Goal: Check status: Check status

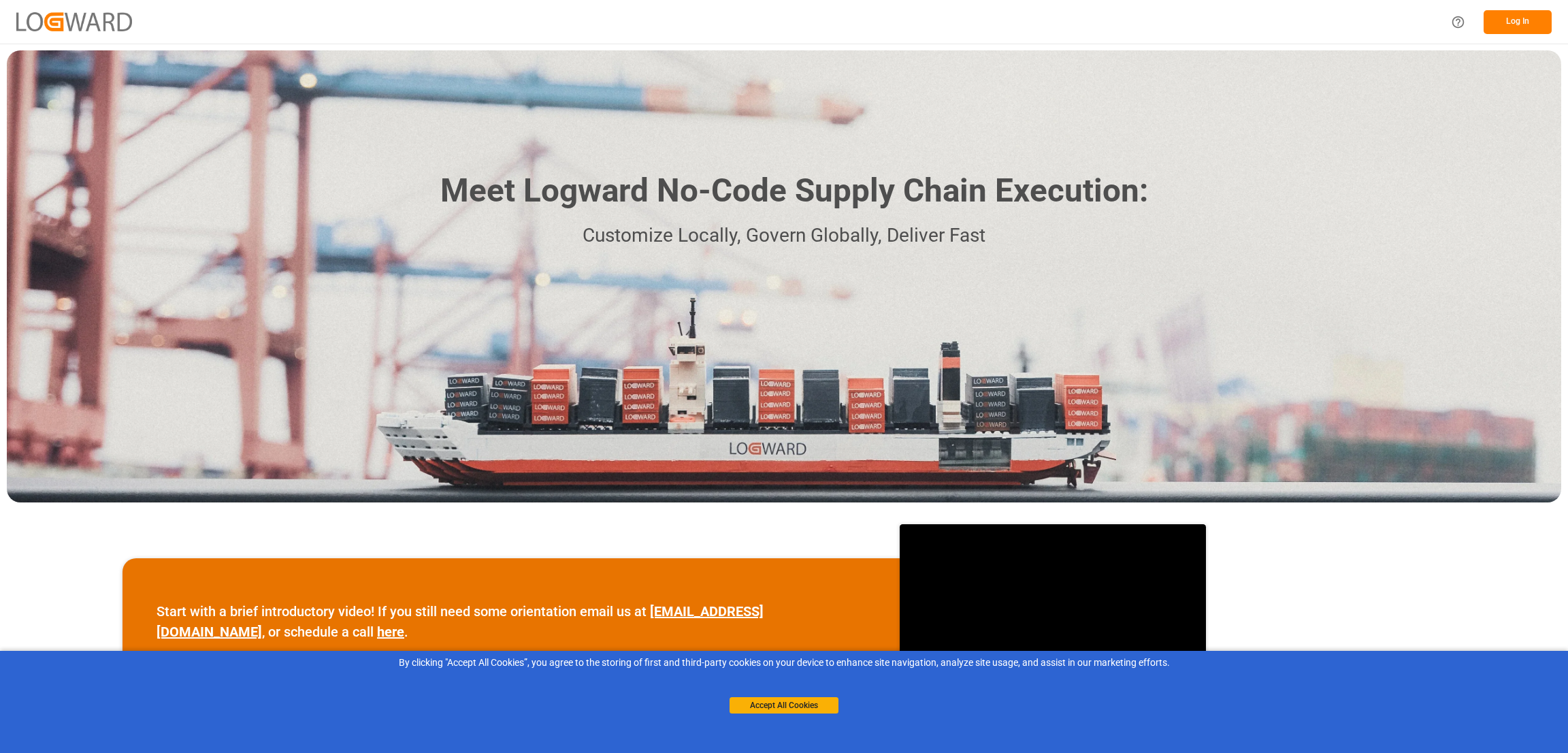
click at [1513, 25] on button "Log In" at bounding box center [1518, 22] width 68 height 24
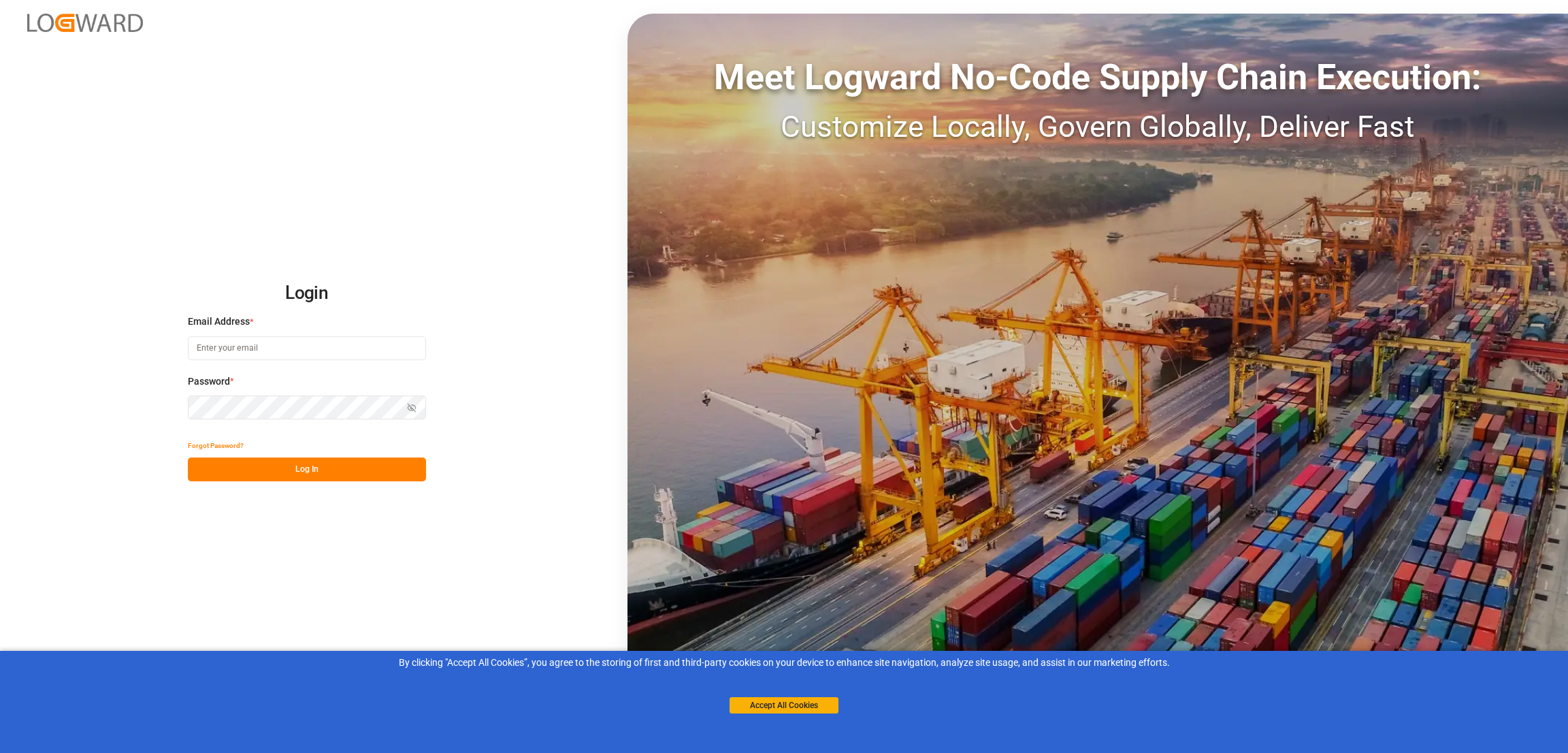
type input "[PERSON_NAME][EMAIL_ADDRESS][PERSON_NAME][DOMAIN_NAME]"
click at [300, 469] on button "Log In" at bounding box center [307, 469] width 238 height 24
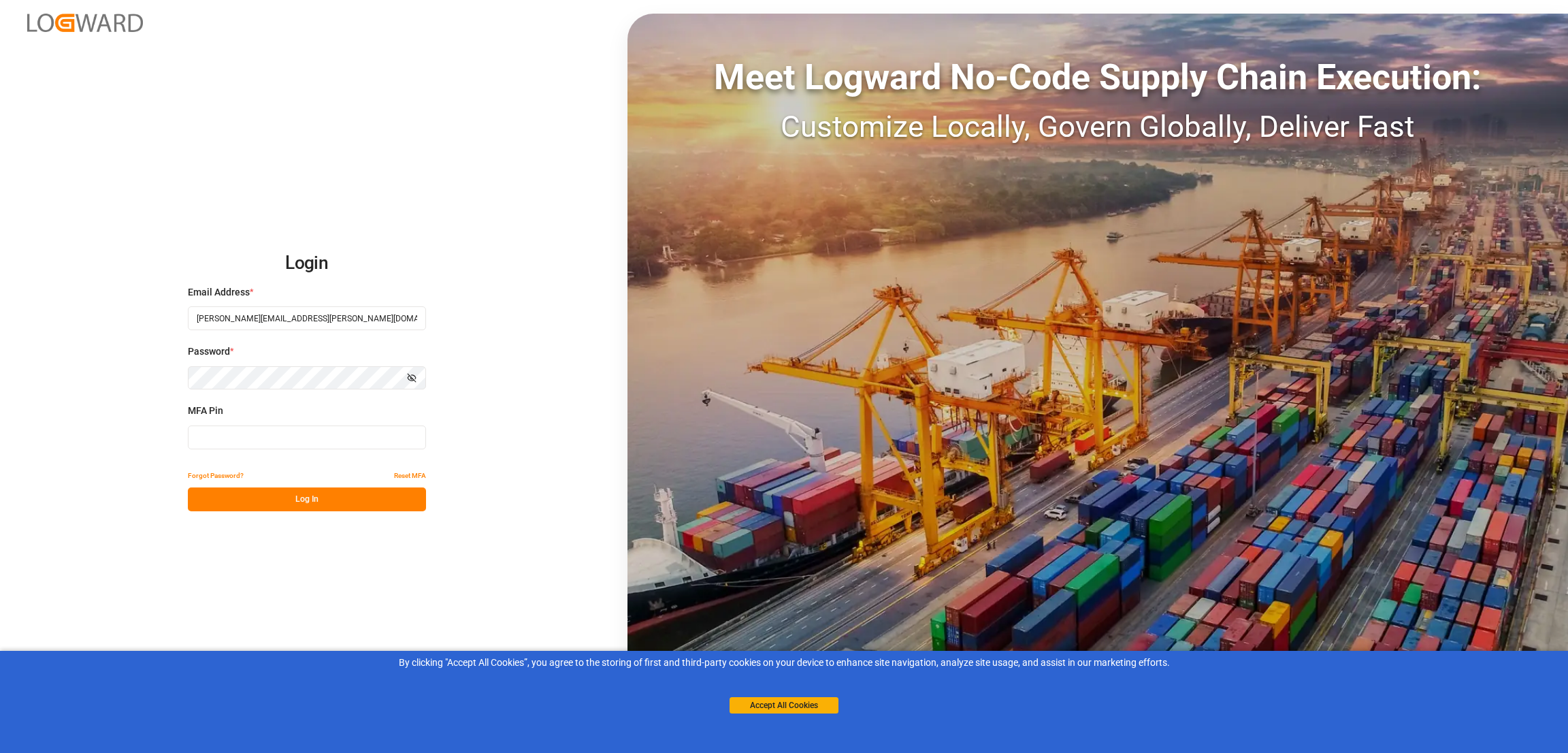
click at [213, 431] on input at bounding box center [307, 437] width 238 height 24
type input "257942"
click at [329, 494] on button "Log In" at bounding box center [307, 499] width 238 height 24
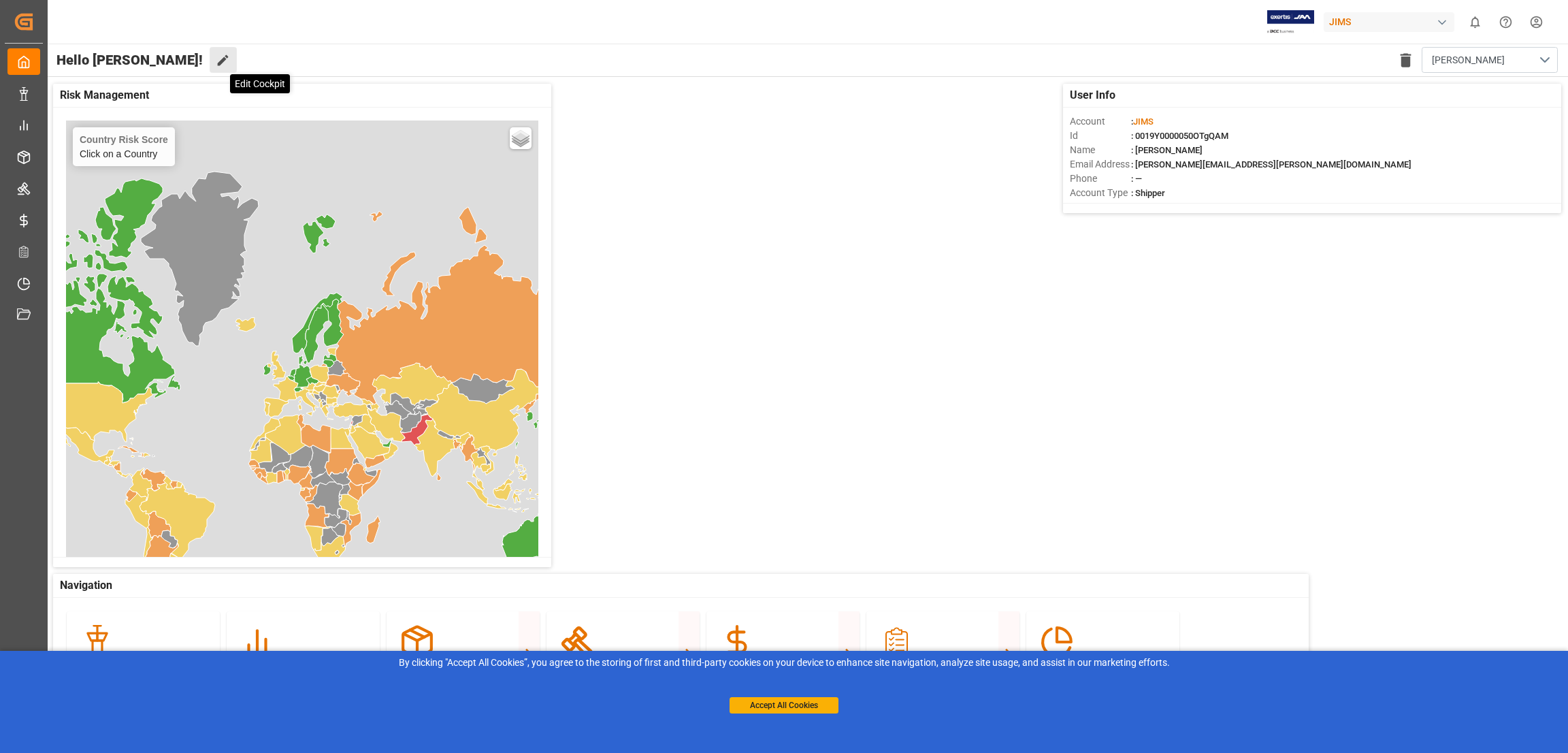
click at [216, 60] on icon at bounding box center [223, 60] width 15 height 15
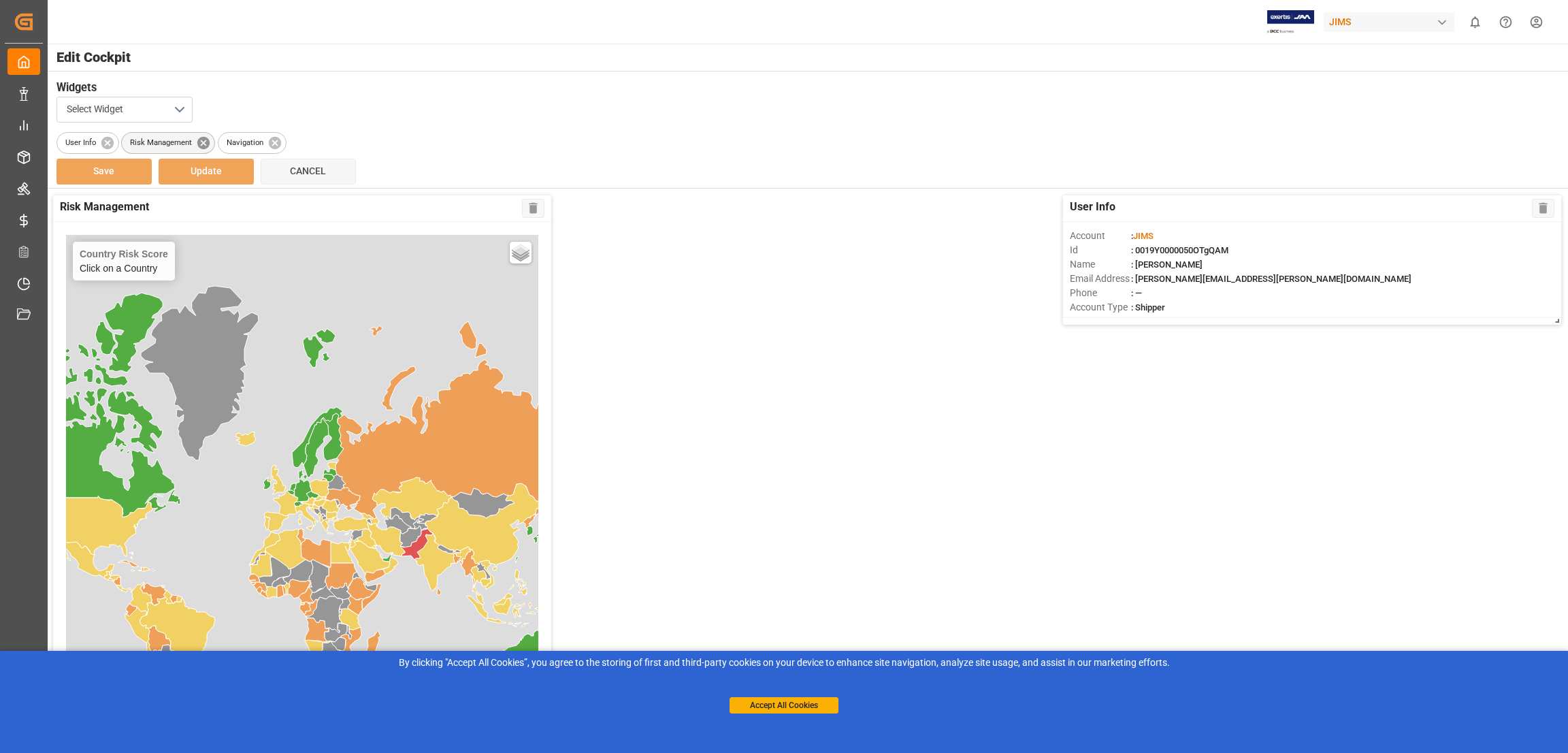
click at [201, 139] on icon at bounding box center [203, 142] width 12 height 12
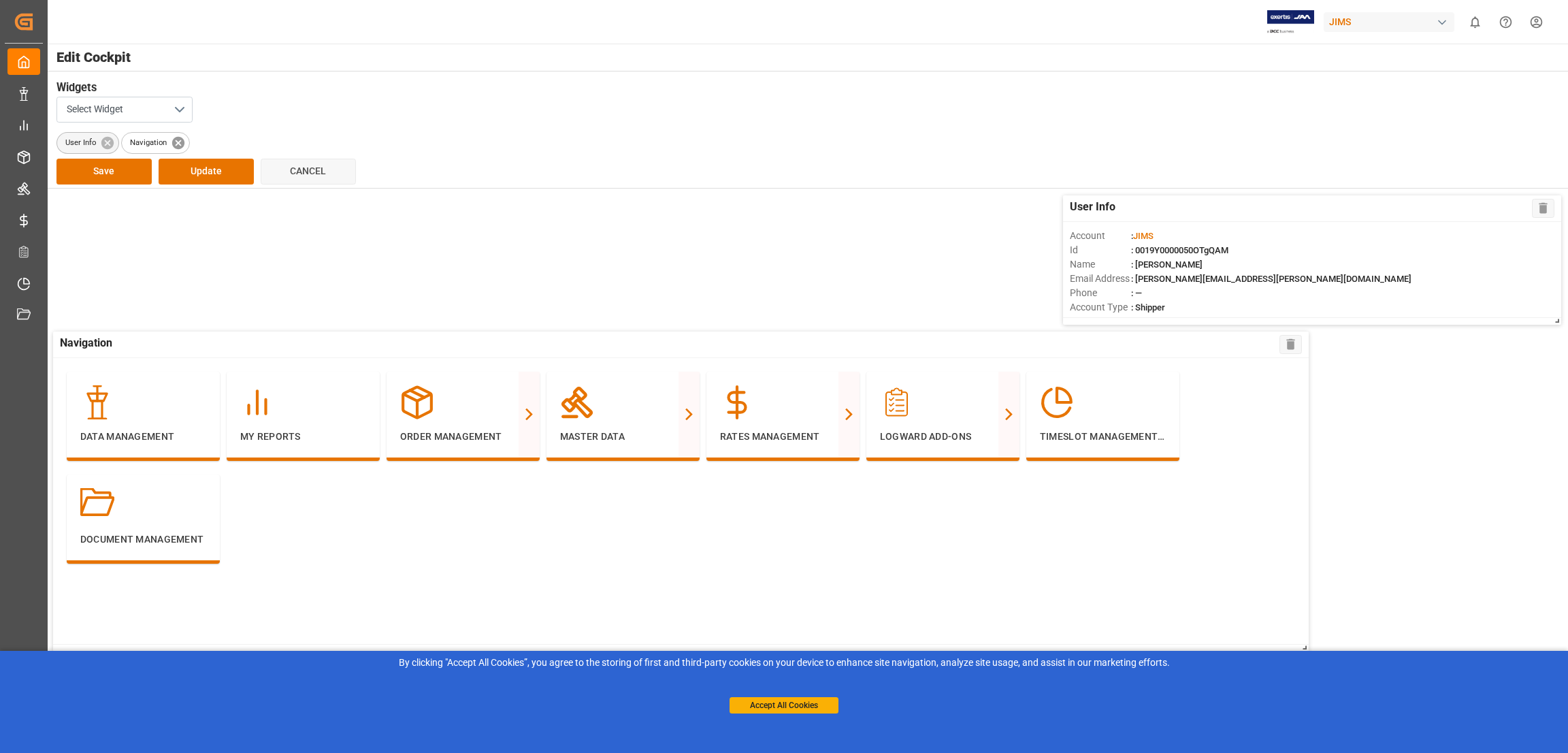
click at [107, 142] on icon at bounding box center [107, 143] width 15 height 15
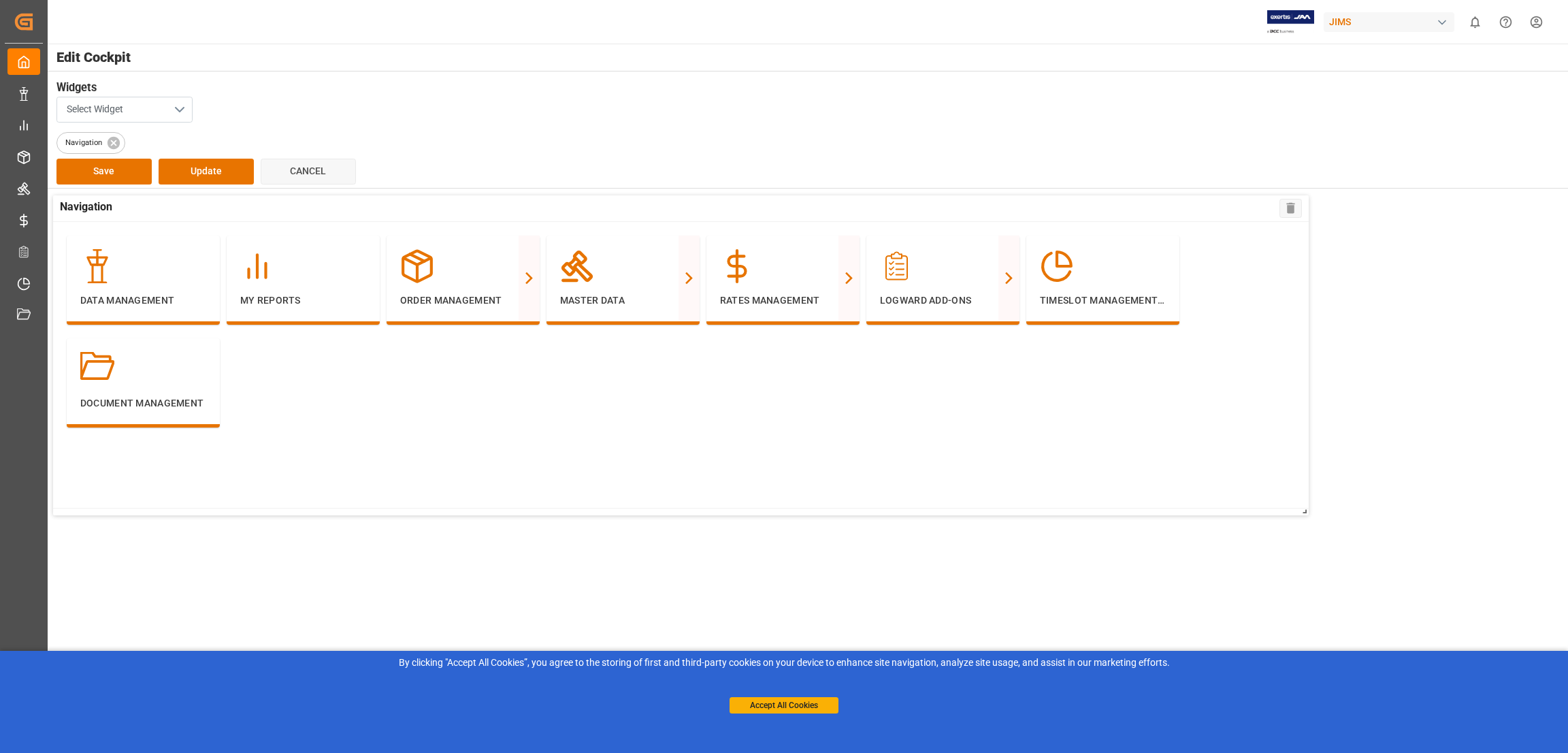
click at [177, 104] on button "Select Widget" at bounding box center [125, 110] width 136 height 26
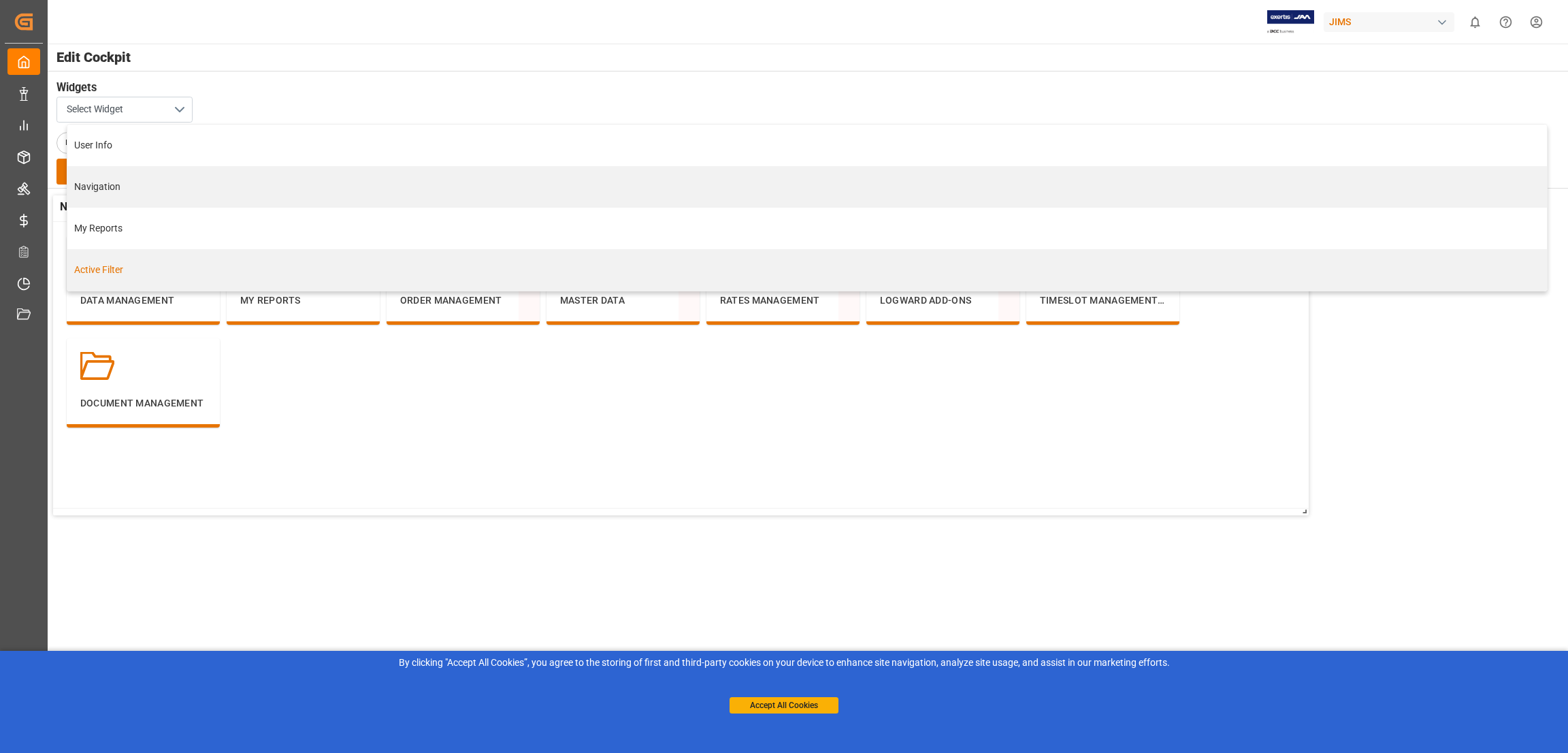
click at [113, 271] on div "Active Filter" at bounding box center [807, 270] width 1465 height 15
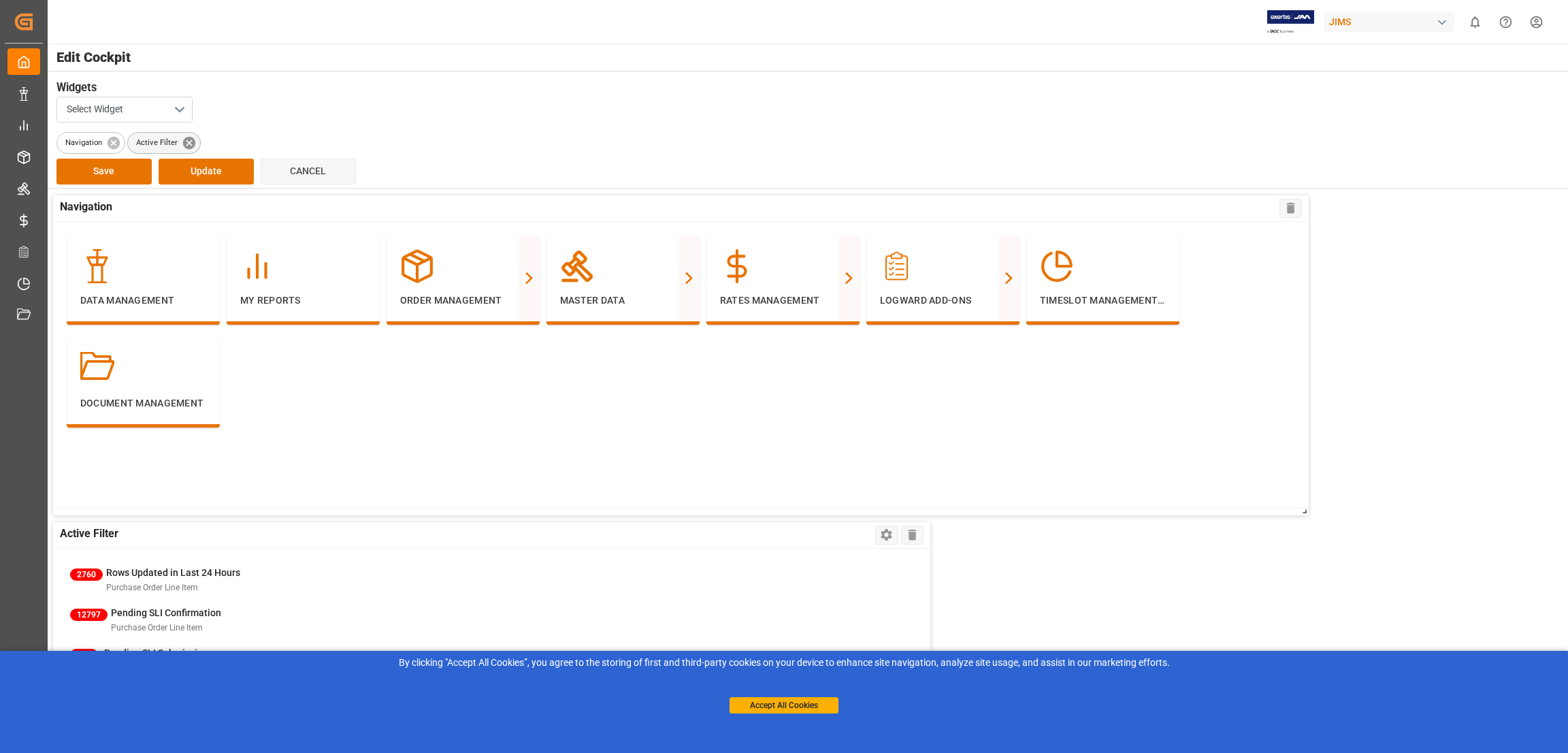
click at [187, 144] on icon at bounding box center [189, 143] width 15 height 15
click at [181, 111] on button "Select Widget" at bounding box center [125, 110] width 136 height 26
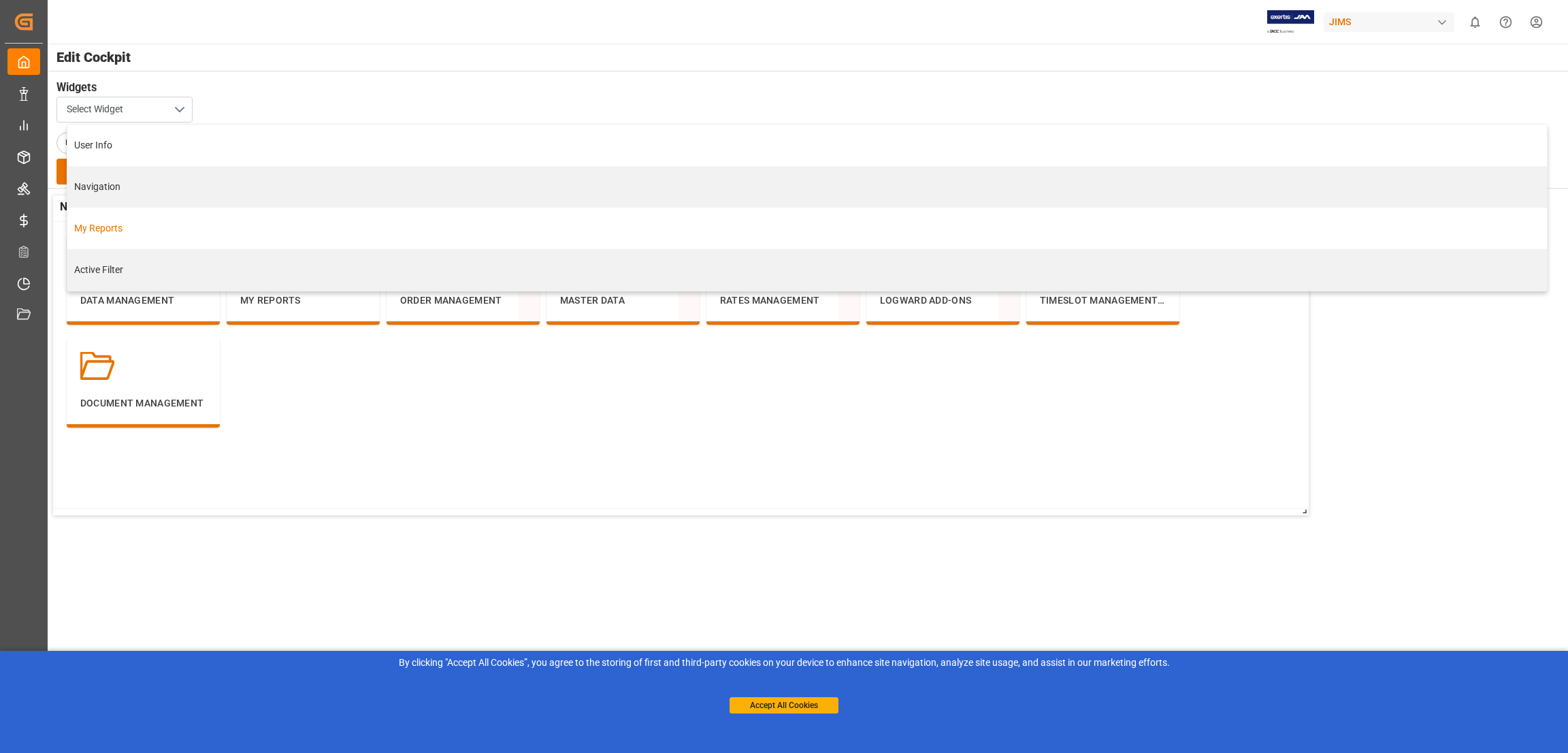
click at [101, 228] on div "My Reports" at bounding box center [807, 229] width 1465 height 15
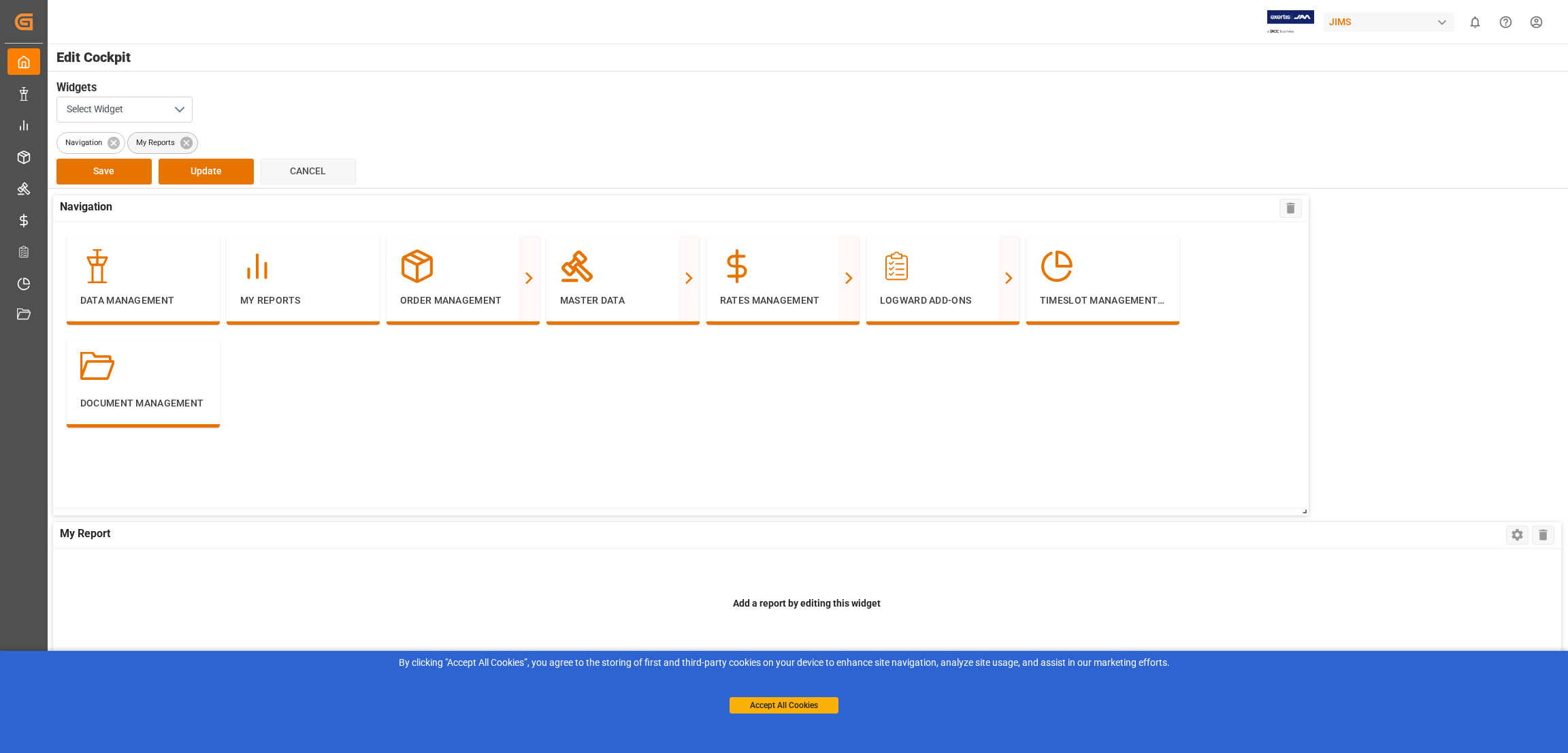
click at [176, 141] on span "My Reports" at bounding box center [156, 142] width 55 height 12
click at [1514, 537] on icon at bounding box center [1518, 535] width 15 height 15
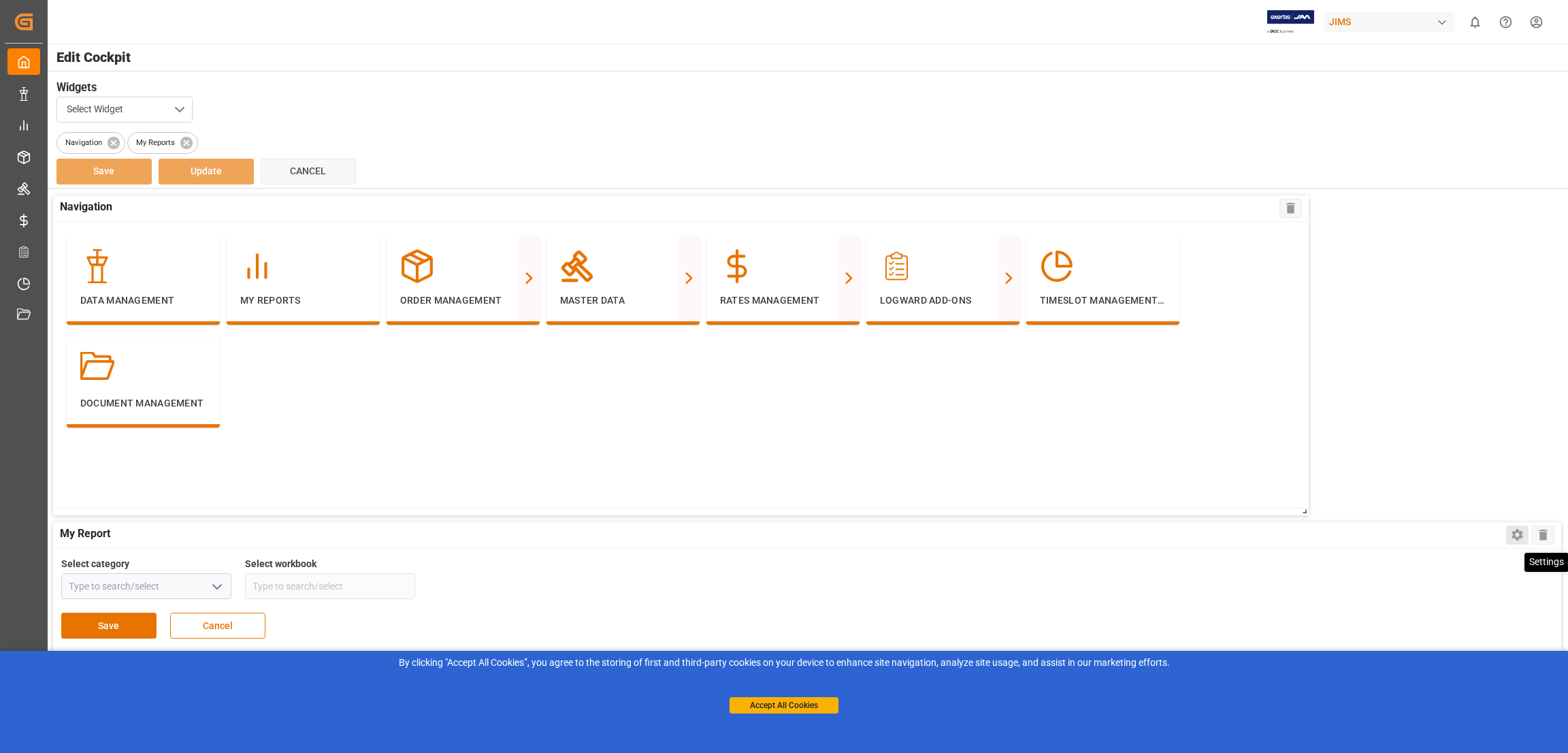
click at [1514, 537] on icon at bounding box center [1518, 535] width 11 height 12
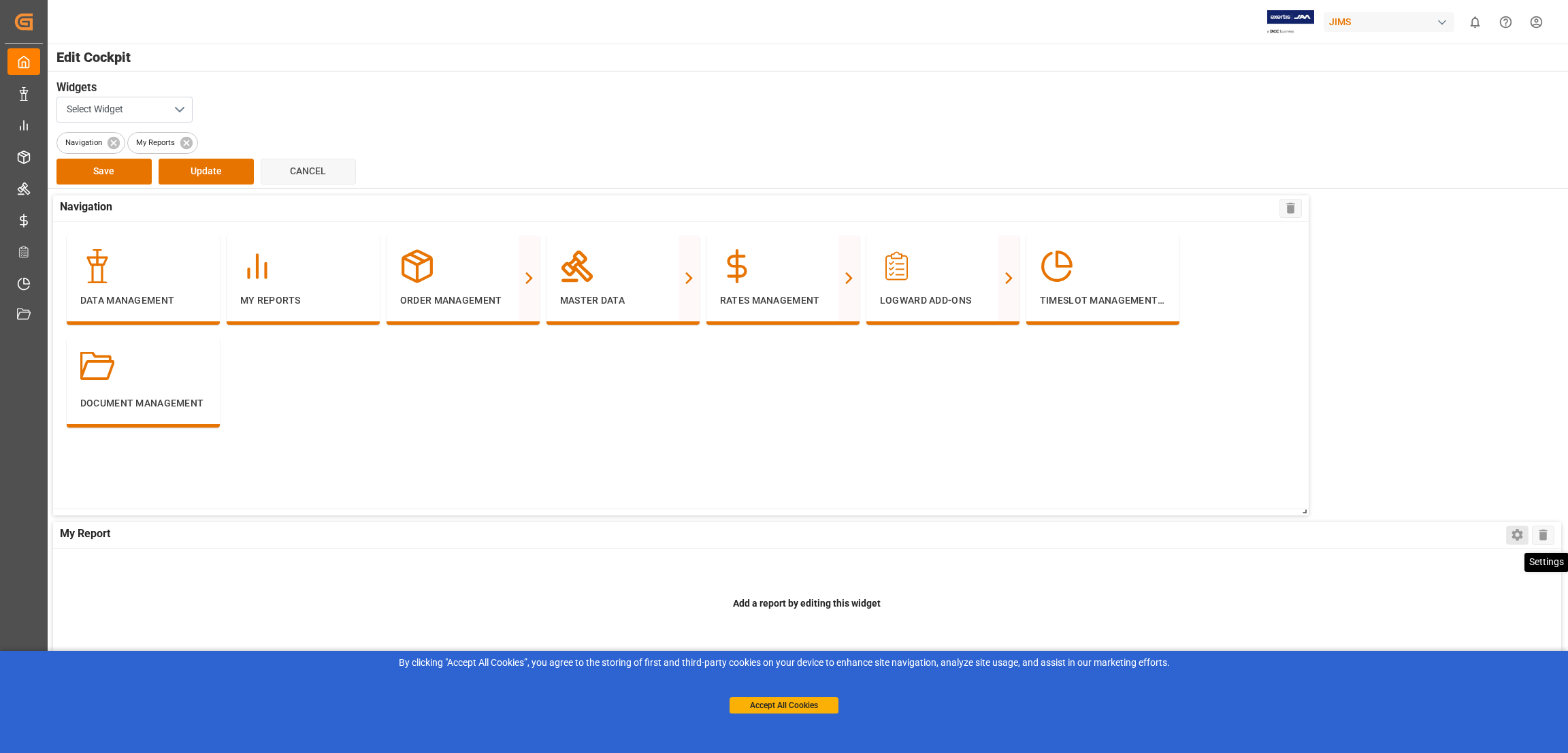
click at [1514, 537] on icon at bounding box center [1518, 535] width 11 height 12
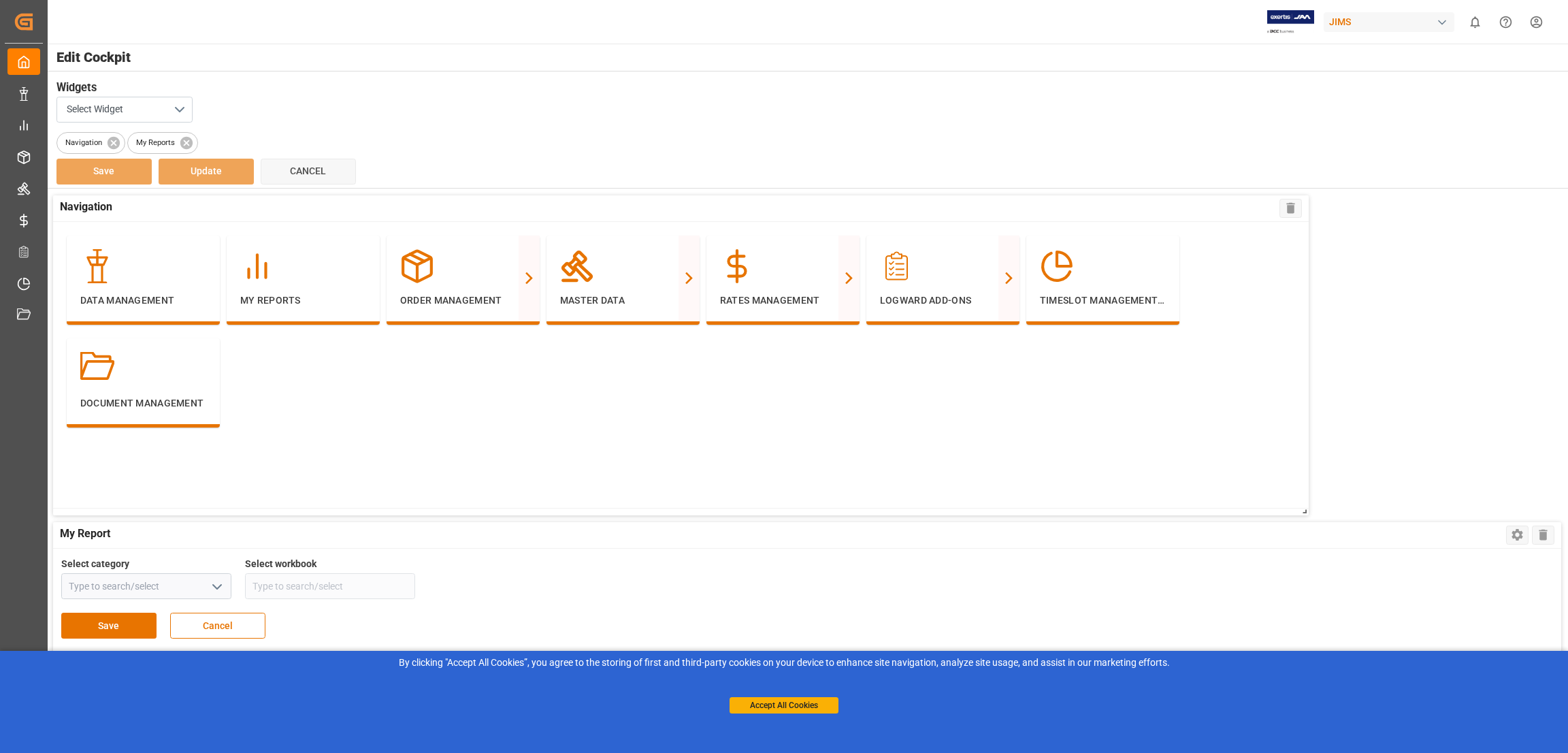
click at [223, 584] on icon "open menu" at bounding box center [217, 587] width 16 height 16
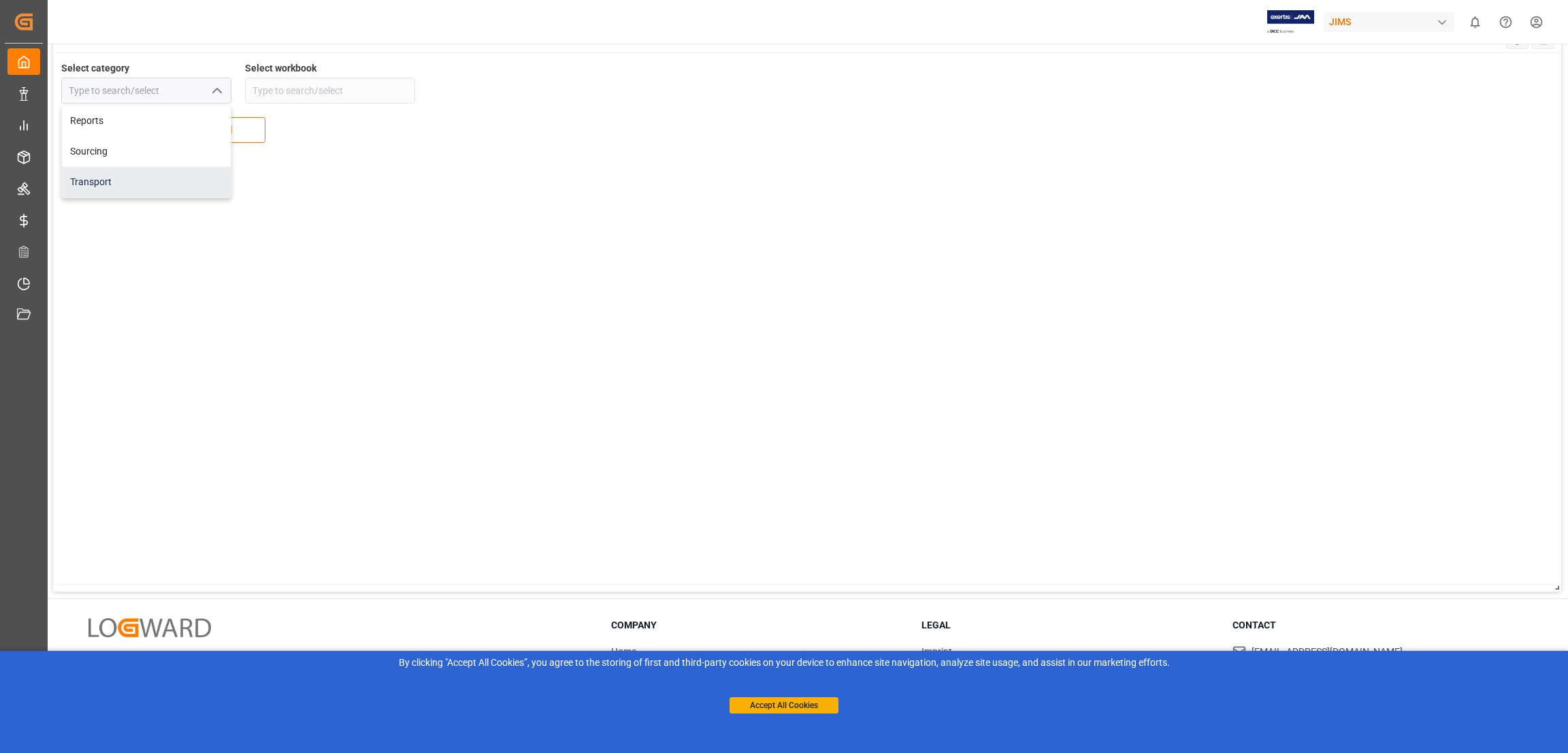
click at [102, 187] on div "Transport" at bounding box center [147, 181] width 169 height 30
type input "Transport"
click at [399, 93] on polyline "open menu" at bounding box center [400, 91] width 8 height 4
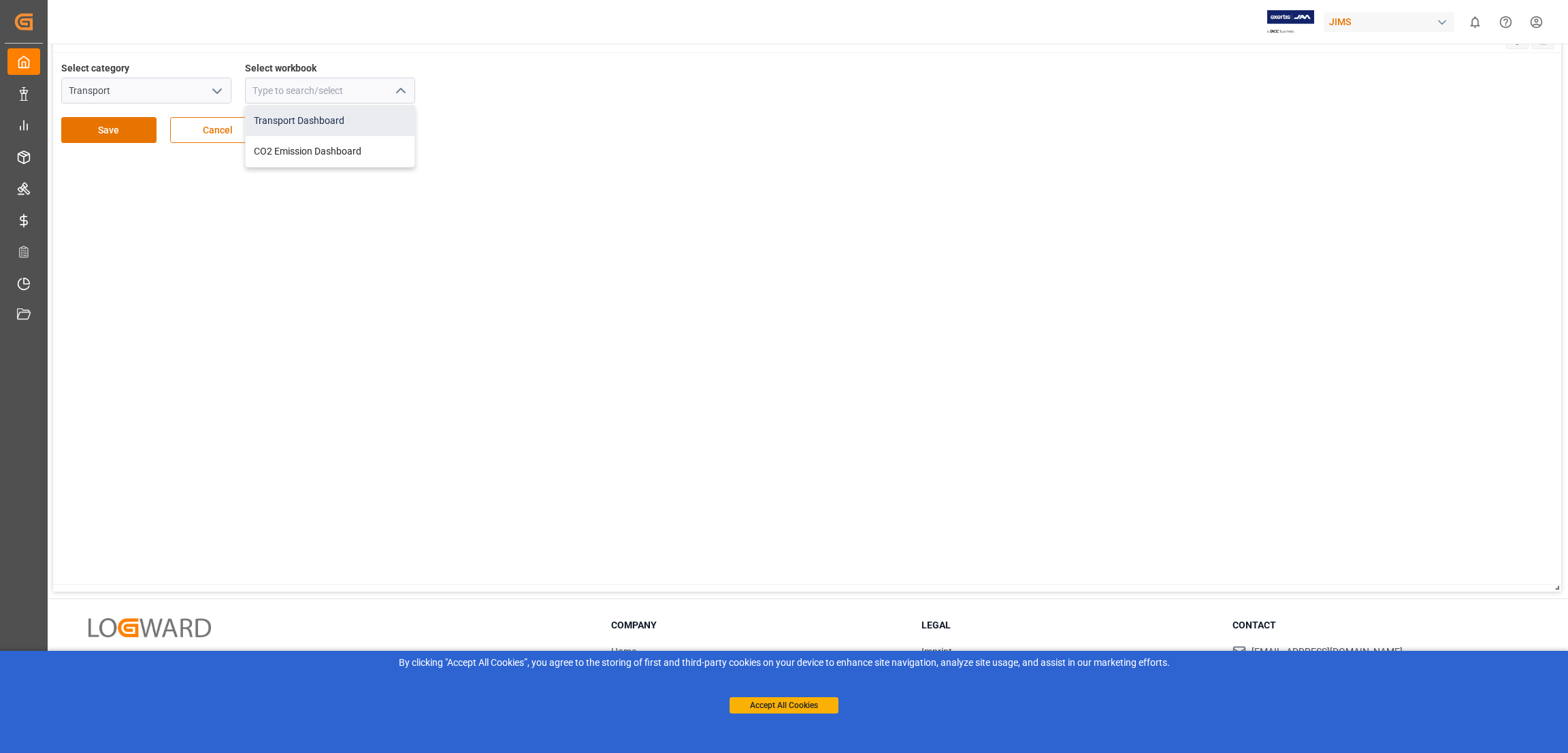
click at [332, 116] on div "Transport Dashboard" at bounding box center [330, 120] width 169 height 30
type input "Transport Dashboard"
click at [111, 124] on button "Save" at bounding box center [109, 130] width 95 height 26
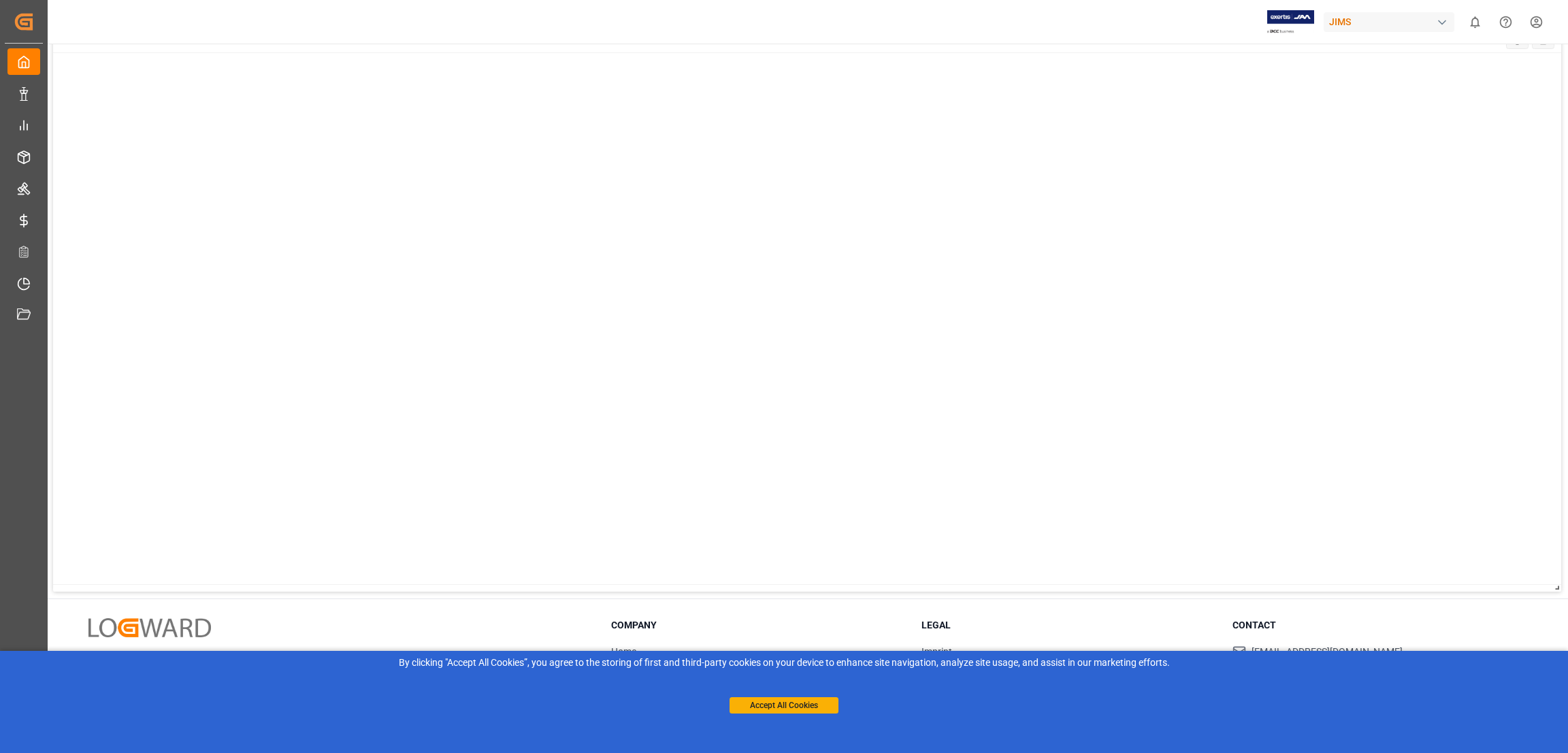
drag, startPoint x: 1160, startPoint y: 387, endPoint x: 1134, endPoint y: 382, distance: 26.5
click at [1157, 386] on div at bounding box center [807, 319] width 1508 height 531
click at [89, 271] on div at bounding box center [807, 319] width 1508 height 531
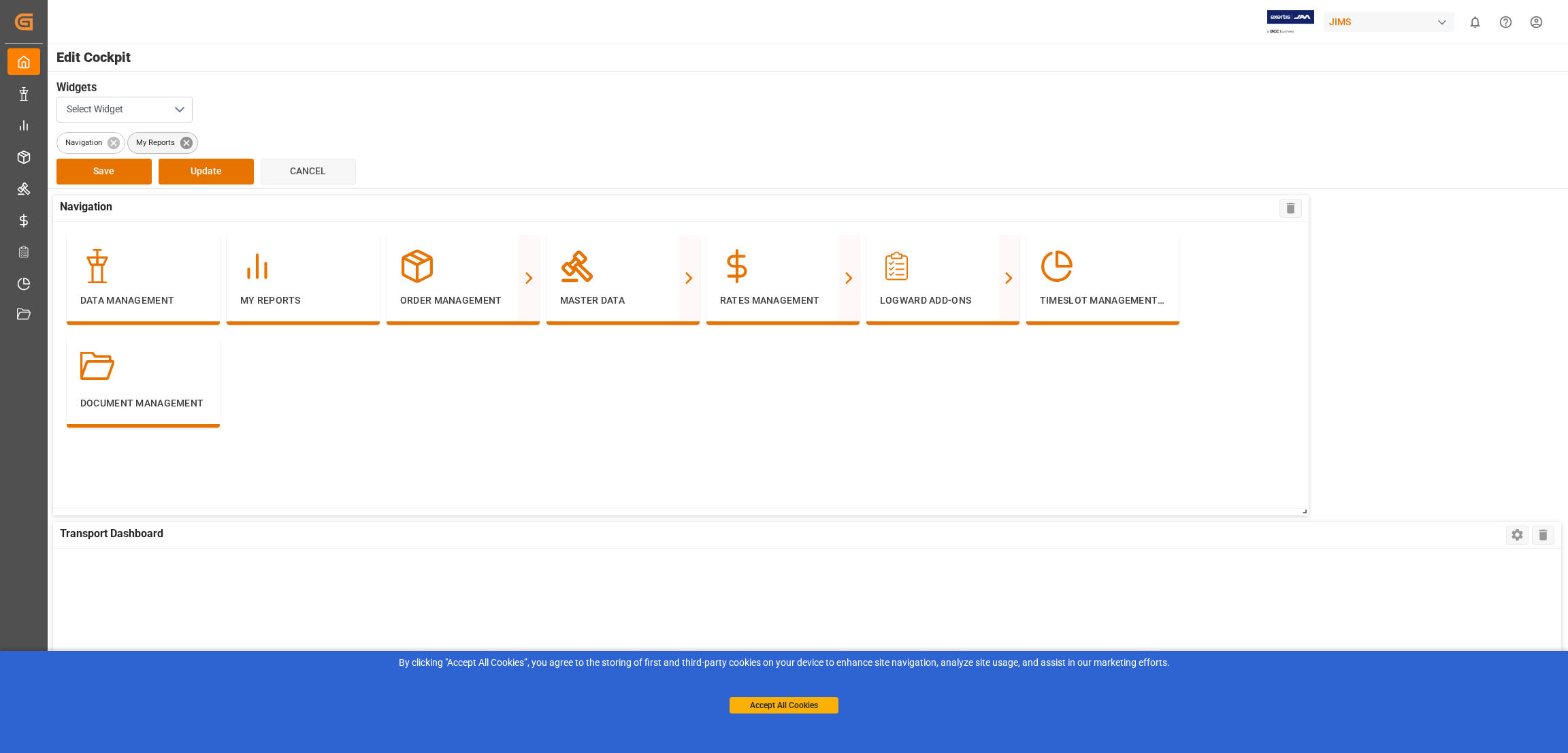
click at [187, 144] on icon at bounding box center [186, 143] width 15 height 15
drag, startPoint x: 361, startPoint y: 412, endPoint x: 301, endPoint y: 388, distance: 64.6
click at [363, 414] on div "Data Management My Reports Order Management Purchase Orders PO Line Items Trans…" at bounding box center [681, 365] width 1256 height 286
click at [111, 171] on button "Save" at bounding box center [104, 171] width 95 height 26
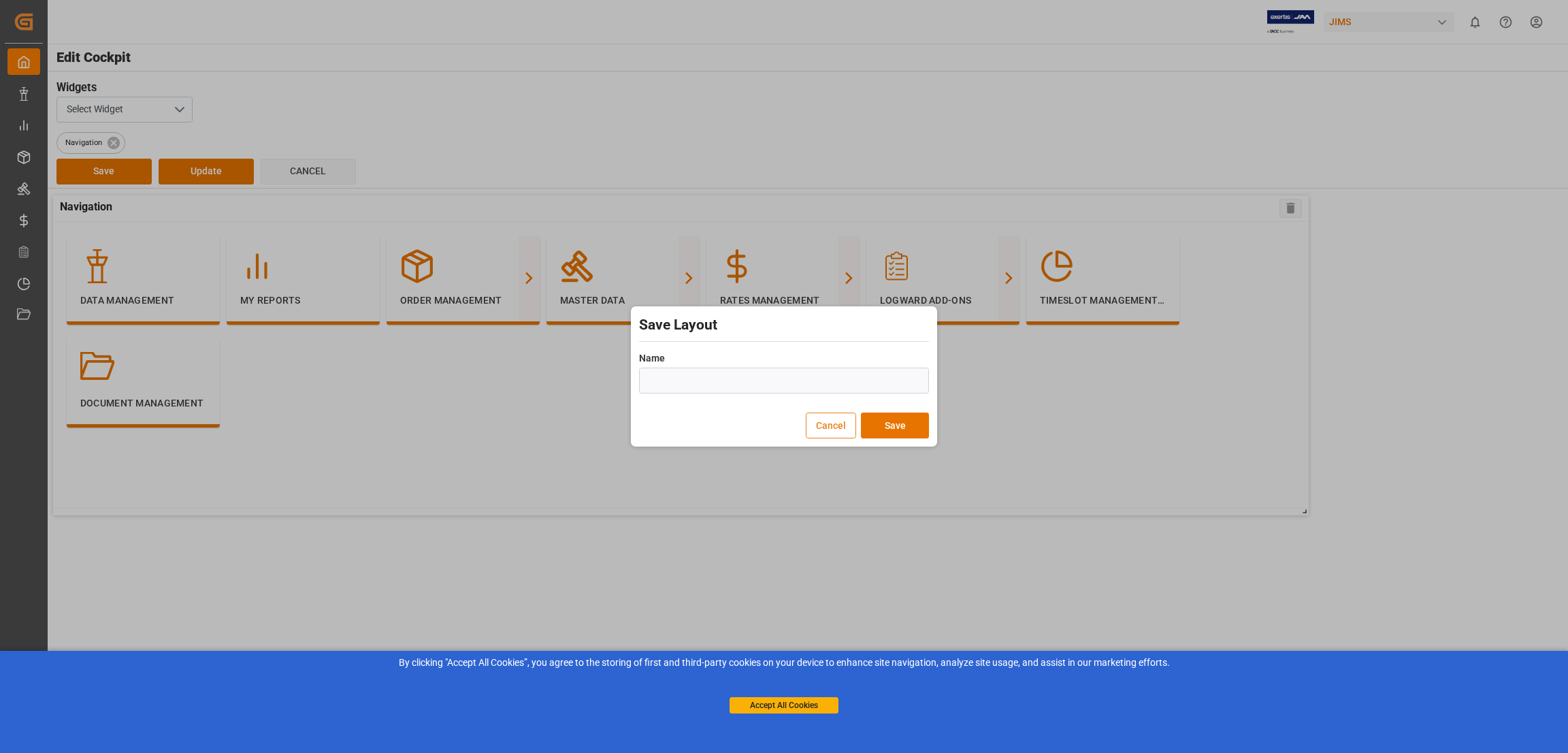
click at [818, 424] on button "Cancel" at bounding box center [831, 425] width 50 height 26
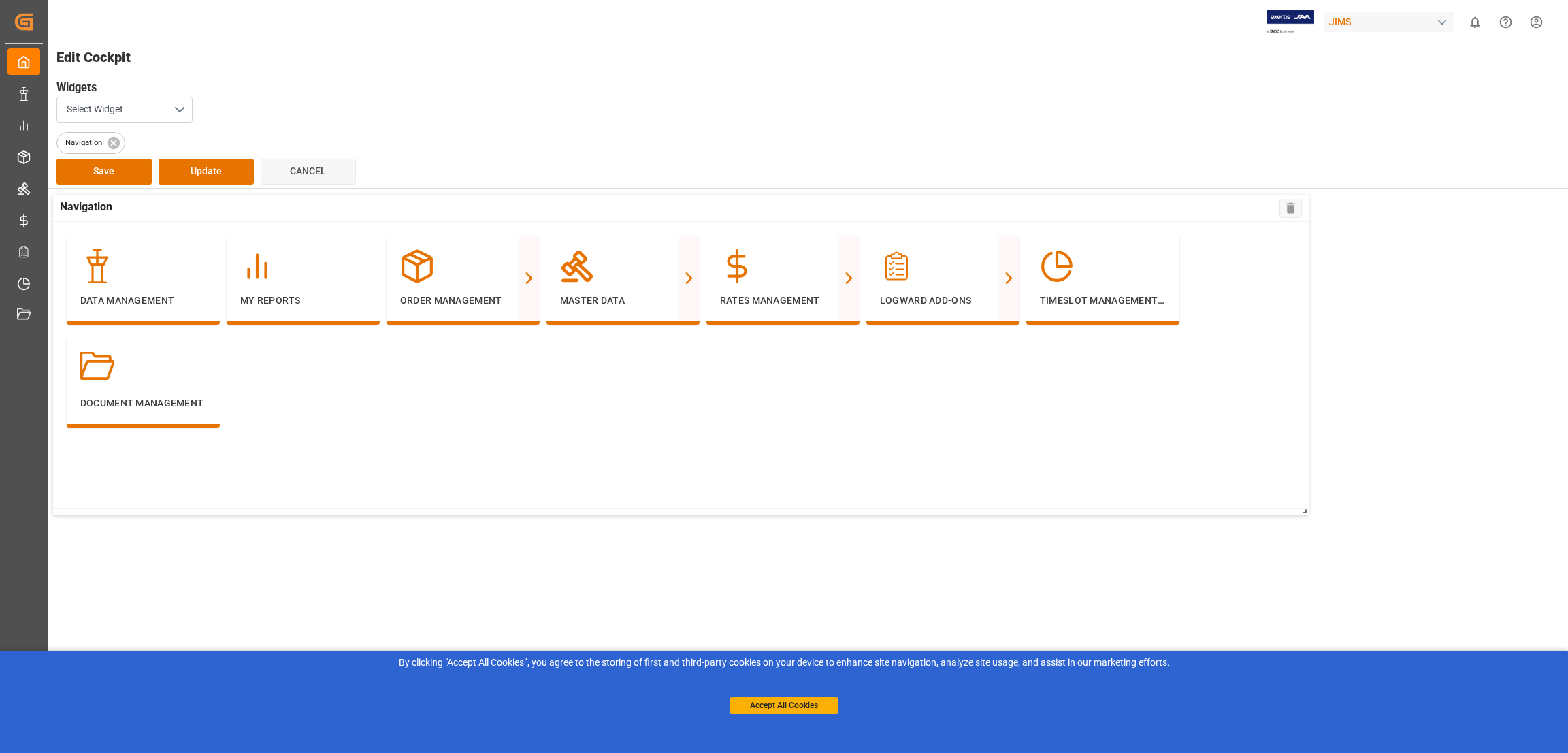
click at [323, 413] on div "Data Management My Reports Order Management Purchase Orders PO Line Items Trans…" at bounding box center [681, 365] width 1256 height 286
click at [219, 171] on button "Update" at bounding box center [206, 171] width 95 height 26
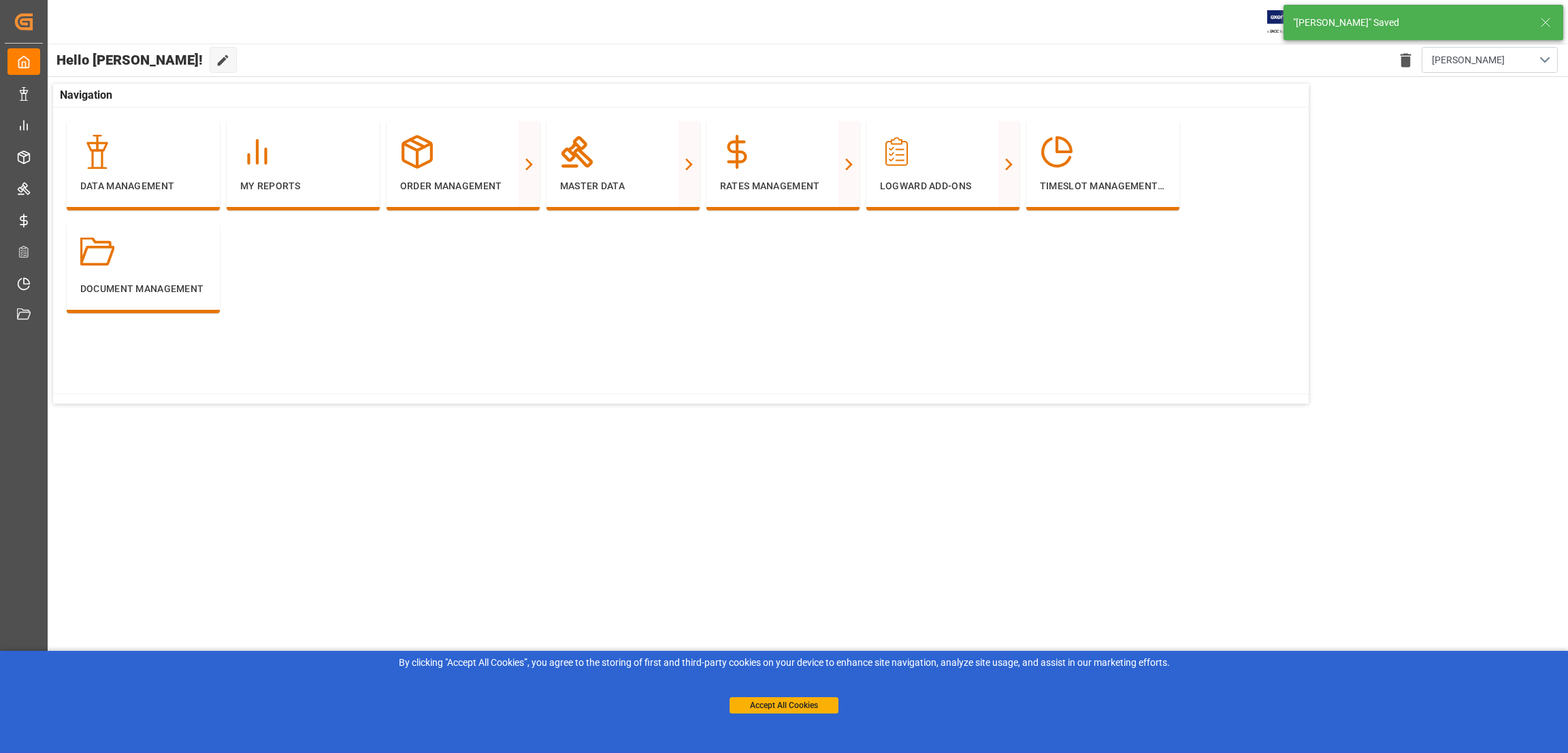
click at [289, 518] on main "Hello [PERSON_NAME]! Edit Cockpit Delete template [PERSON_NAME] Navigation Data…" at bounding box center [808, 395] width 1522 height 702
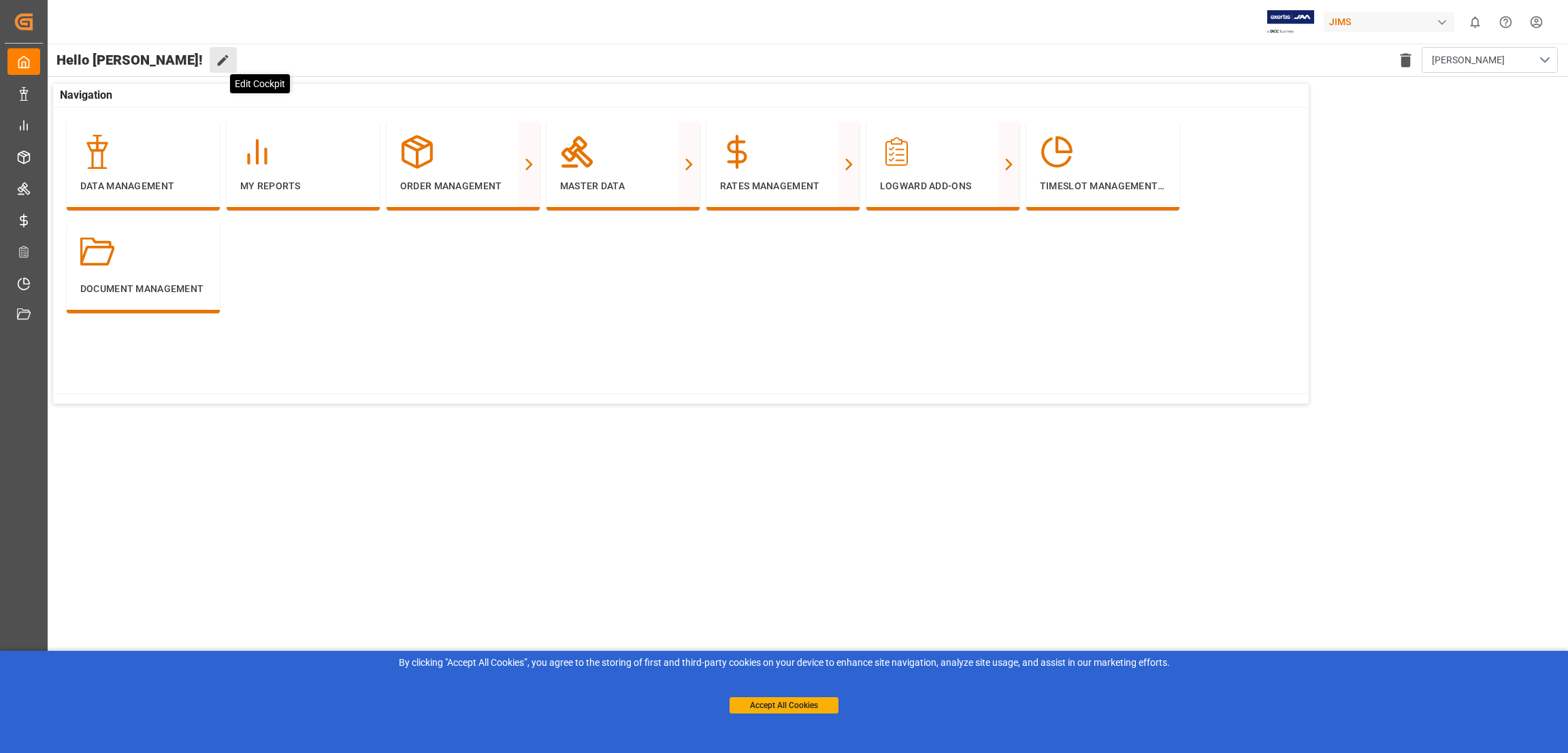
click at [216, 65] on icon at bounding box center [223, 60] width 15 height 15
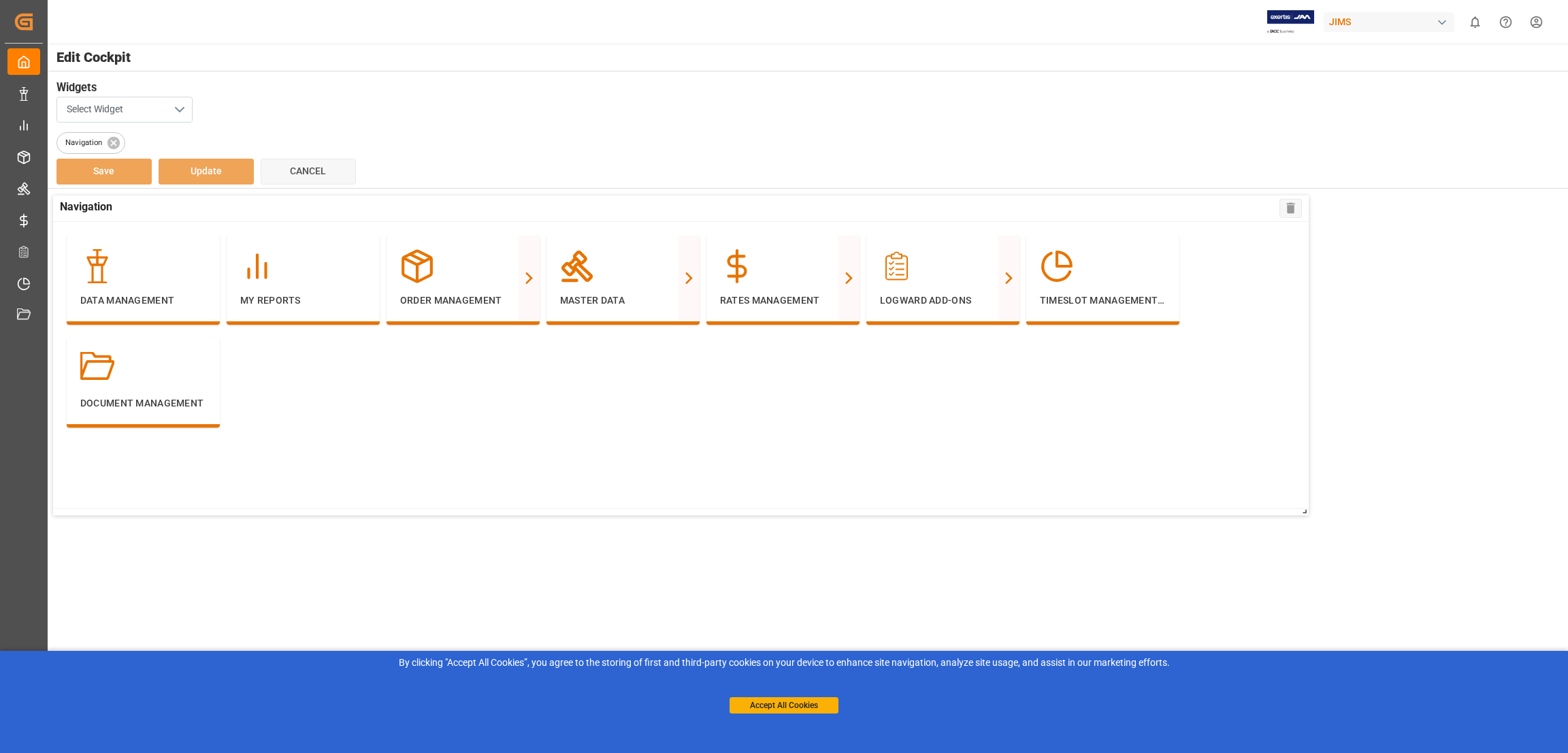
click at [179, 108] on button "Select Widget" at bounding box center [125, 110] width 136 height 26
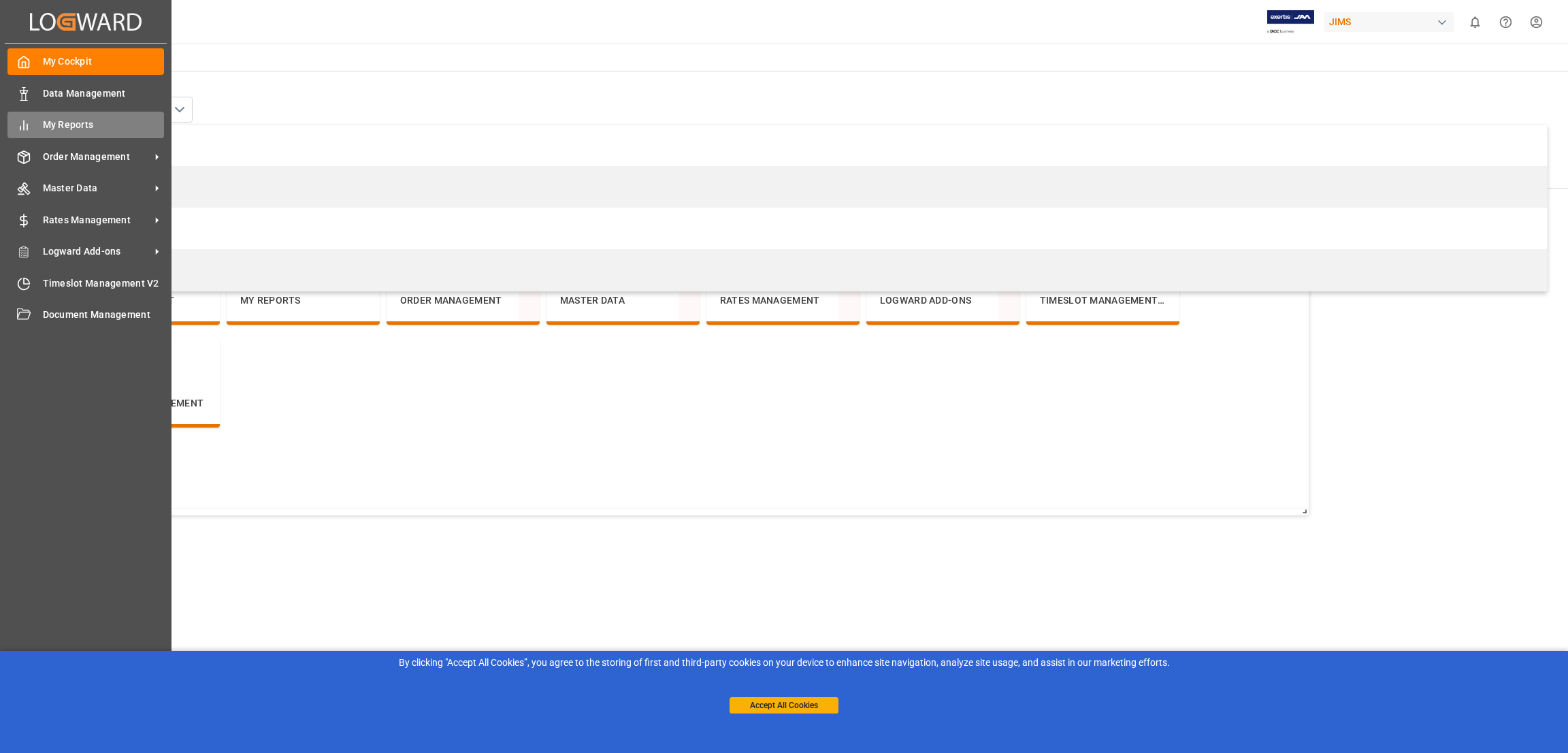
click at [30, 124] on div "My Reports My Reports" at bounding box center [85, 125] width 157 height 27
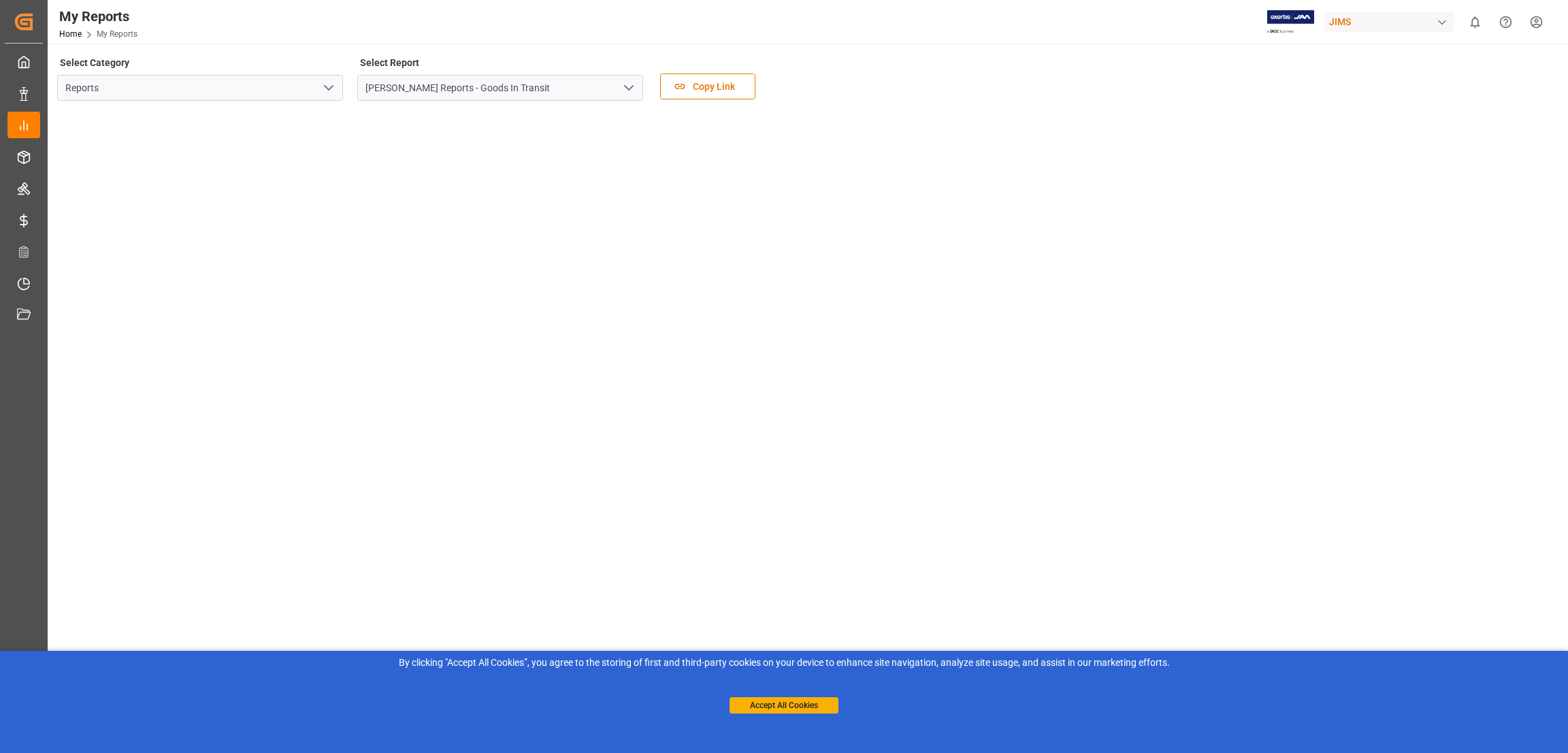
click at [627, 90] on polyline "open menu" at bounding box center [628, 88] width 8 height 4
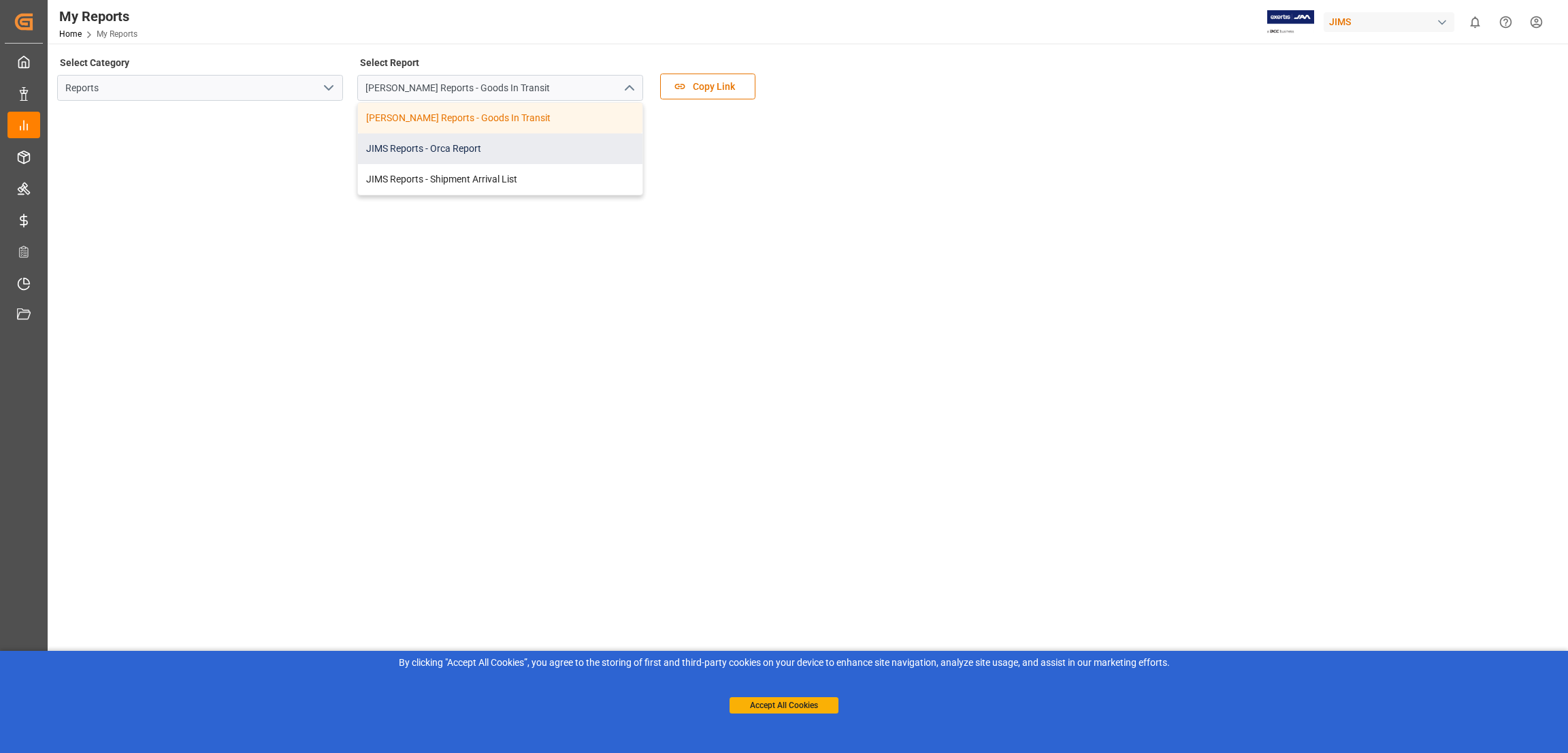
click at [478, 147] on div "JIMS Reports - Orca Report" at bounding box center [500, 148] width 285 height 30
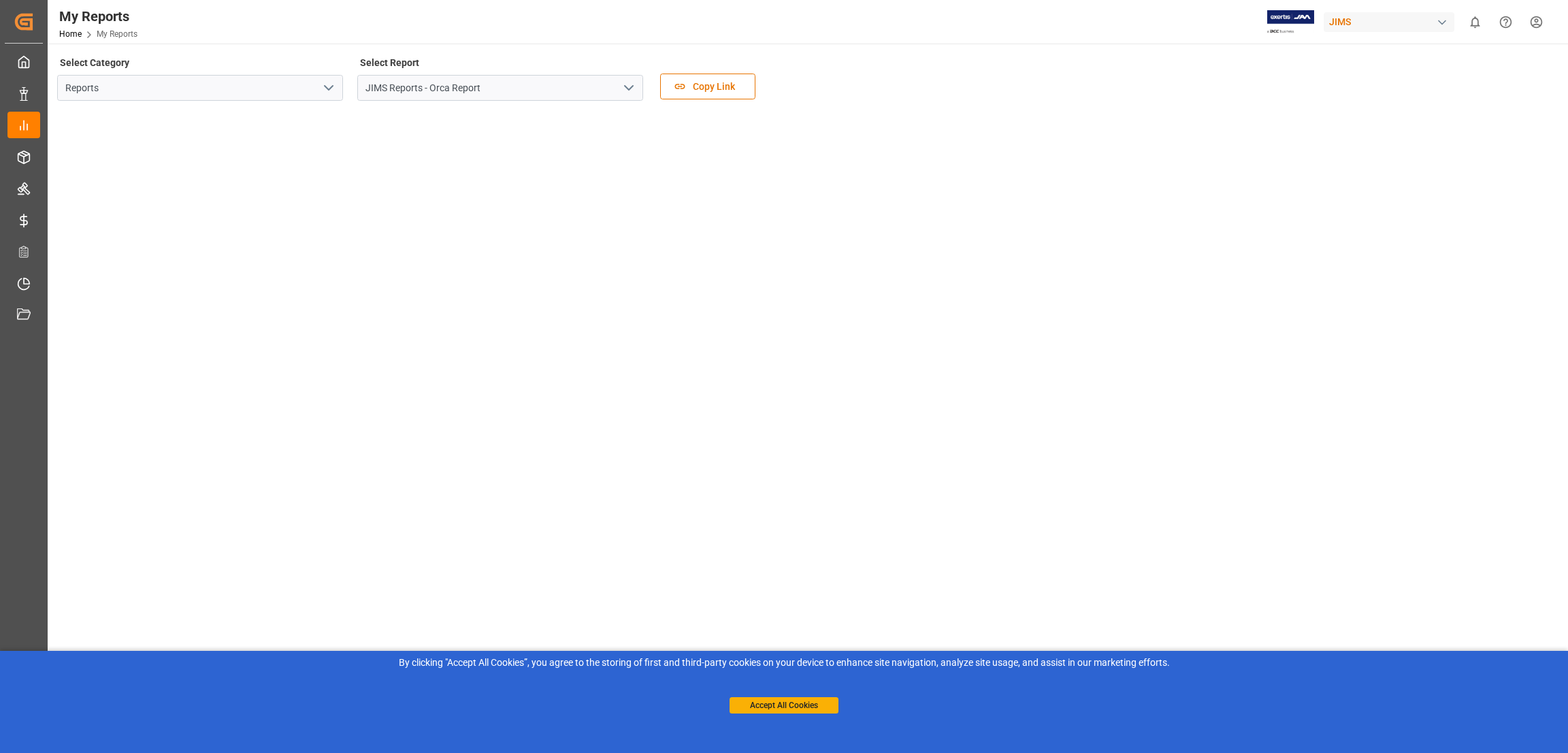
click at [632, 85] on icon "open menu" at bounding box center [629, 88] width 16 height 16
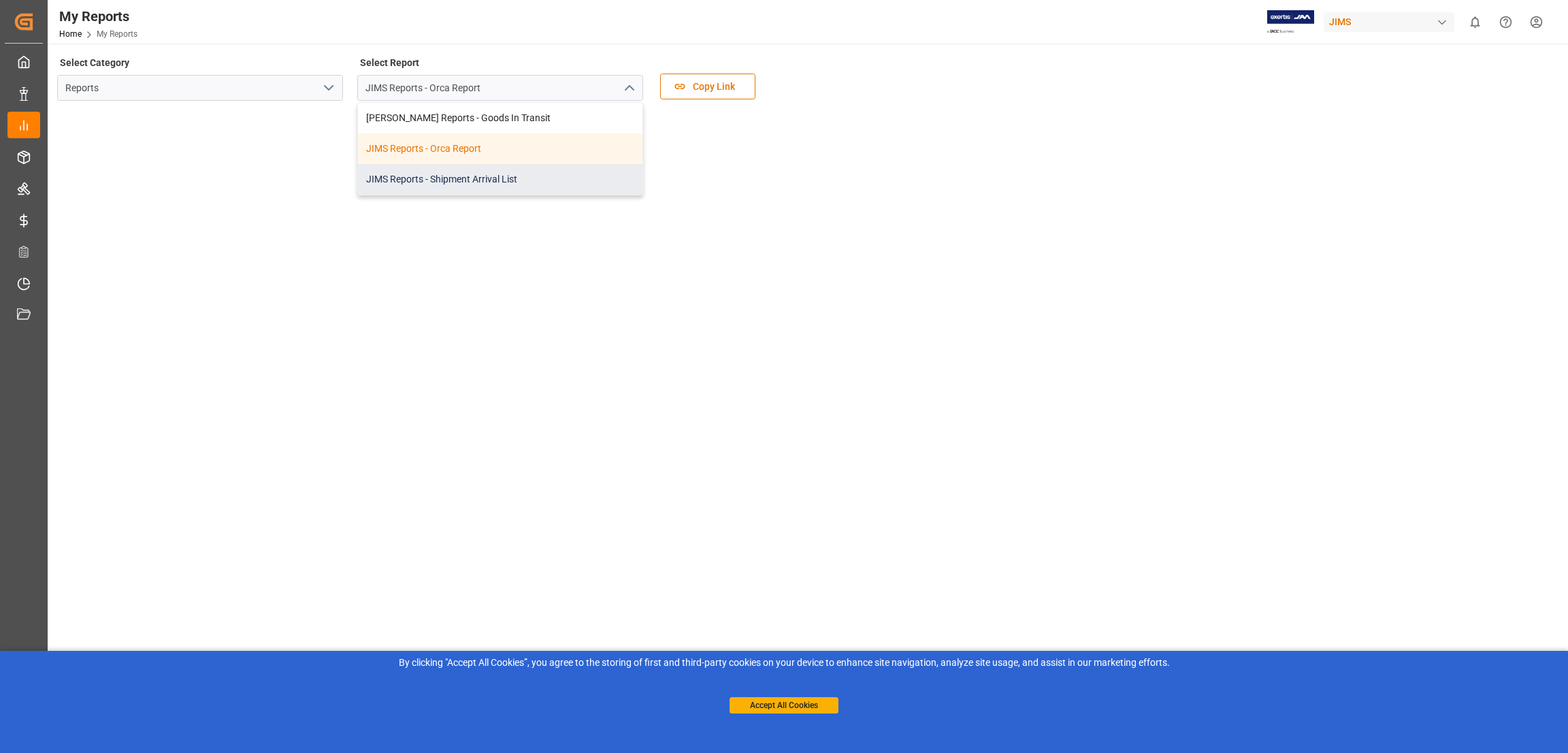
click at [425, 181] on div "JIMS Reports - Shipment Arrival List" at bounding box center [500, 179] width 285 height 30
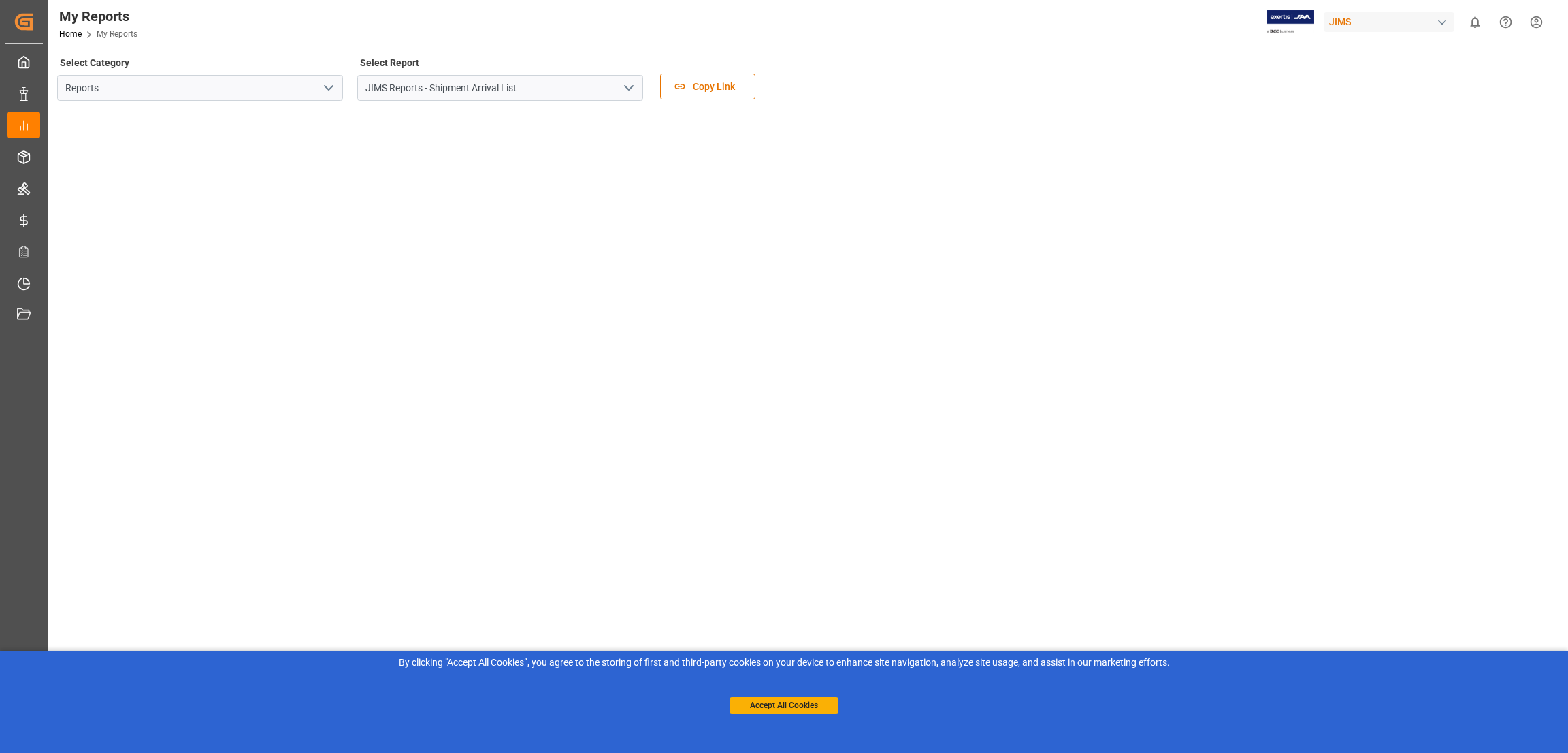
click at [326, 91] on icon "open menu" at bounding box center [329, 88] width 16 height 16
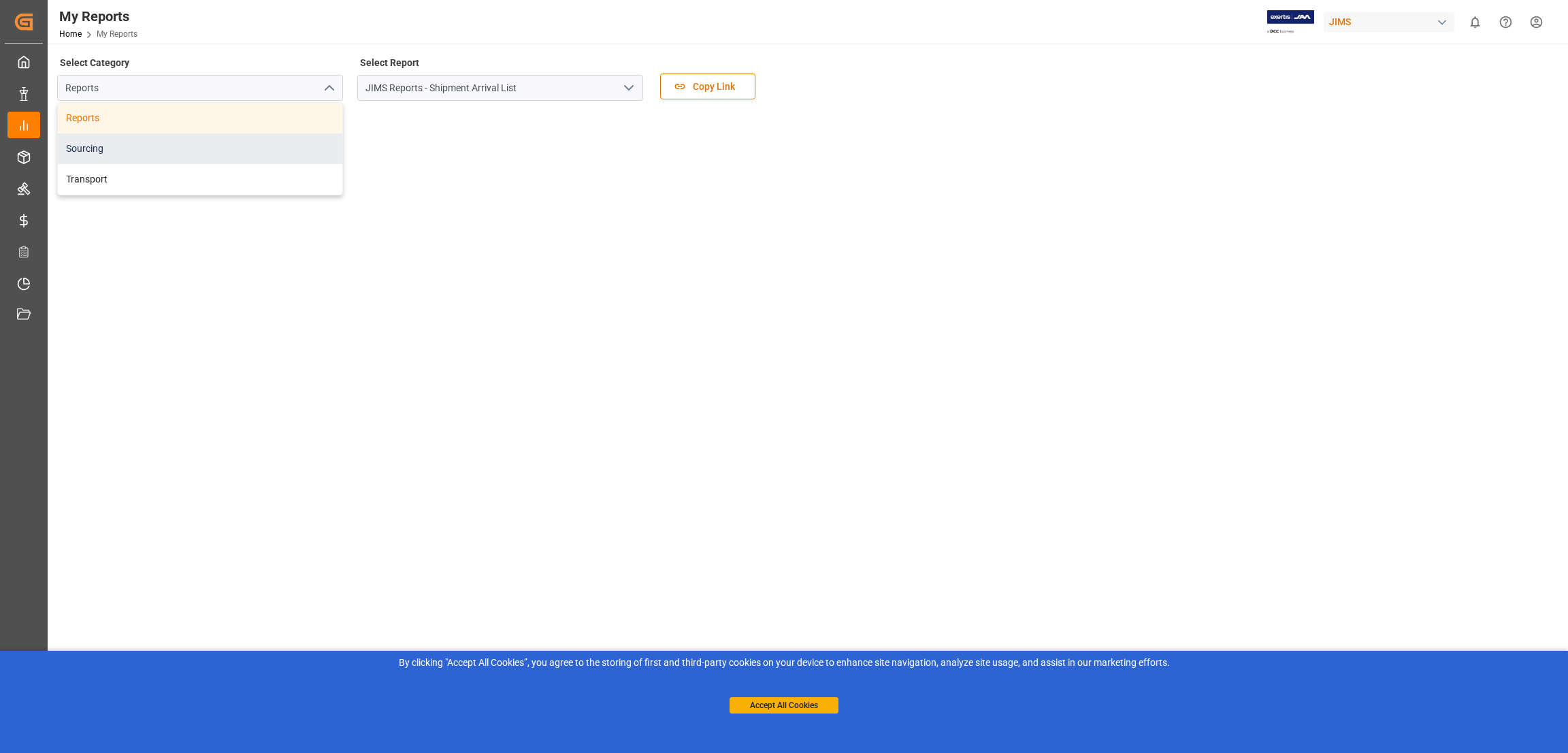
click at [99, 151] on div "Sourcing" at bounding box center [200, 148] width 285 height 30
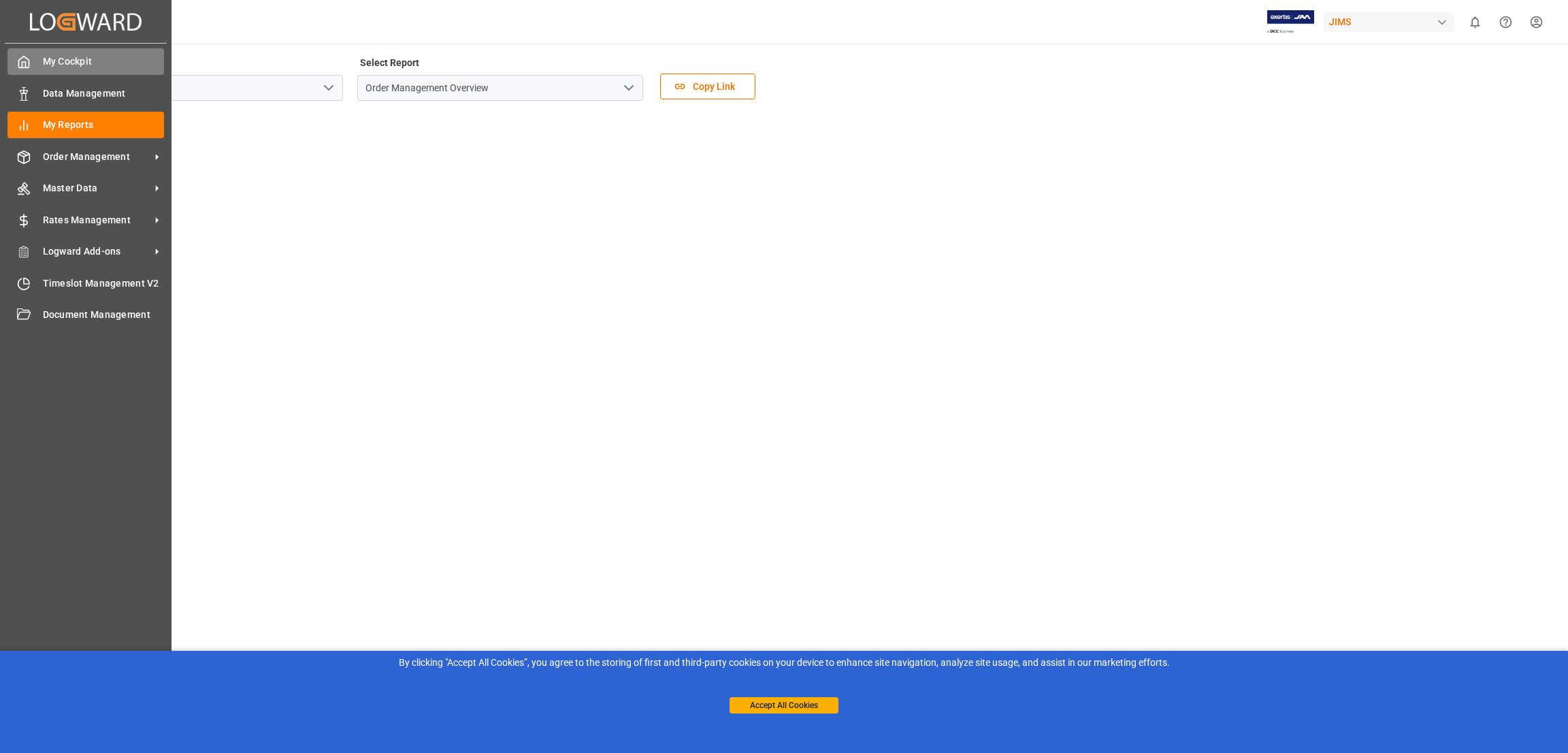
click at [23, 60] on icon at bounding box center [24, 61] width 14 height 14
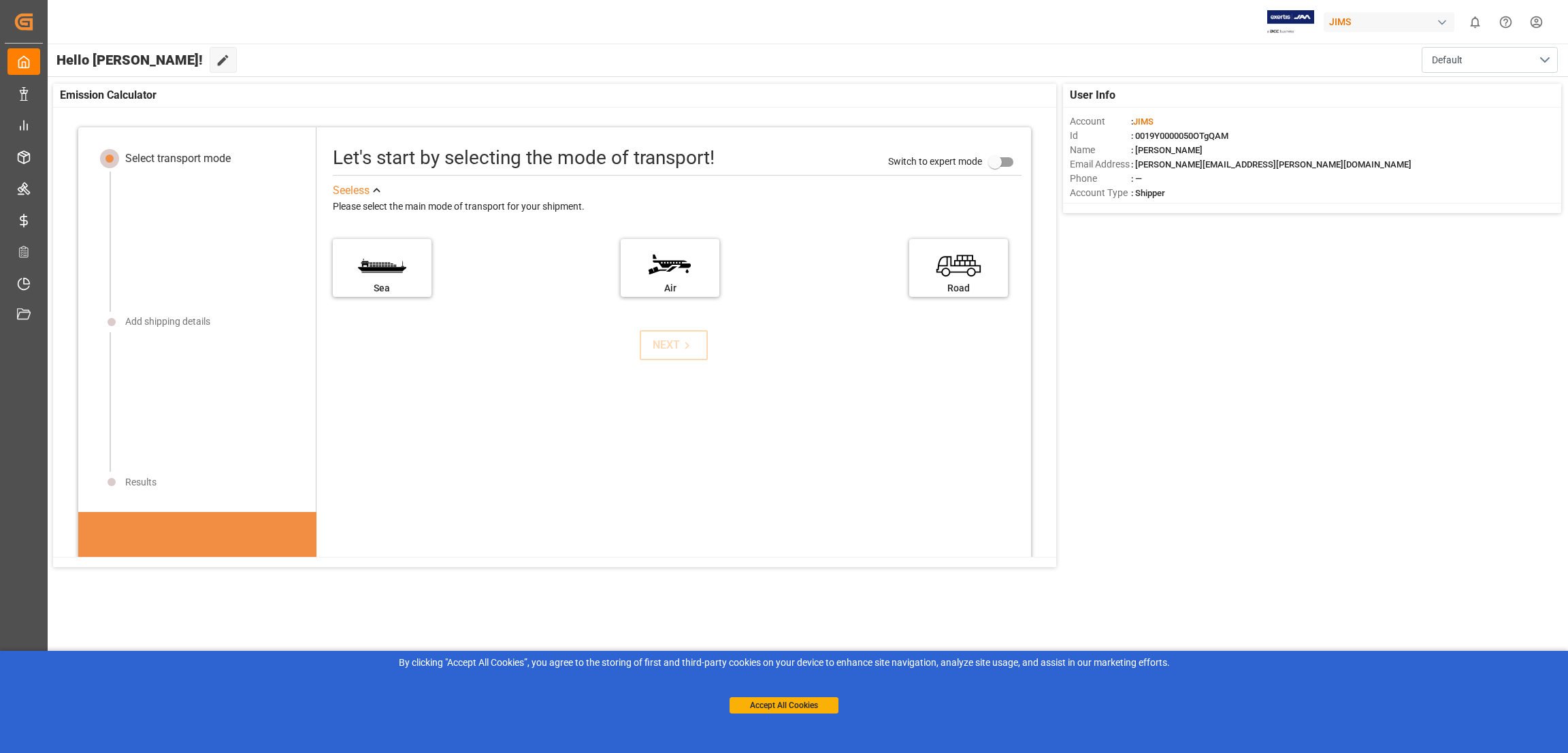
drag, startPoint x: 1280, startPoint y: 372, endPoint x: 1272, endPoint y: 371, distance: 8.1
click at [1278, 372] on div "User Info Account : [PERSON_NAME] : 0019Y0000050OTgQAM Name : [PERSON_NAME] Ema…" at bounding box center [808, 325] width 1522 height 497
click at [216, 58] on icon at bounding box center [223, 60] width 15 height 15
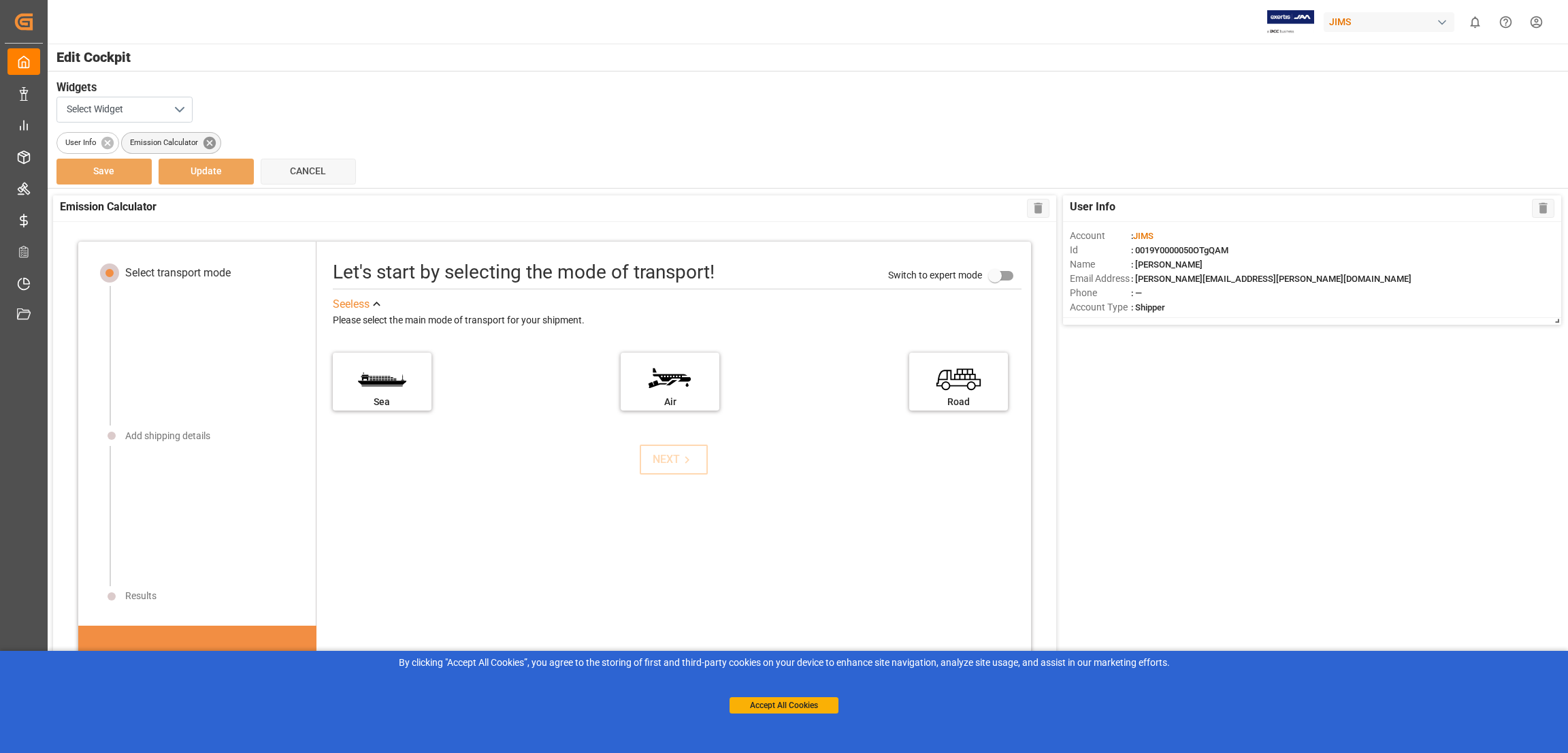
drag, startPoint x: 215, startPoint y: 142, endPoint x: 203, endPoint y: 142, distance: 12.0
click at [212, 142] on icon at bounding box center [210, 143] width 15 height 15
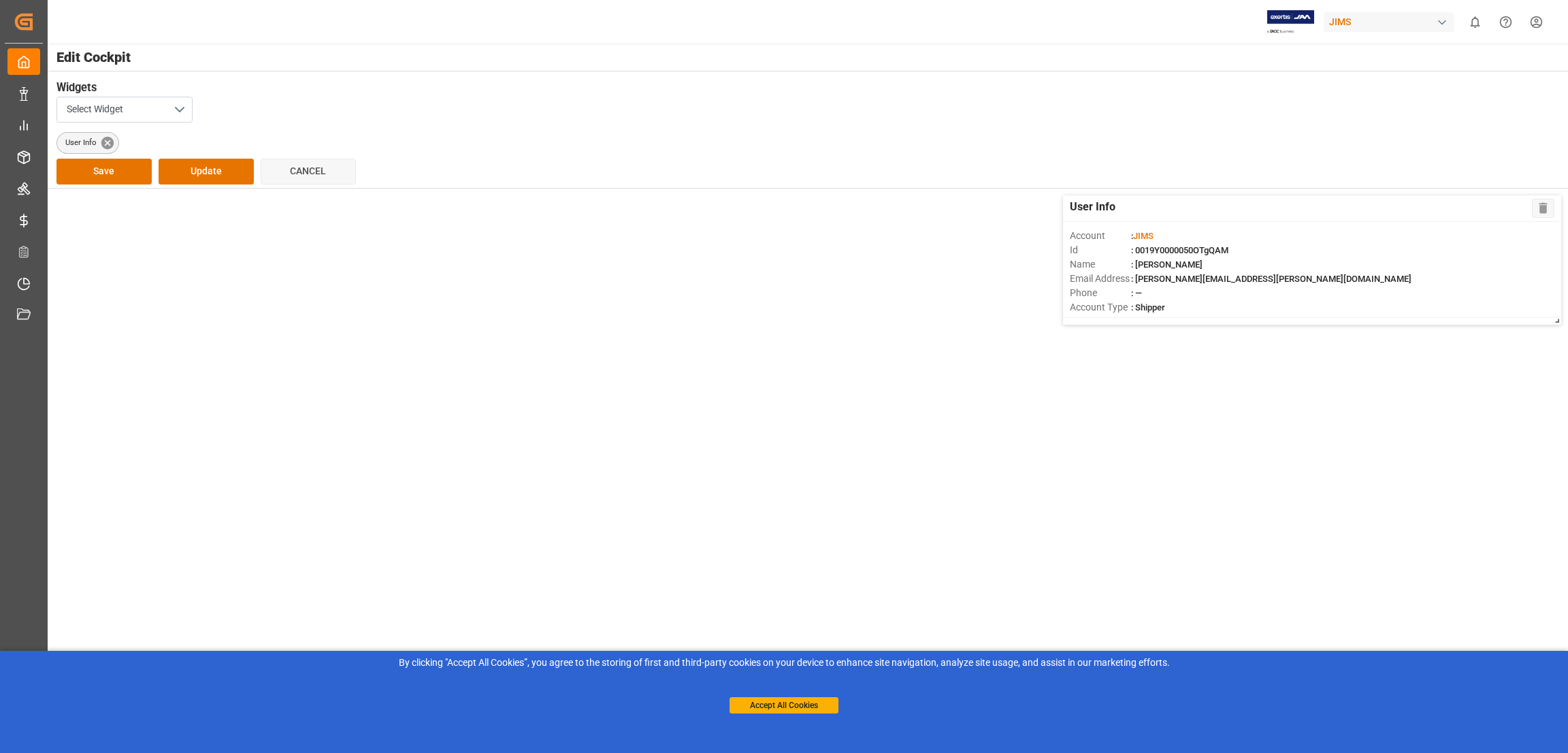
click at [115, 140] on icon at bounding box center [107, 143] width 15 height 15
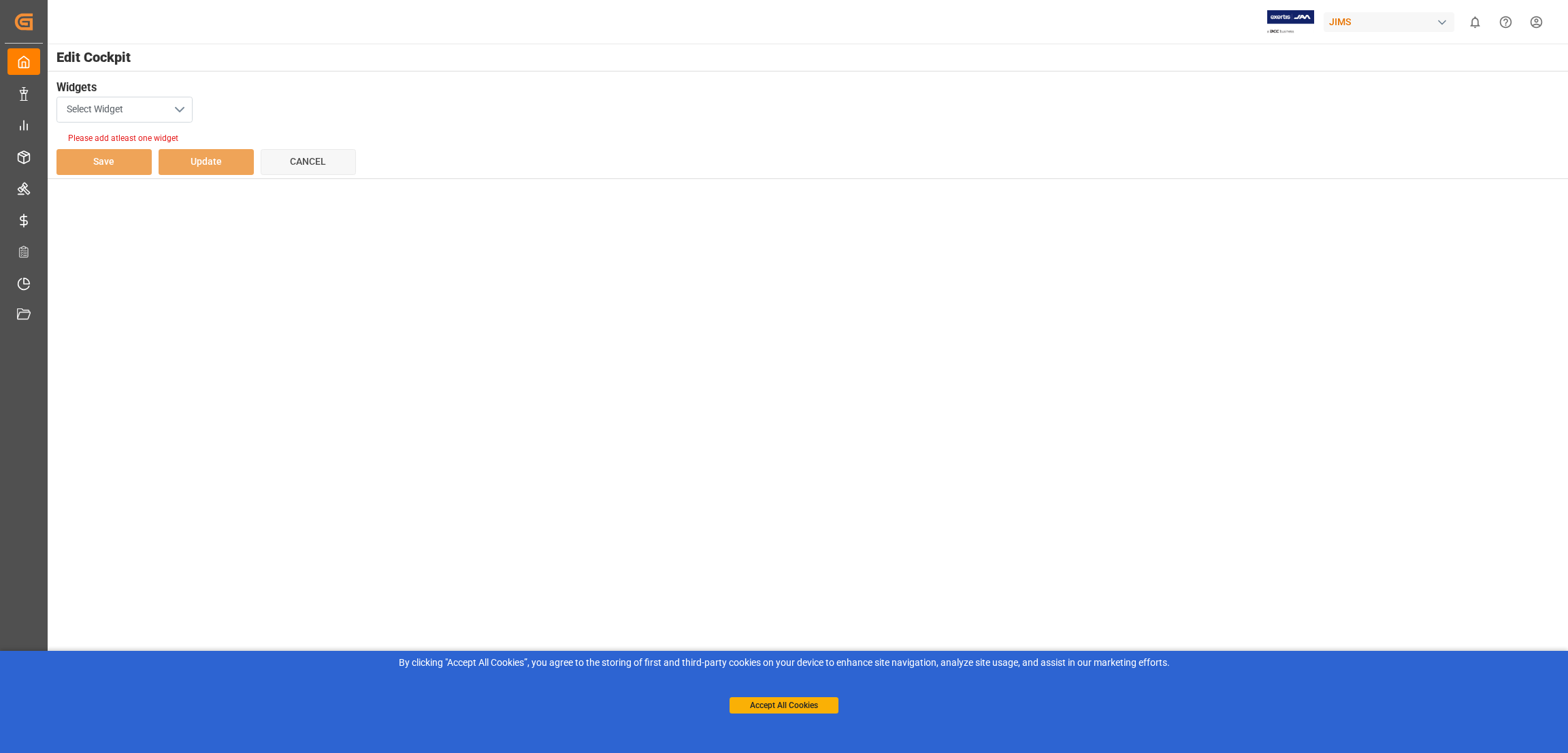
click at [179, 110] on button "Select Widget" at bounding box center [125, 110] width 136 height 26
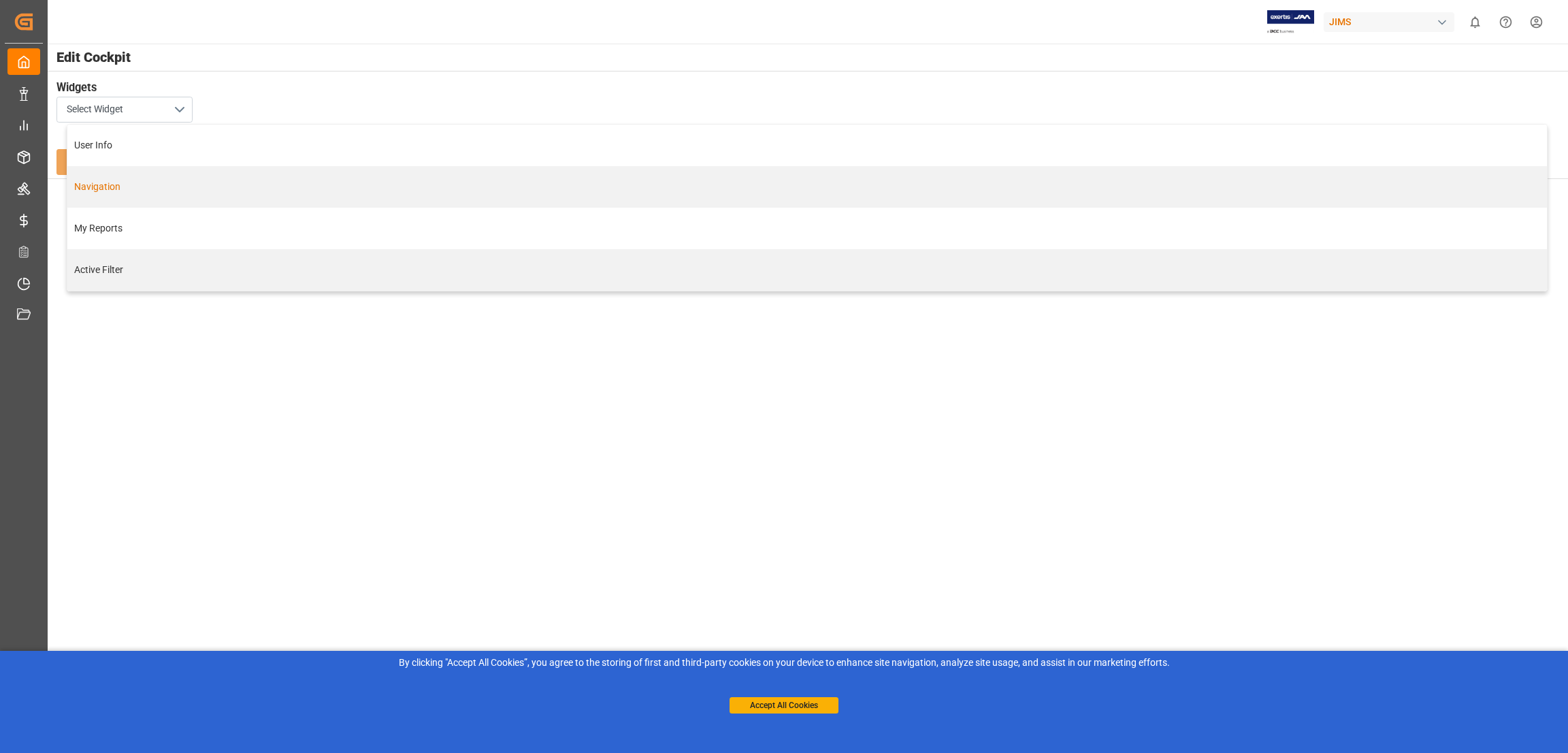
click at [112, 185] on div "Navigation" at bounding box center [807, 187] width 1465 height 15
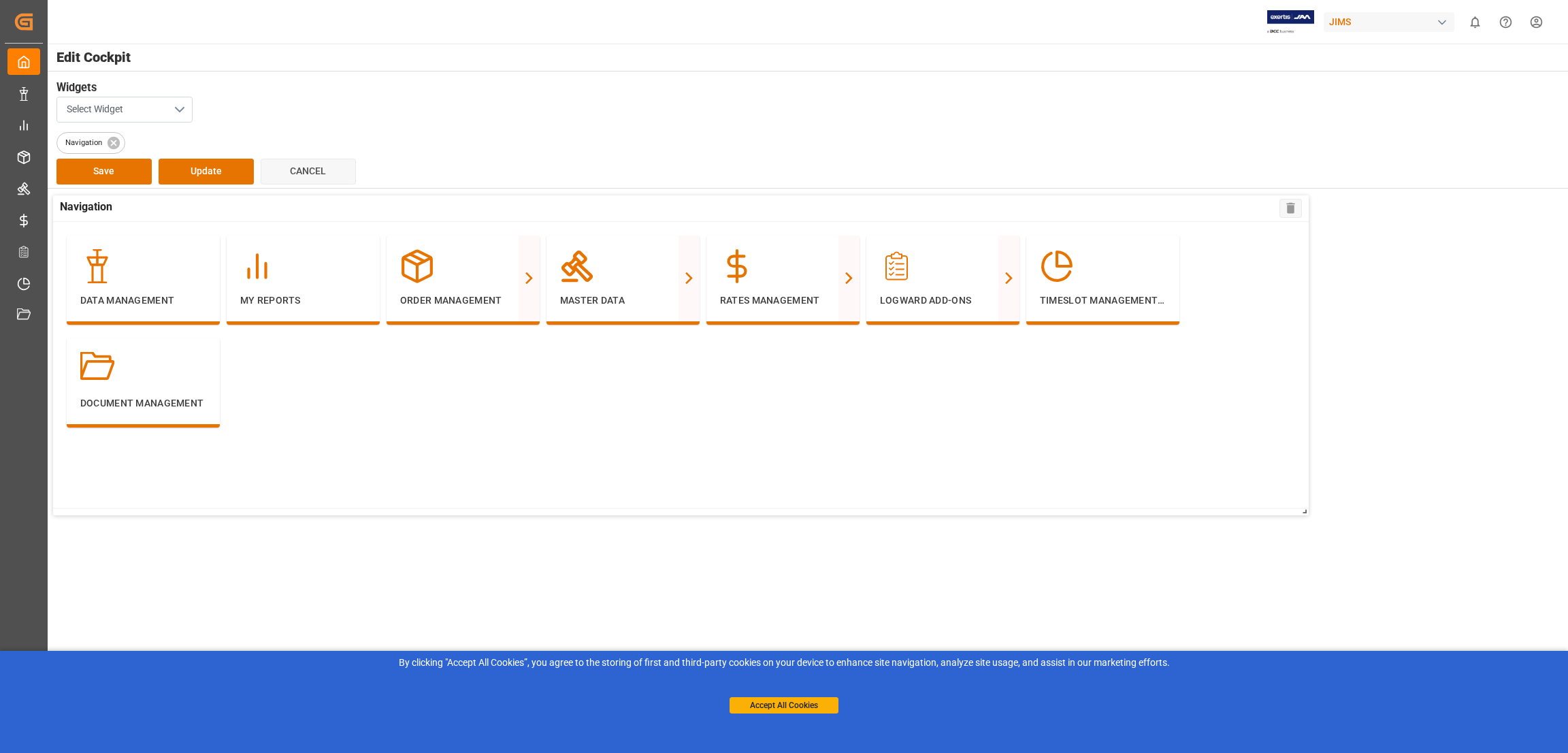
click at [178, 107] on button "Select Widget" at bounding box center [125, 110] width 136 height 26
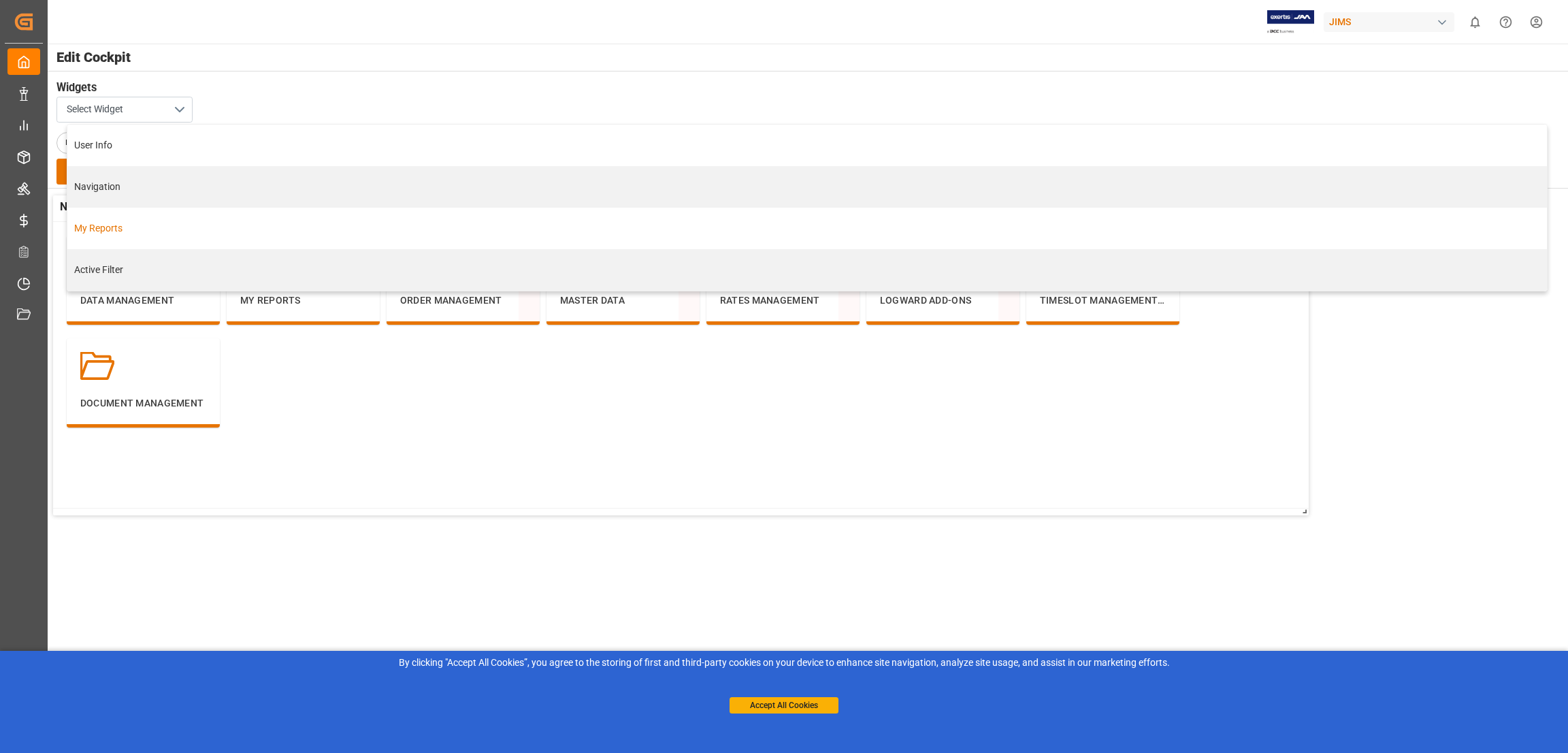
click at [121, 235] on div "My Reports" at bounding box center [807, 229] width 1465 height 15
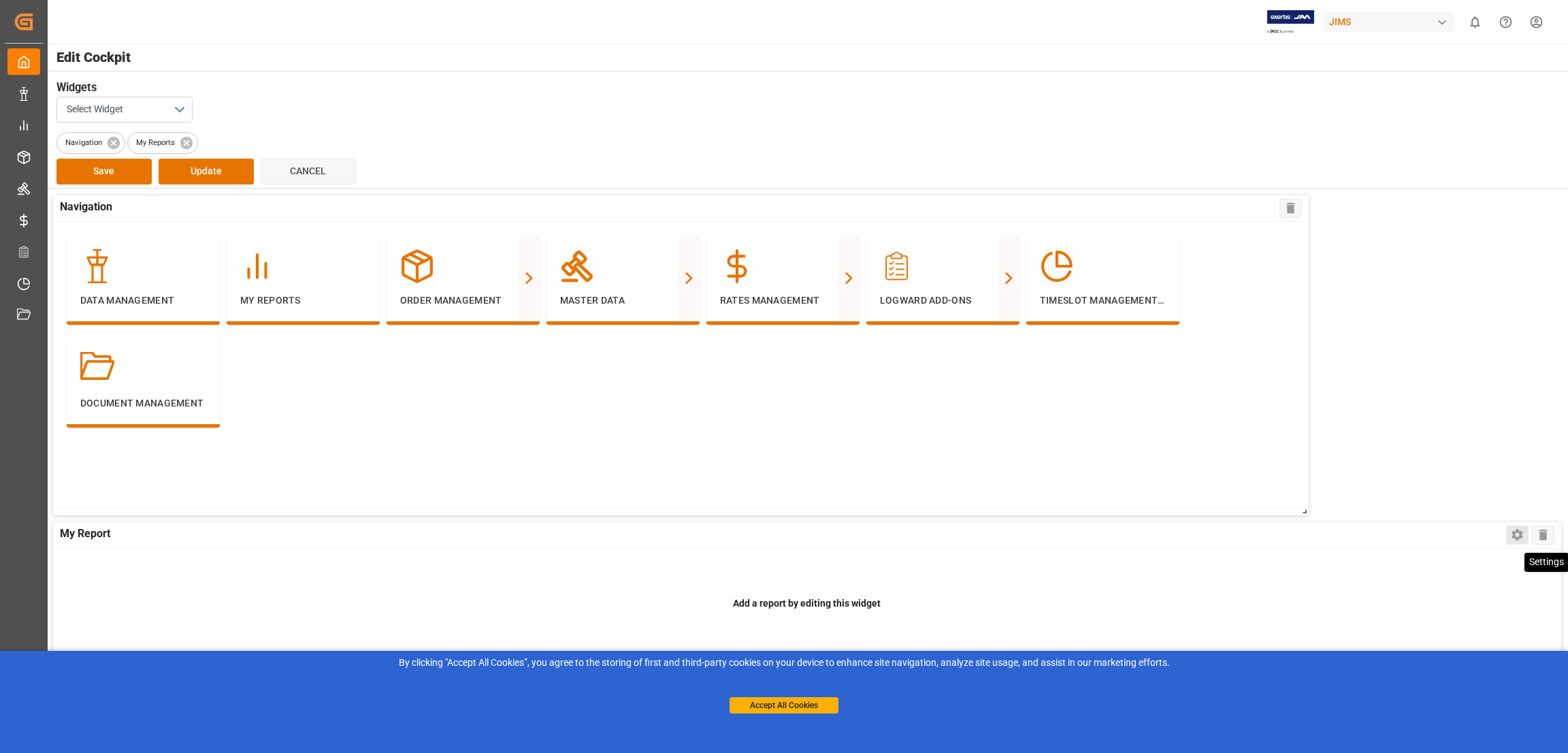
click at [1516, 534] on icon at bounding box center [1518, 535] width 15 height 15
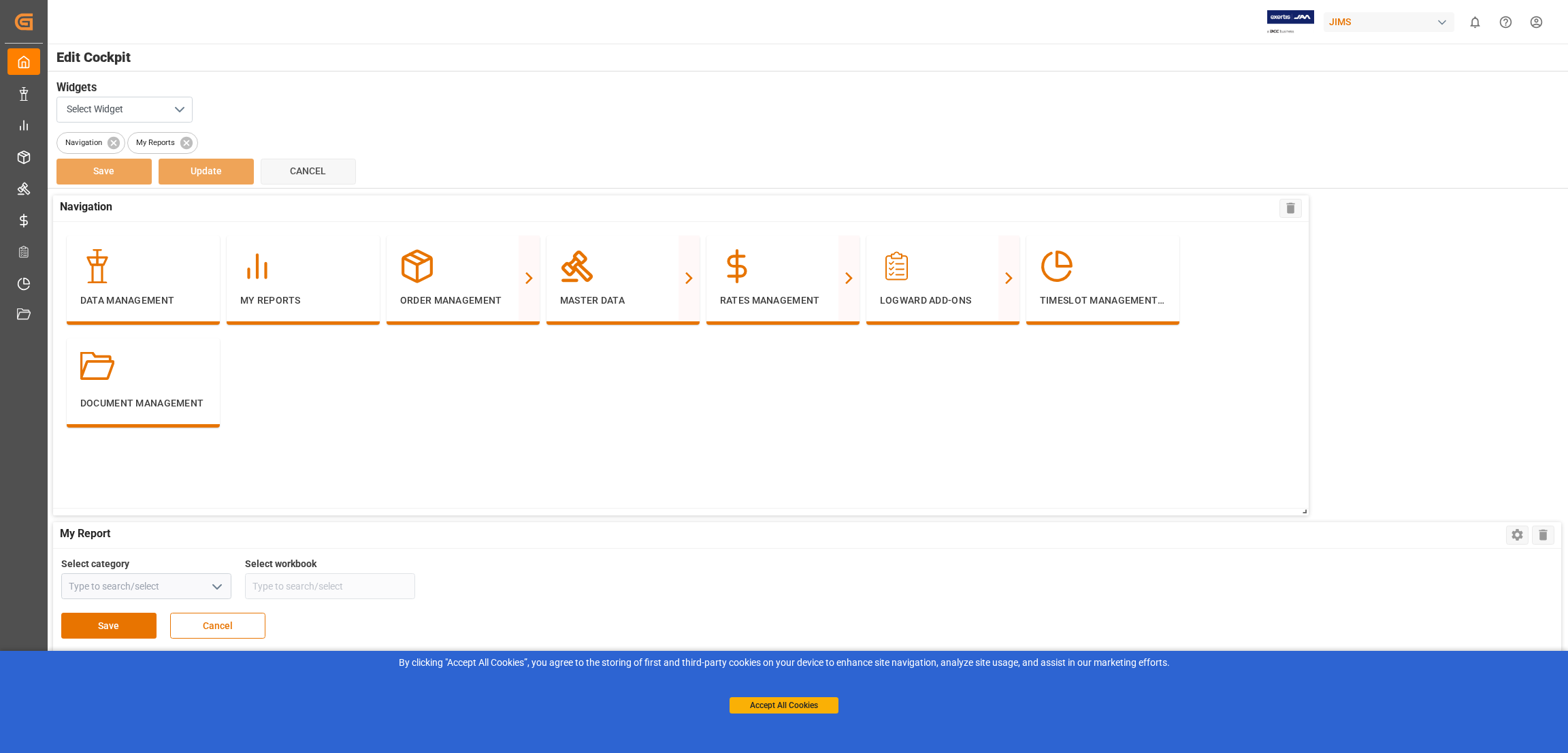
click at [219, 582] on icon "open menu" at bounding box center [217, 587] width 16 height 16
click at [92, 645] on div "Sourcing" at bounding box center [147, 647] width 169 height 30
type input "Sourcing"
click at [399, 588] on polyline "open menu" at bounding box center [400, 586] width 8 height 4
click at [348, 620] on div "Order Management Overview" at bounding box center [330, 616] width 169 height 30
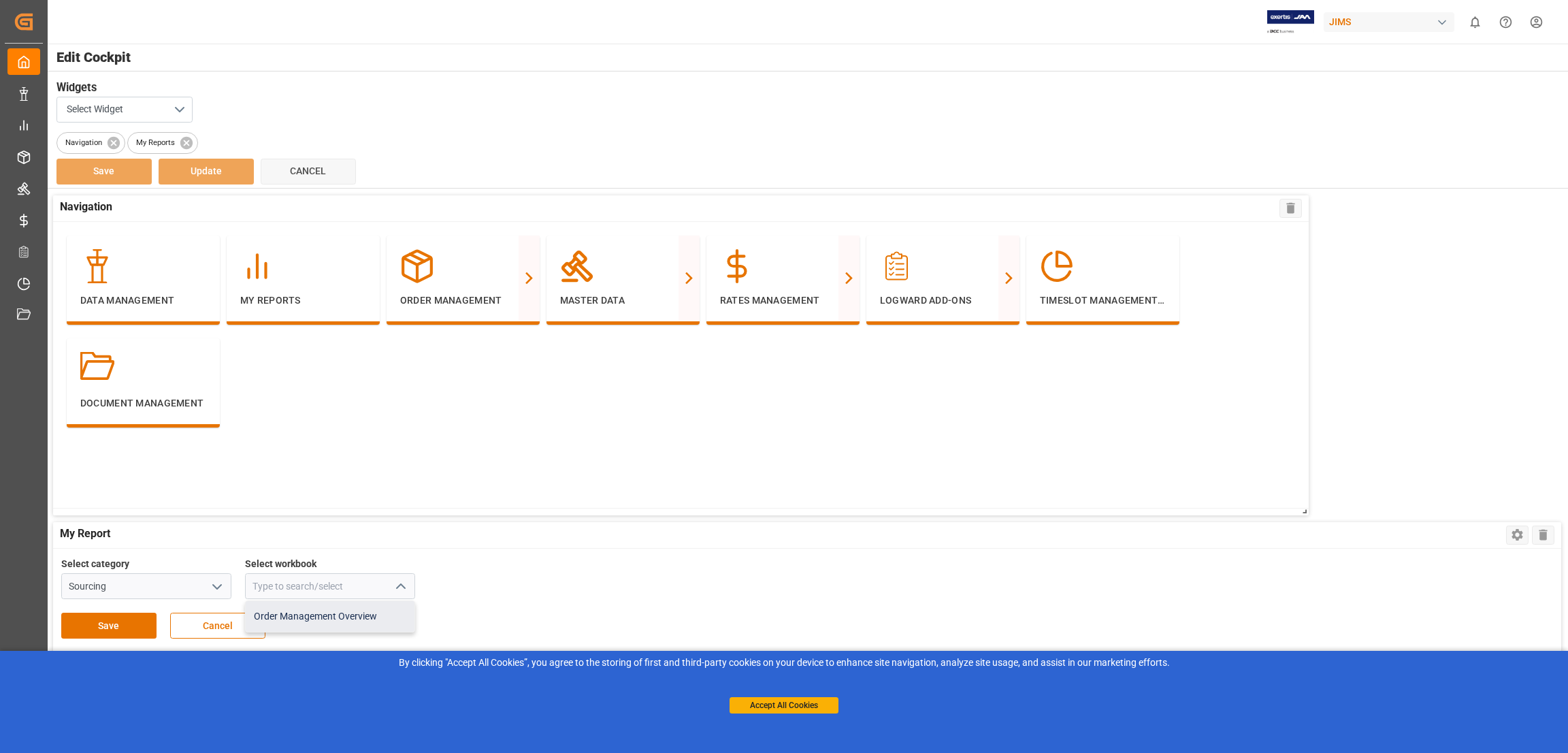
type input "Order Management Overview"
click at [114, 623] on button "Save" at bounding box center [109, 626] width 95 height 26
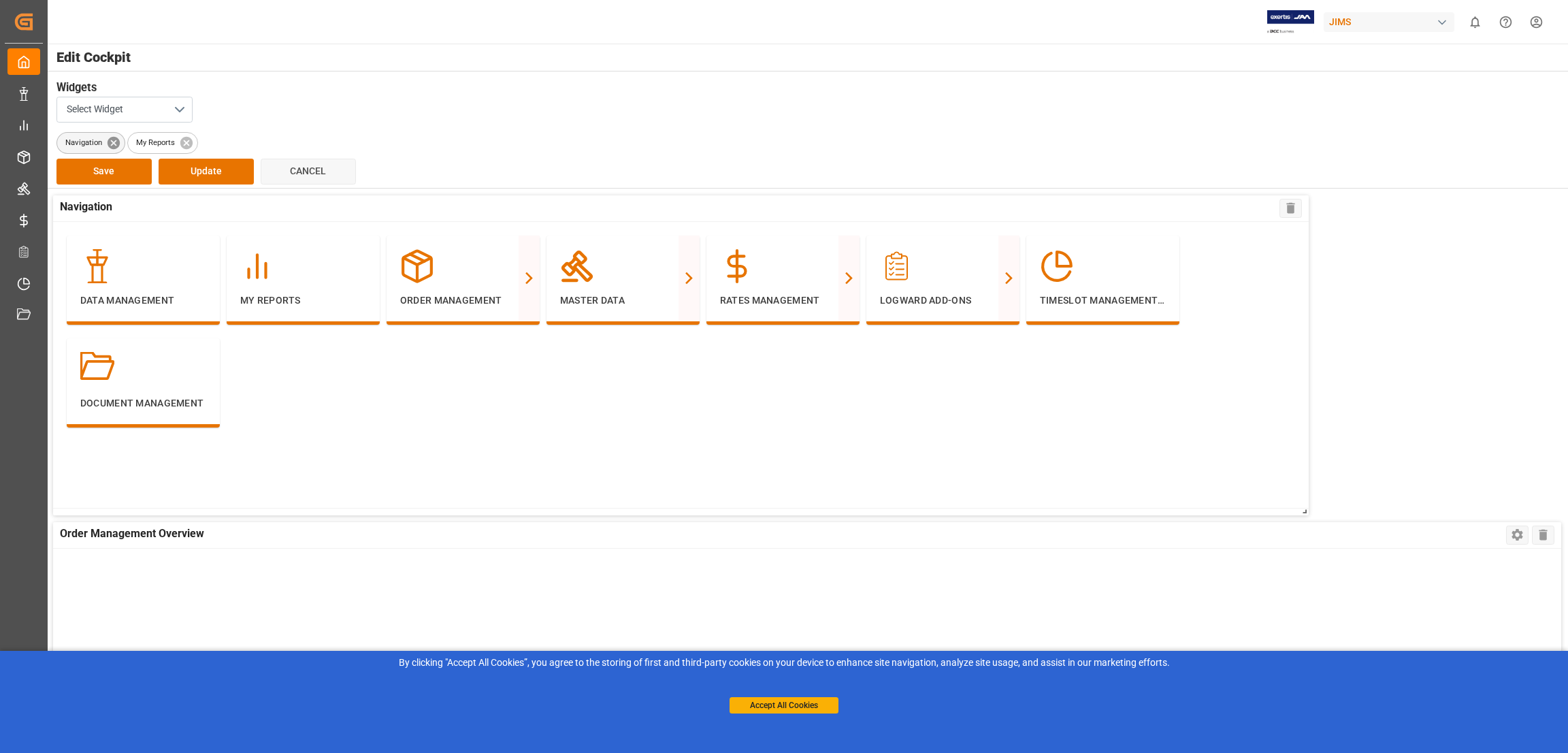
click at [113, 143] on icon at bounding box center [114, 143] width 15 height 15
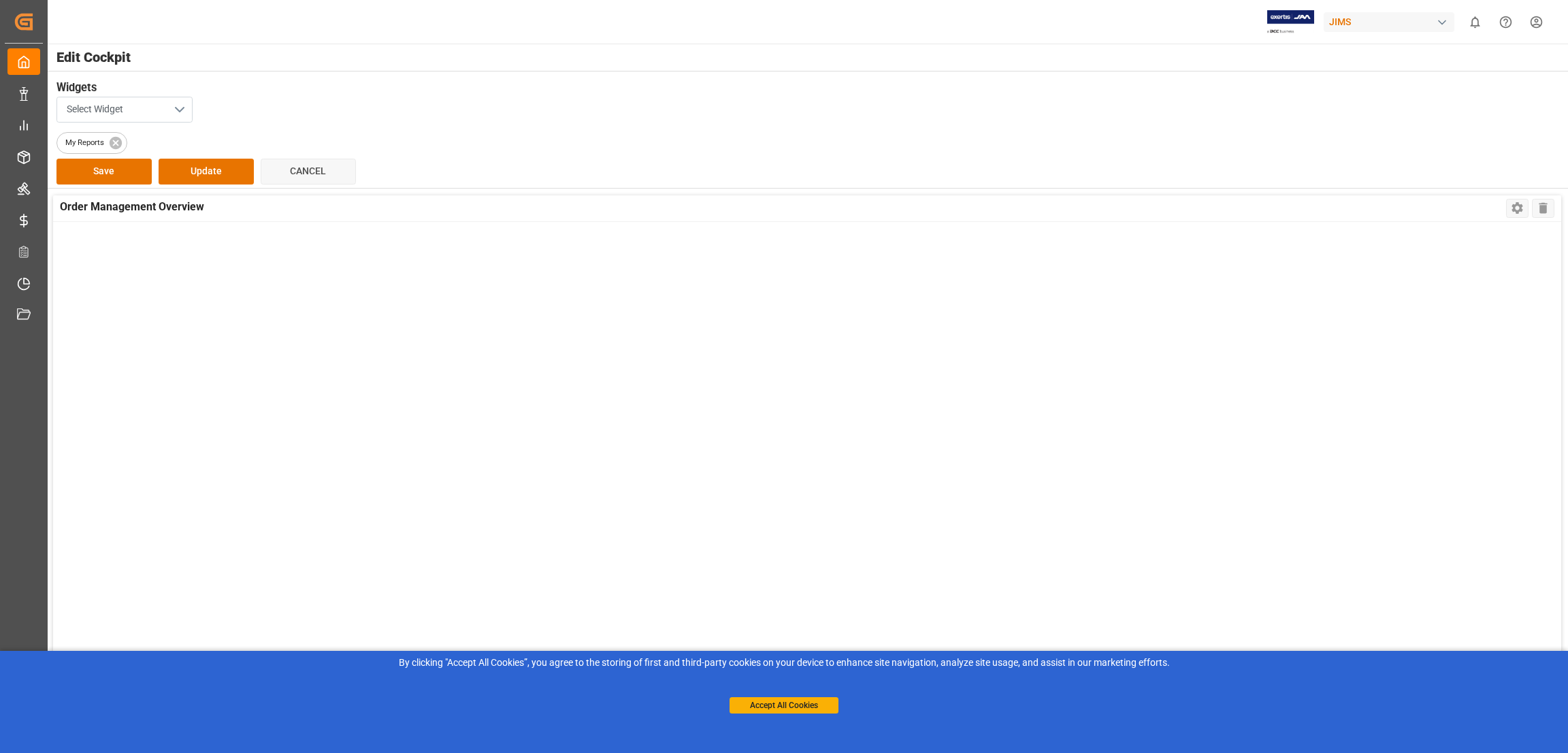
click at [185, 112] on button "Select Widget" at bounding box center [125, 110] width 136 height 26
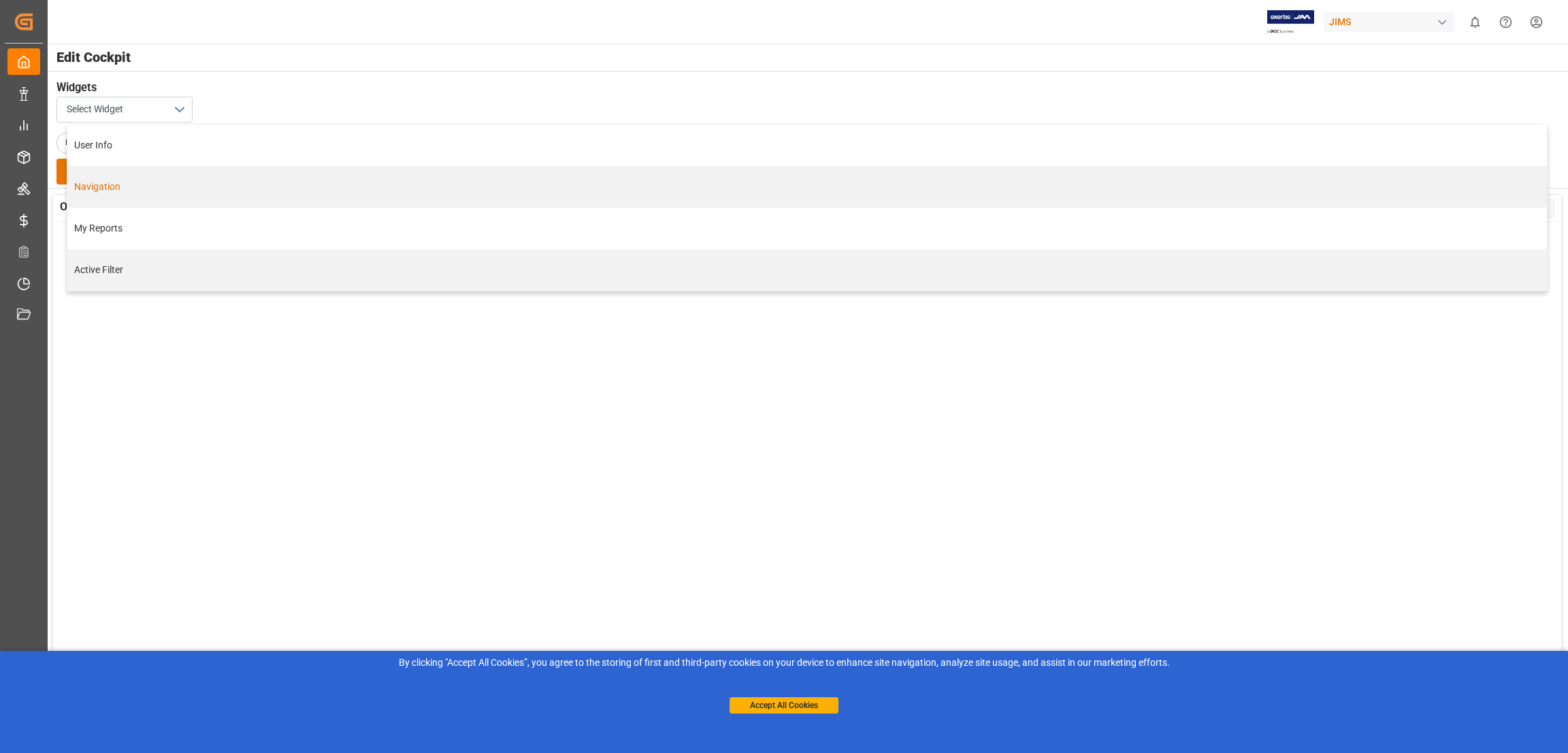
click at [124, 184] on div "Navigation" at bounding box center [807, 187] width 1465 height 15
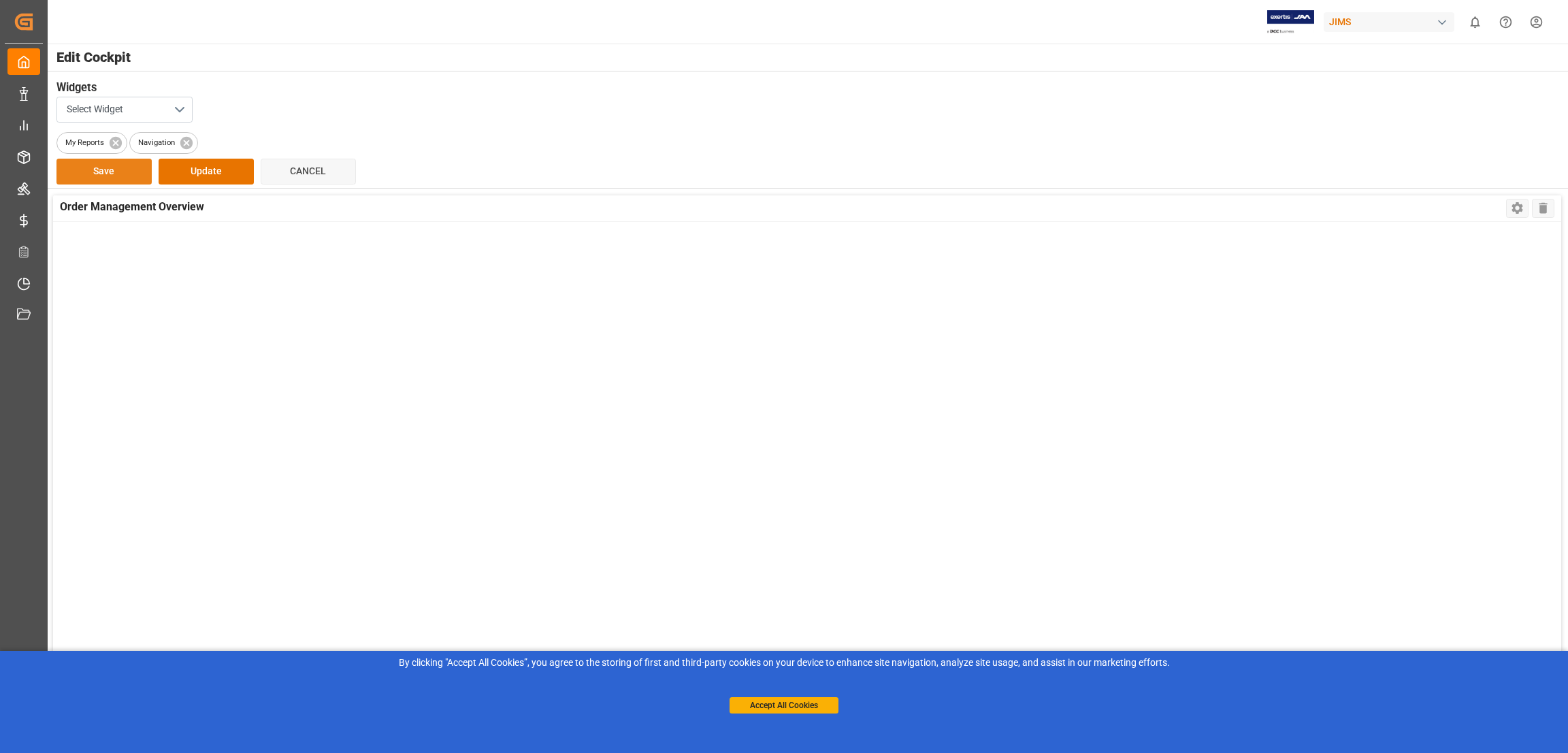
click at [107, 165] on button "Save" at bounding box center [104, 171] width 95 height 26
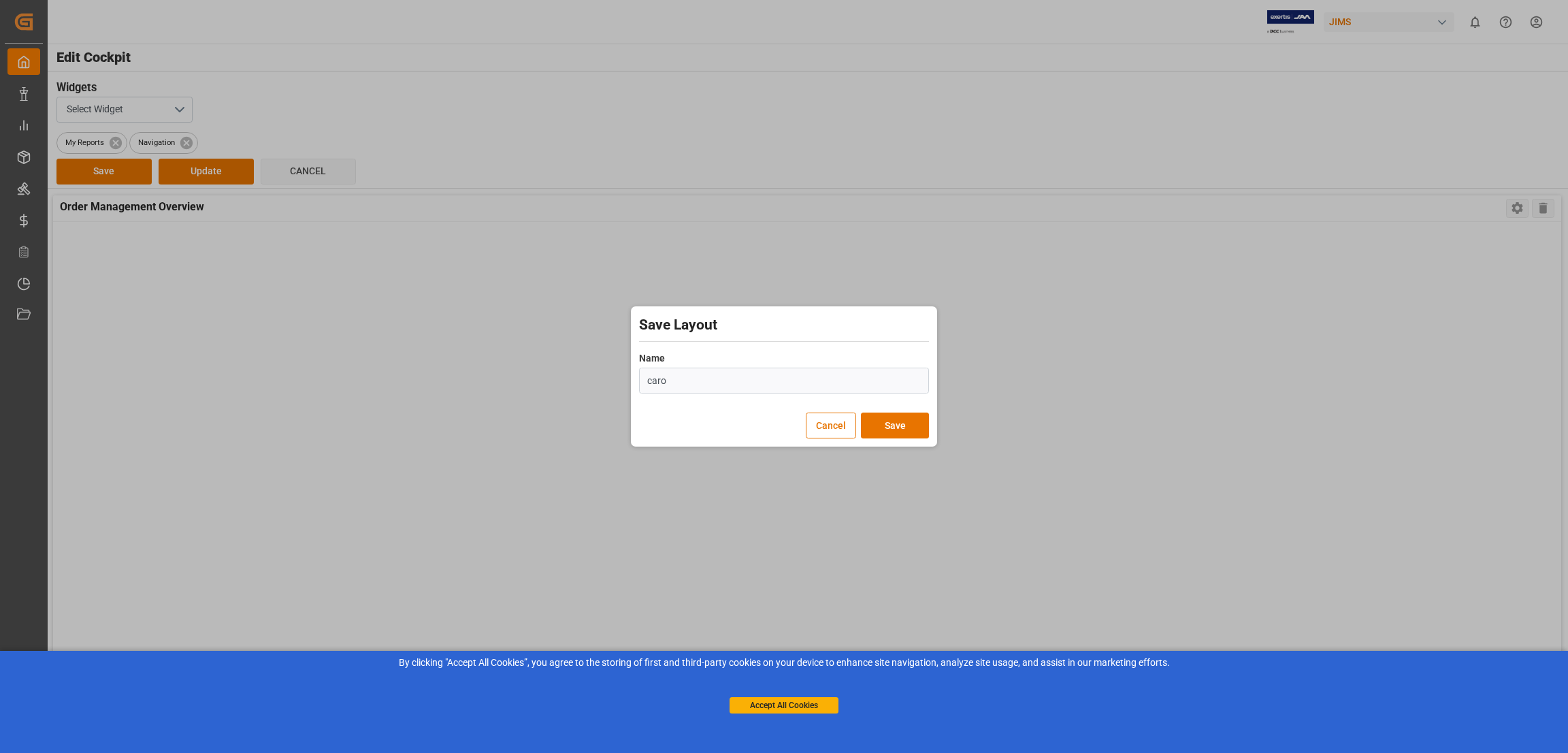
type input "[PERSON_NAME]"
click at [897, 427] on button "Save" at bounding box center [895, 425] width 68 height 26
drag, startPoint x: 704, startPoint y: 376, endPoint x: 195, endPoint y: 593, distance: 553.3
click at [608, 382] on div "Save Layout Name [PERSON_NAME] cannot be empty Cancel Save" at bounding box center [784, 376] width 1568 height 753
click at [917, 425] on button "Save" at bounding box center [895, 425] width 68 height 26
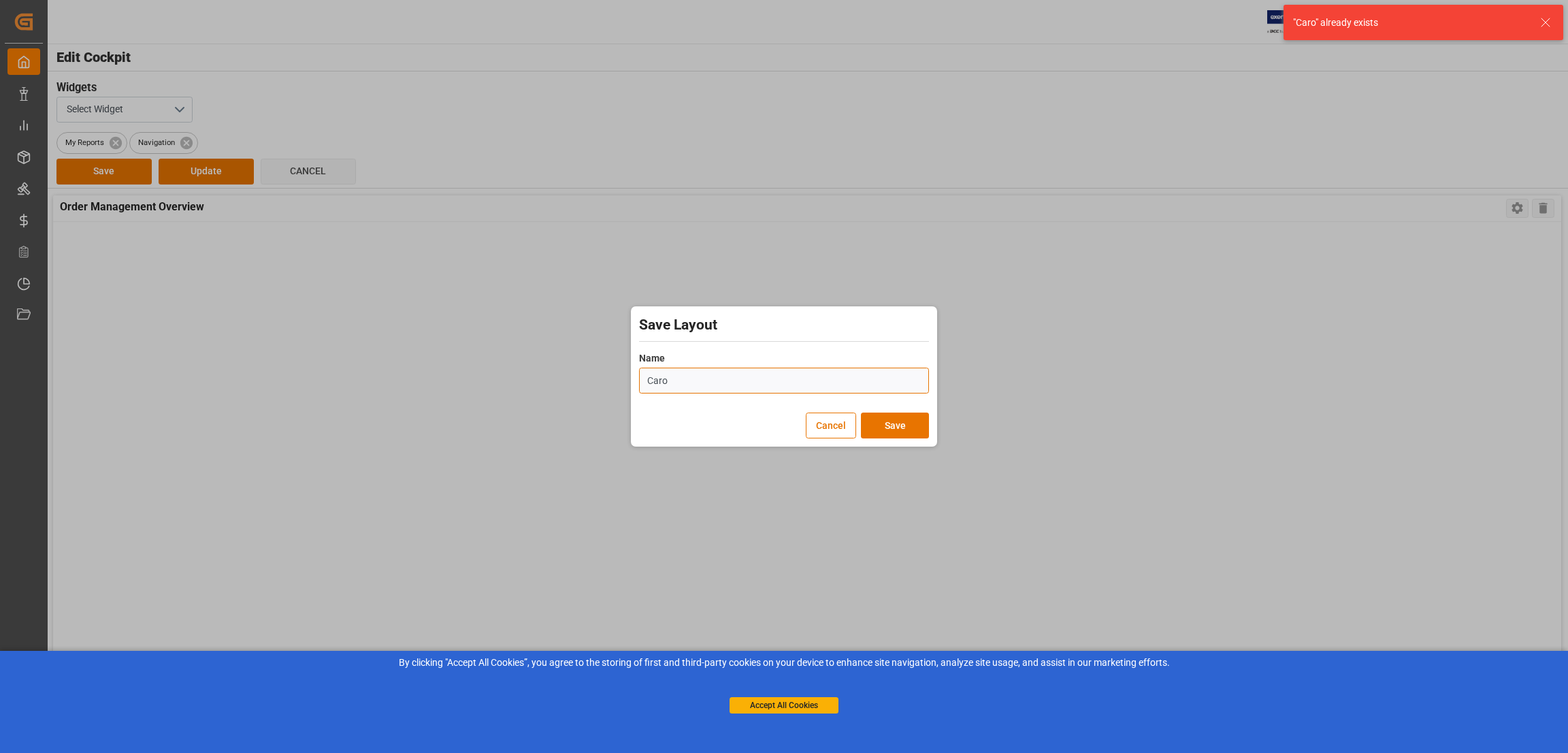
click at [669, 381] on input "Caro" at bounding box center [784, 380] width 290 height 26
type input "C"
type input "Order Management"
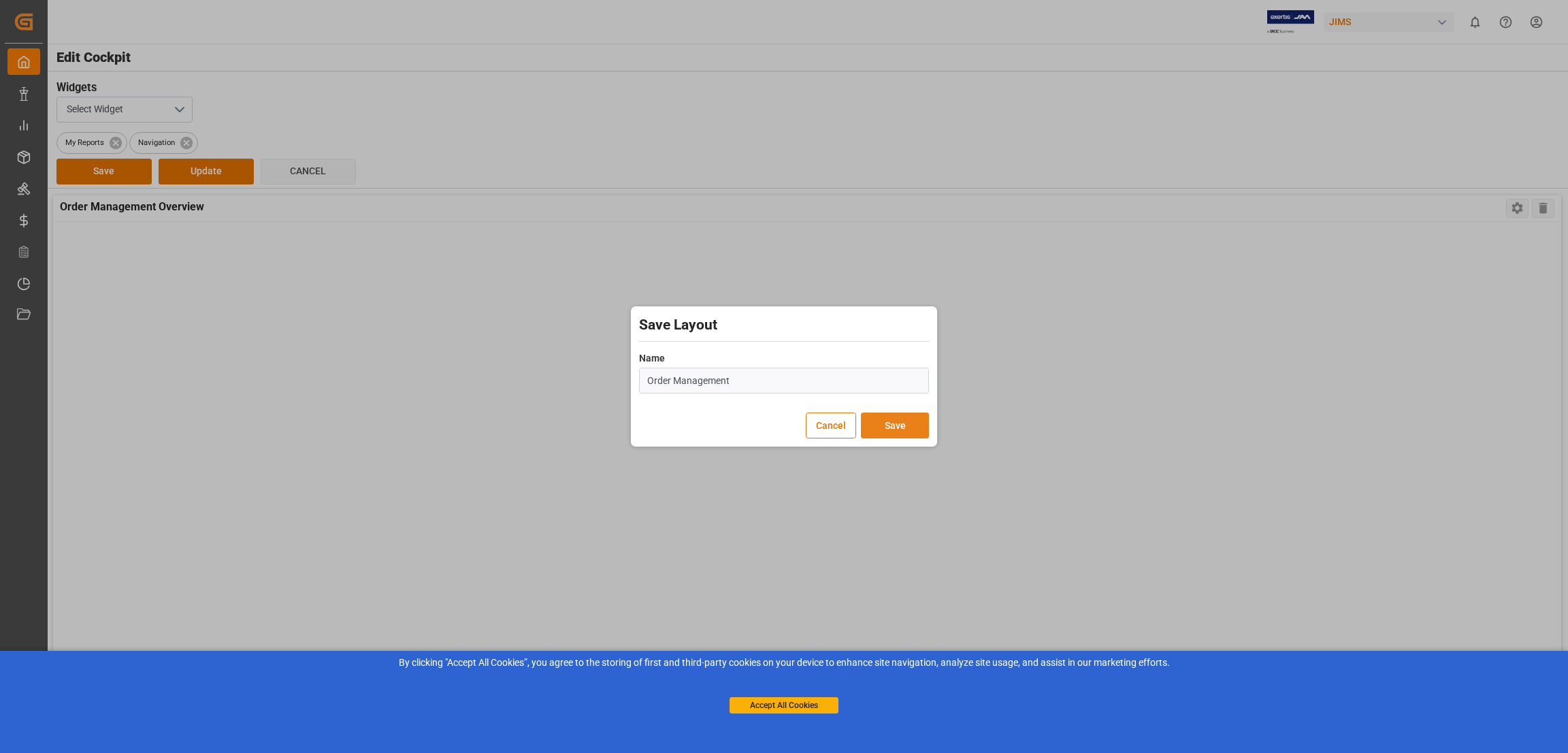
click at [894, 416] on button "Save" at bounding box center [895, 425] width 68 height 26
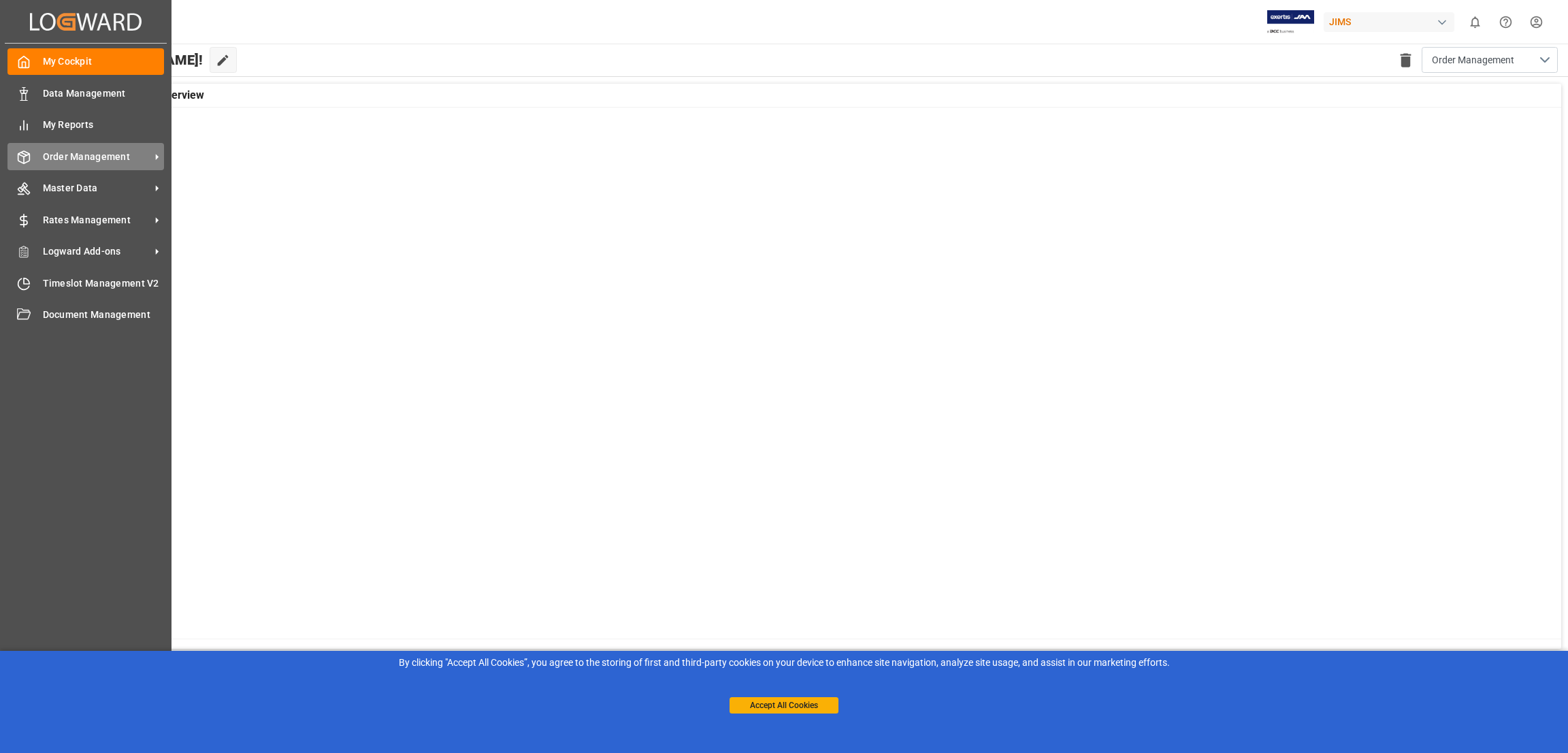
click at [155, 152] on icon at bounding box center [157, 157] width 15 height 15
click at [156, 155] on icon at bounding box center [157, 157] width 3 height 6
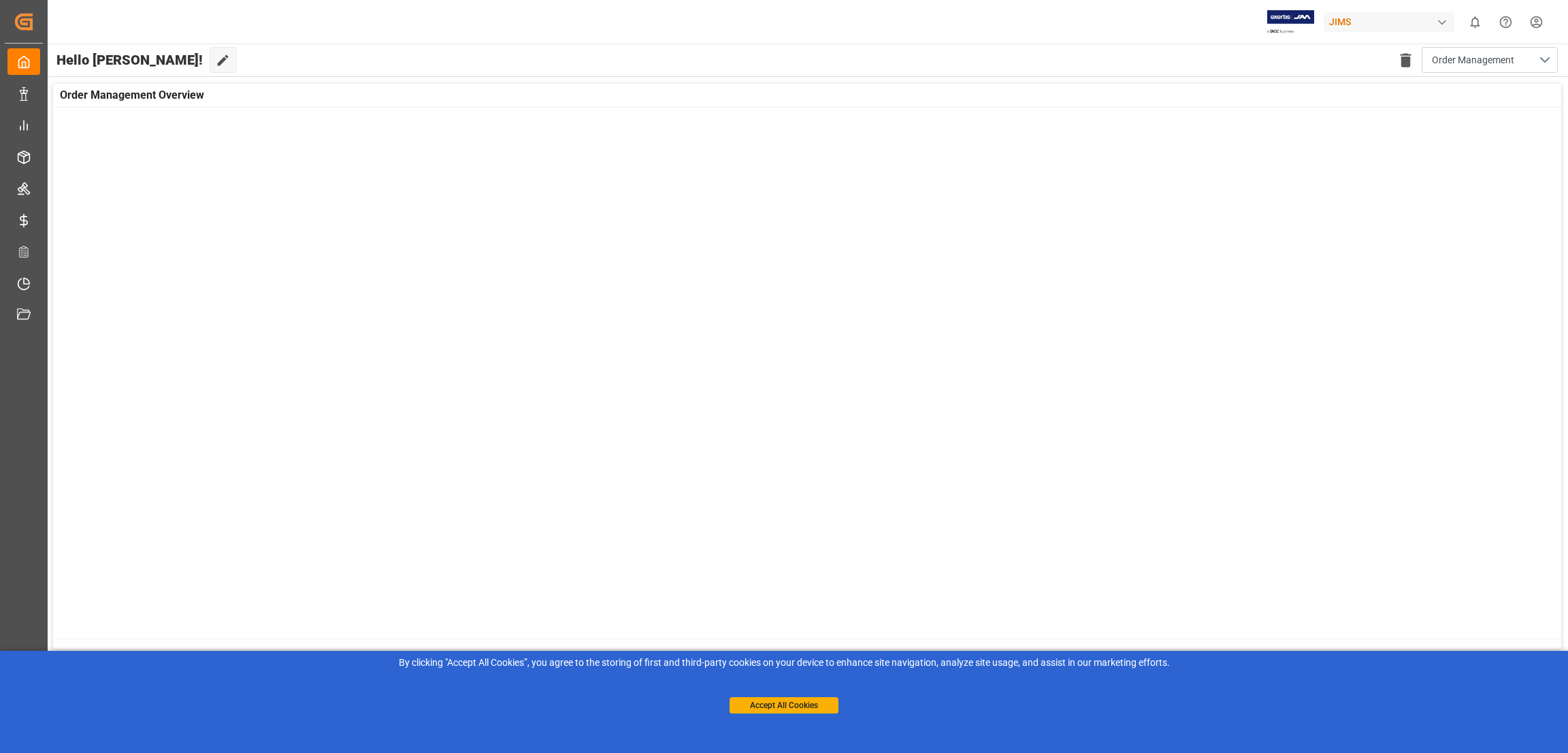
scroll to position [384, 0]
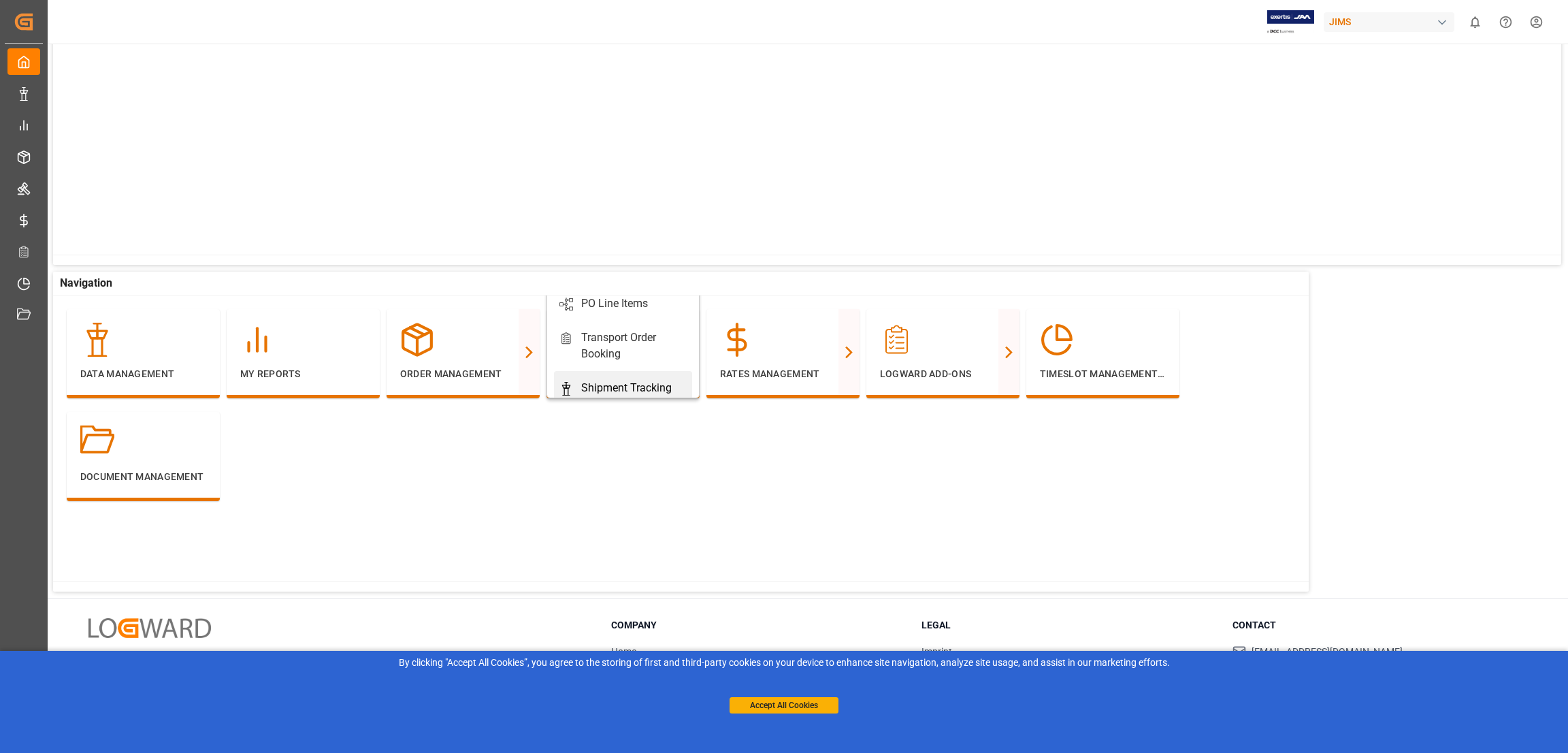
click at [597, 386] on div "Shipment Tracking" at bounding box center [626, 388] width 91 height 16
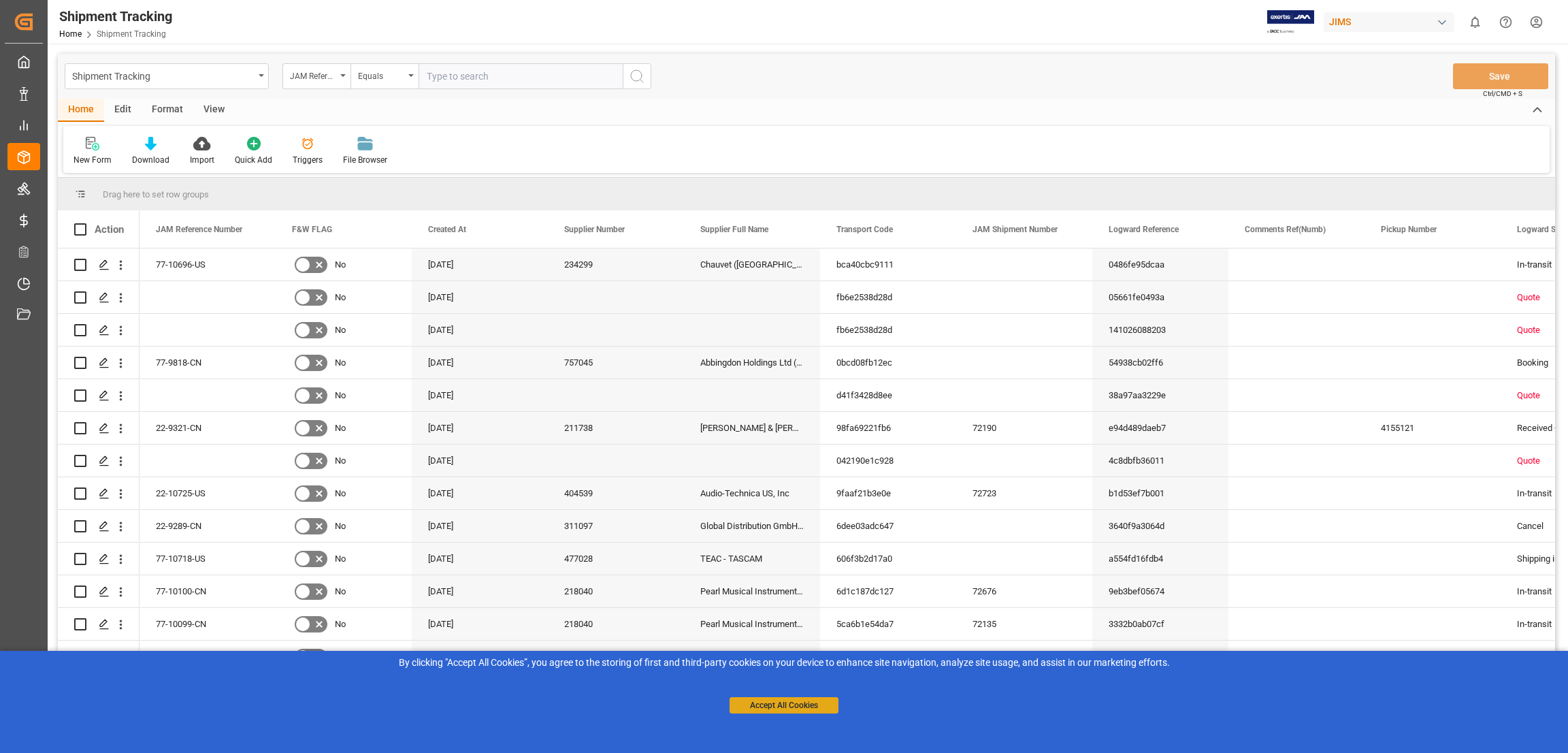
click at [757, 707] on button "Accept All Cookies" at bounding box center [784, 705] width 109 height 16
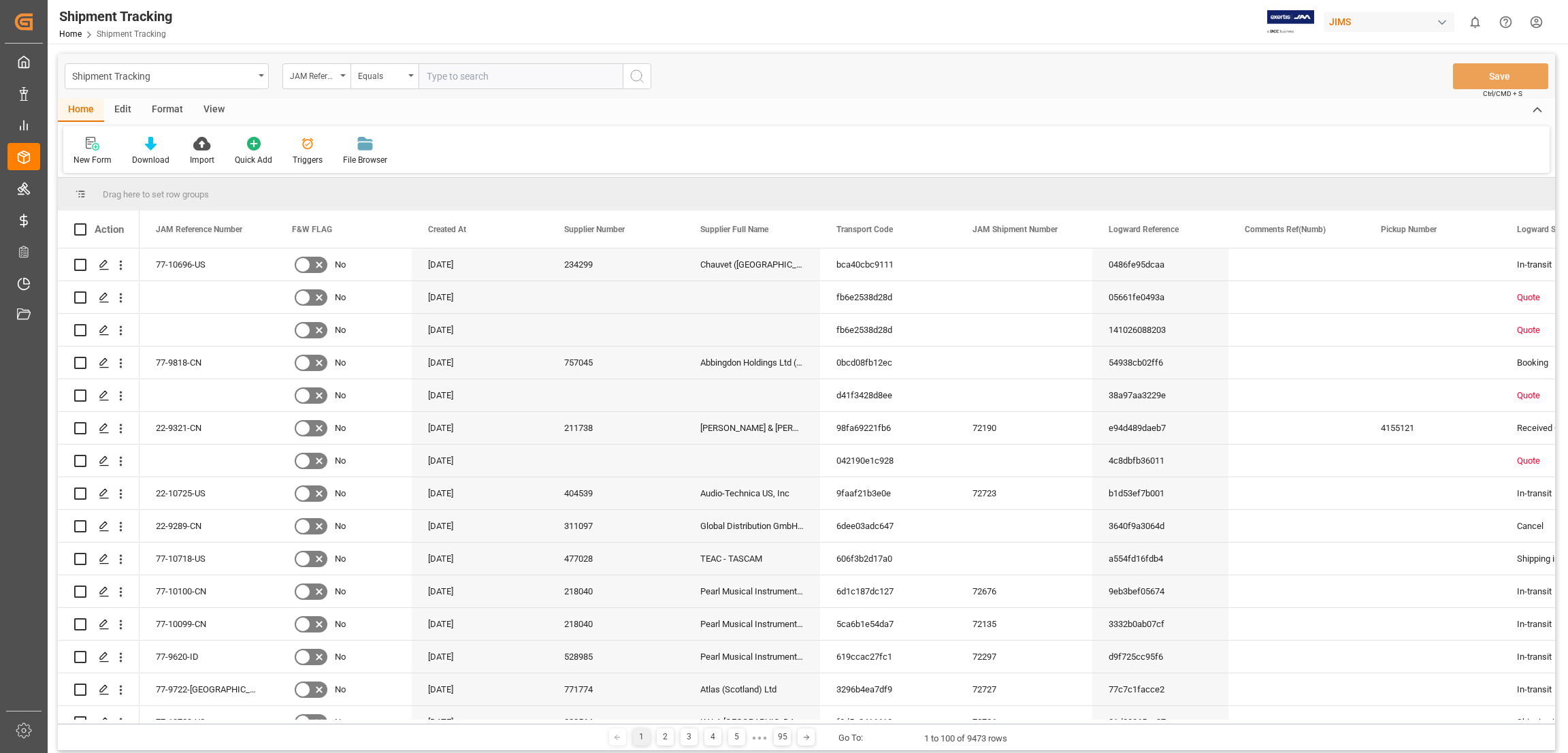
click at [421, 74] on input "text" at bounding box center [520, 76] width 204 height 26
paste input "77-10175-CN"
type input "77-10175-CN"
click at [636, 75] on icon "search button" at bounding box center [637, 76] width 16 height 16
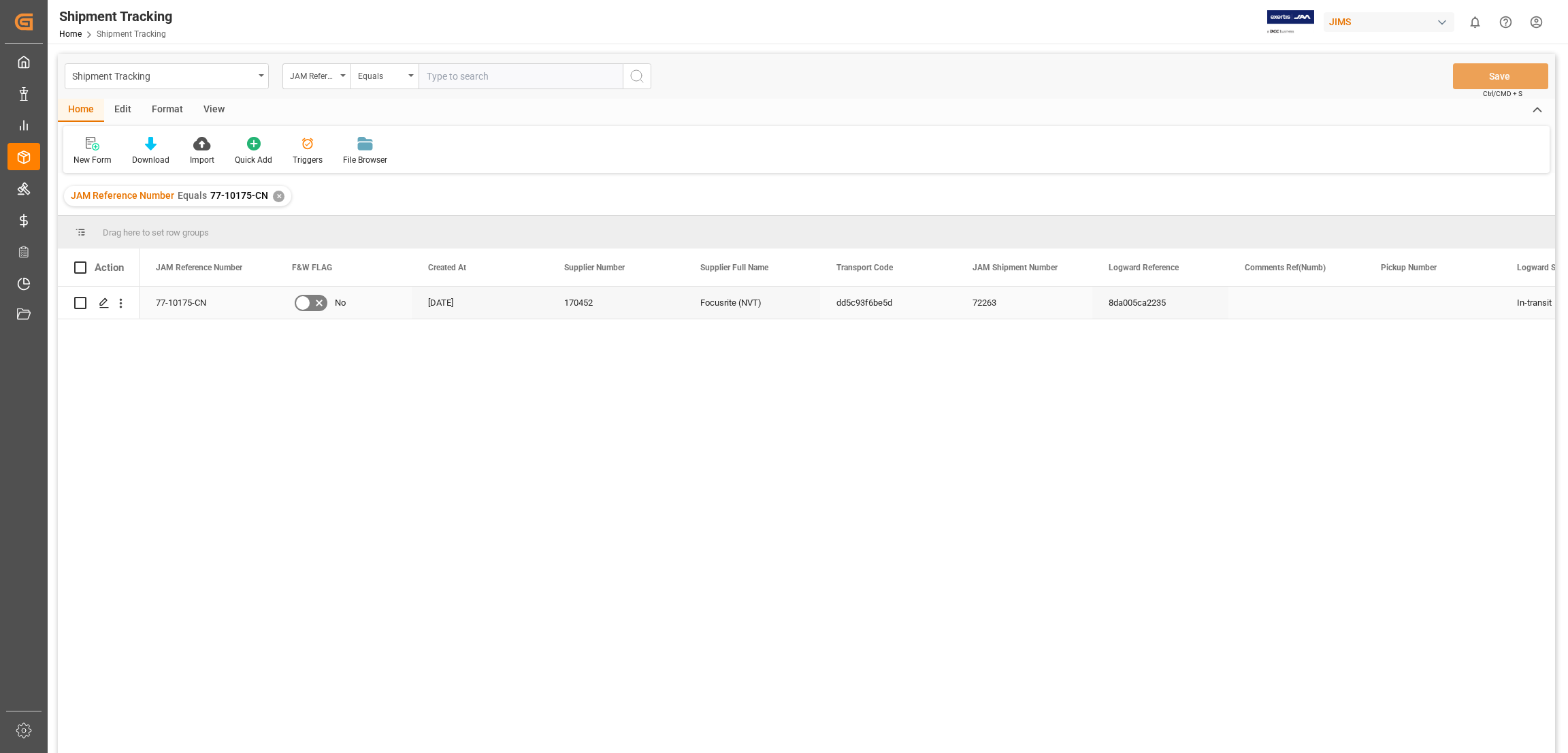
click at [1303, 311] on div "Press SPACE to select this row." at bounding box center [1296, 302] width 136 height 32
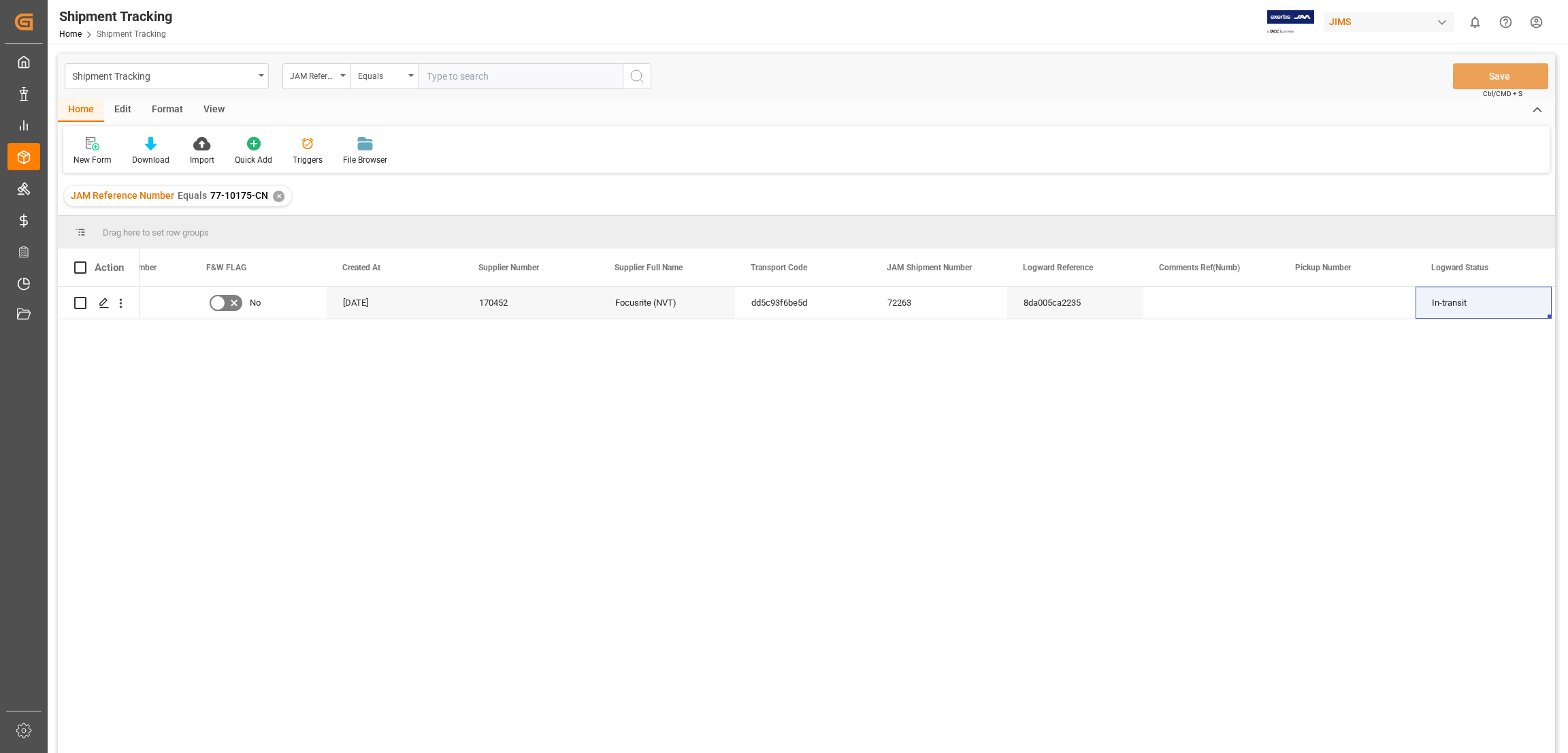
click at [217, 107] on div "View" at bounding box center [213, 110] width 41 height 23
click at [86, 147] on icon at bounding box center [87, 143] width 14 height 14
click at [152, 138] on icon at bounding box center [154, 143] width 14 height 14
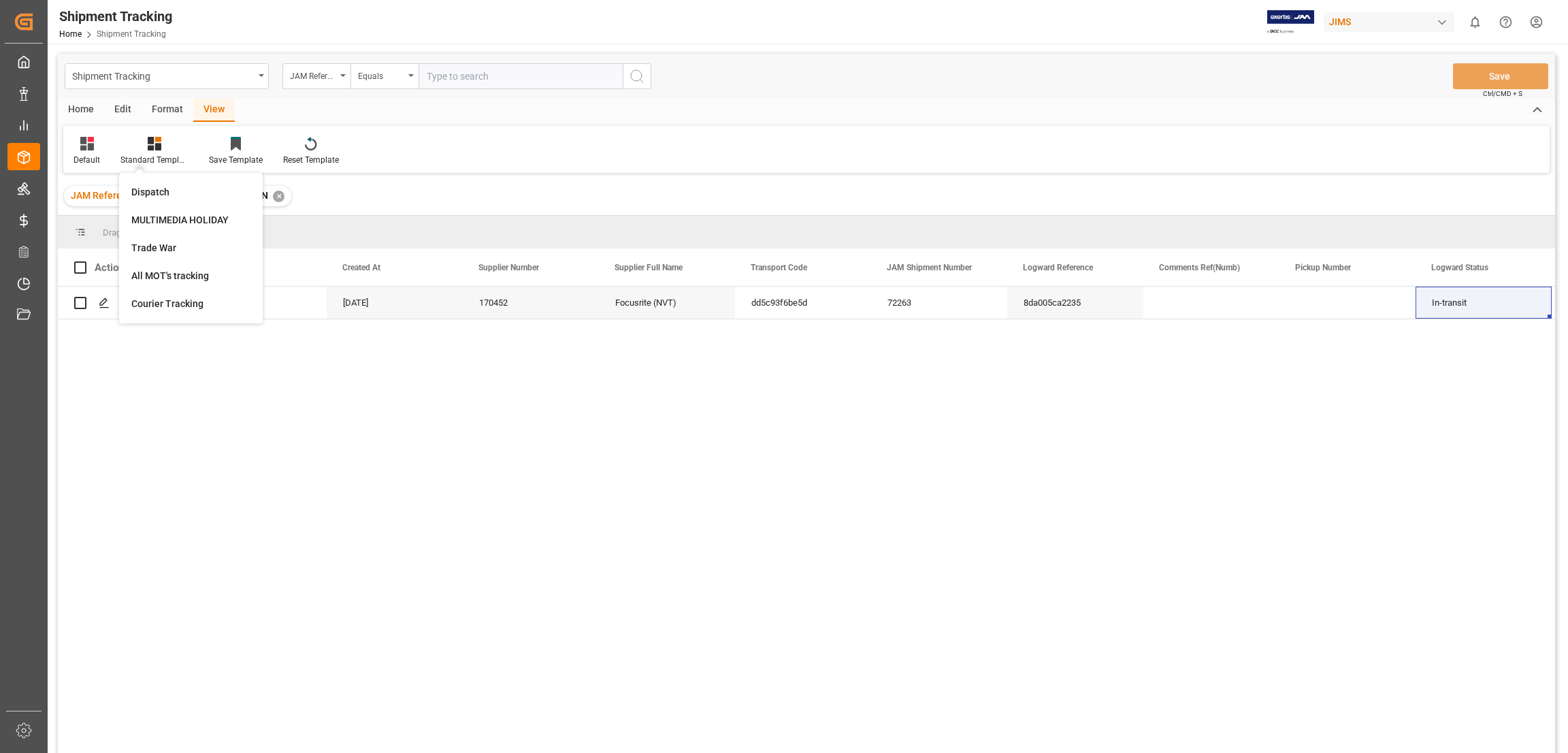
click at [264, 449] on div "77-10175-CN No [DATE] 170452 Focusrite (NVT) dd5c93f6be5d 72263 8da005ca2235 In…" at bounding box center [847, 524] width 1416 height 475
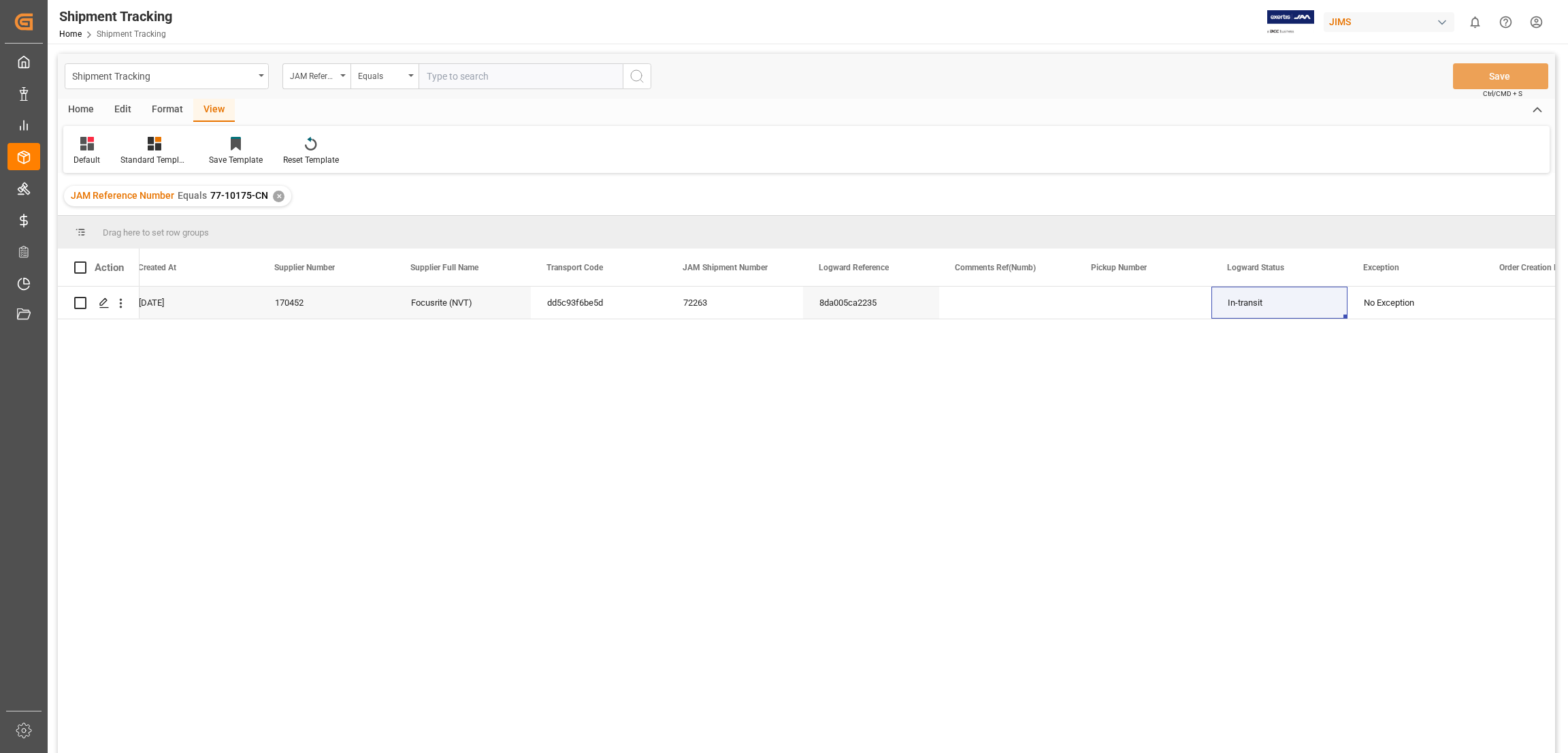
scroll to position [0, 0]
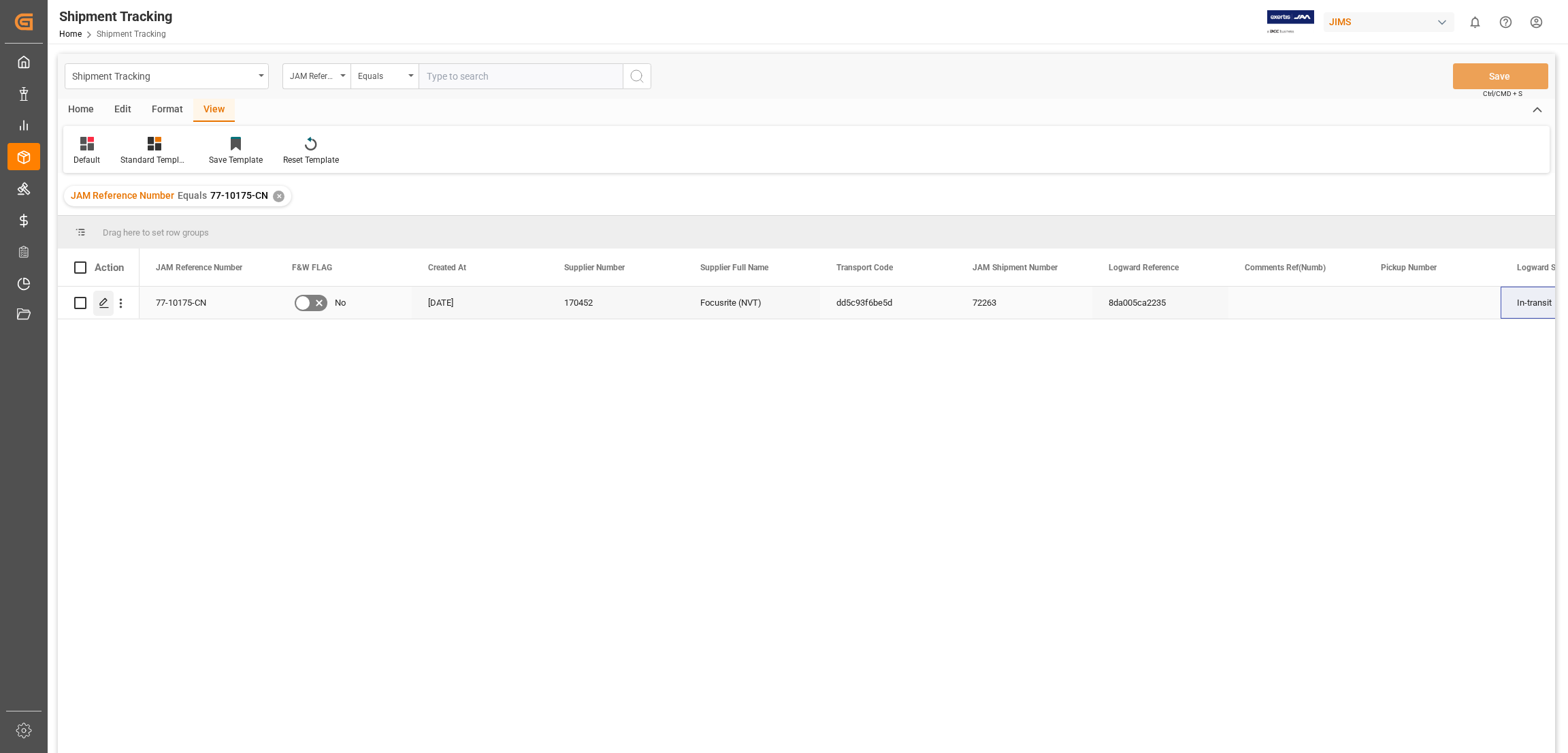
click at [103, 299] on icon "Press SPACE to select this row." at bounding box center [104, 303] width 11 height 11
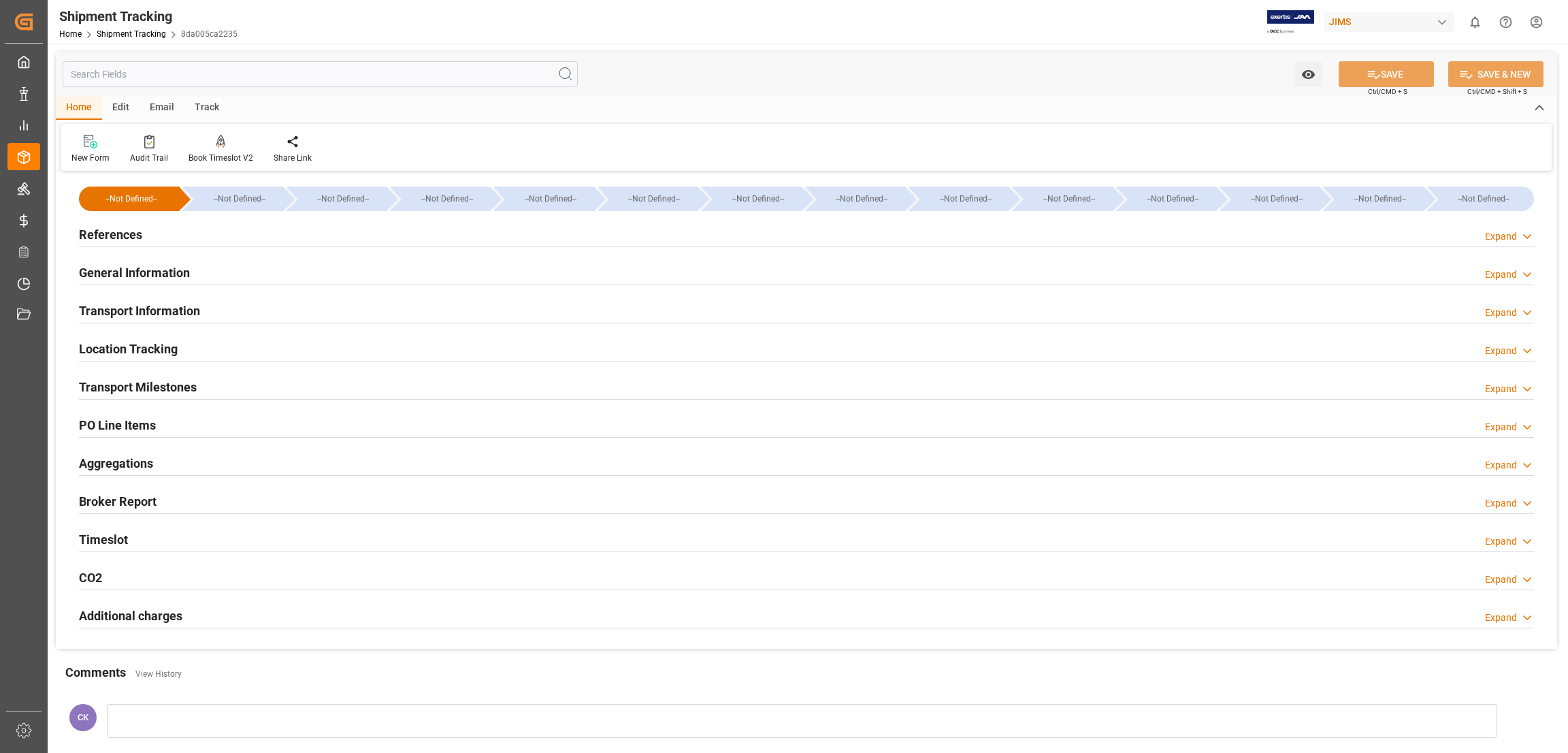
click at [987, 442] on div "PO Line Items Expand" at bounding box center [807, 426] width 1475 height 38
click at [157, 383] on h2 "Transport Milestones" at bounding box center [137, 387] width 118 height 18
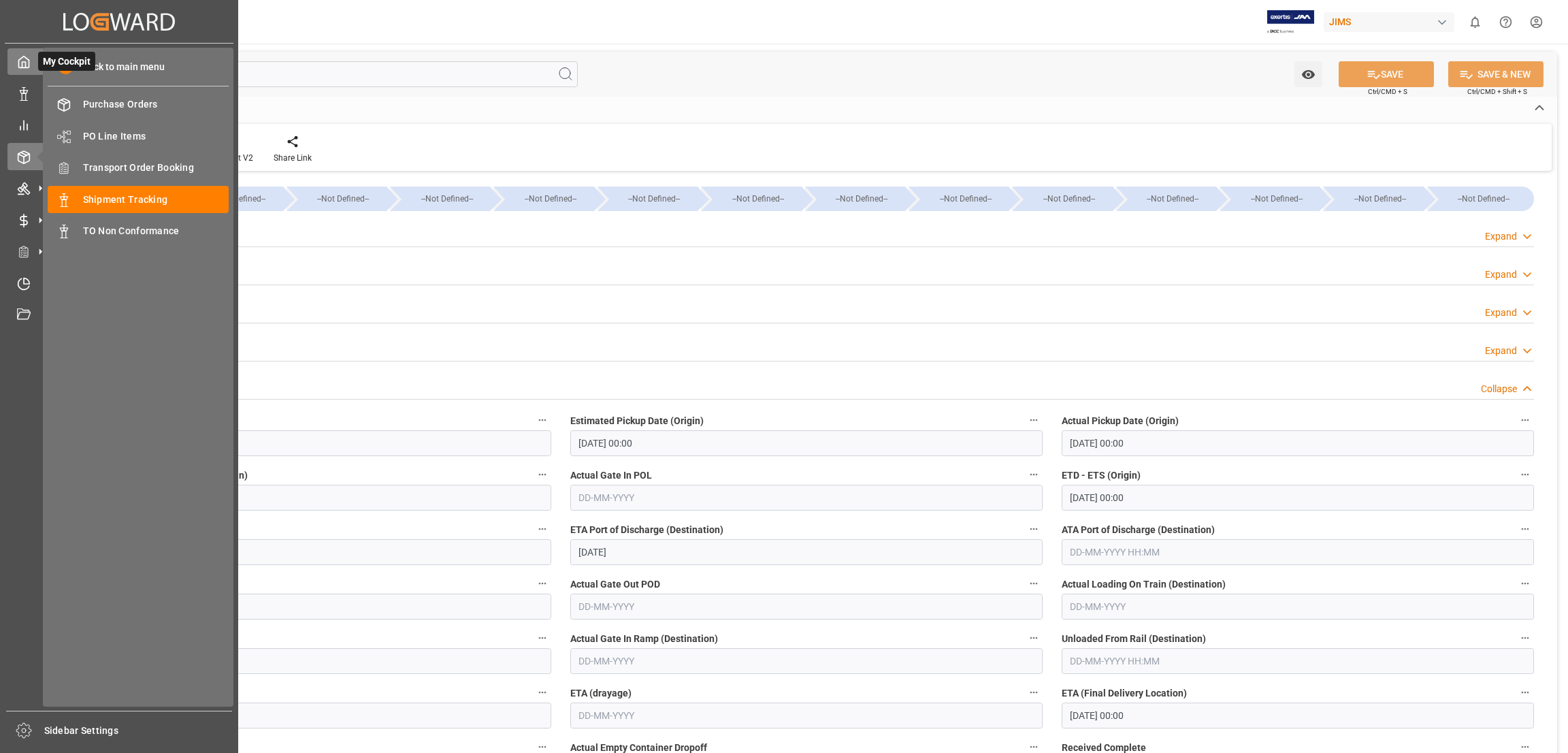
click at [30, 57] on icon at bounding box center [24, 61] width 14 height 14
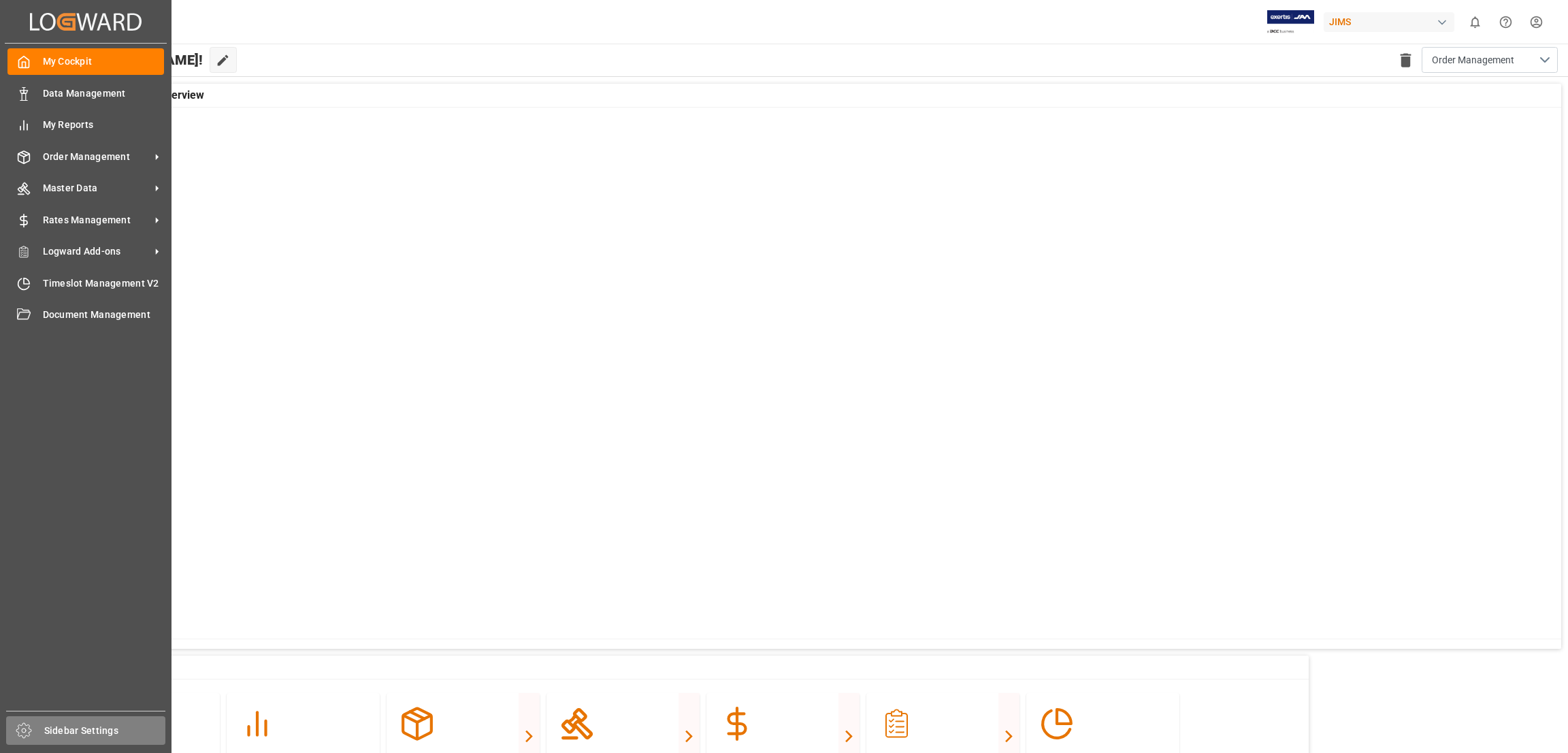
click at [42, 736] on div "Sidebar Settings" at bounding box center [86, 730] width 159 height 28
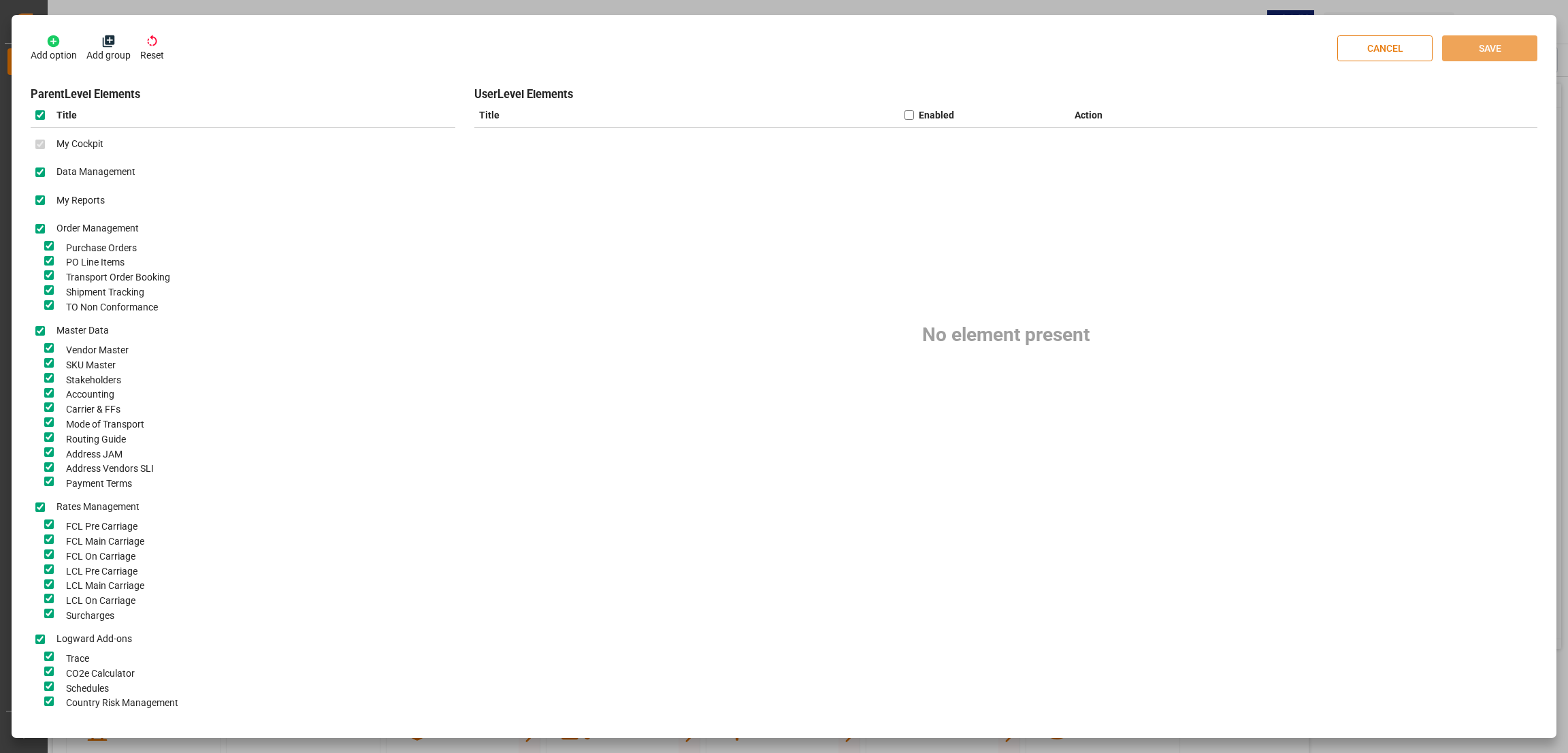
click at [1376, 45] on button "CANCEL" at bounding box center [1385, 49] width 95 height 26
checkbox input "false"
